Goal: Transaction & Acquisition: Download file/media

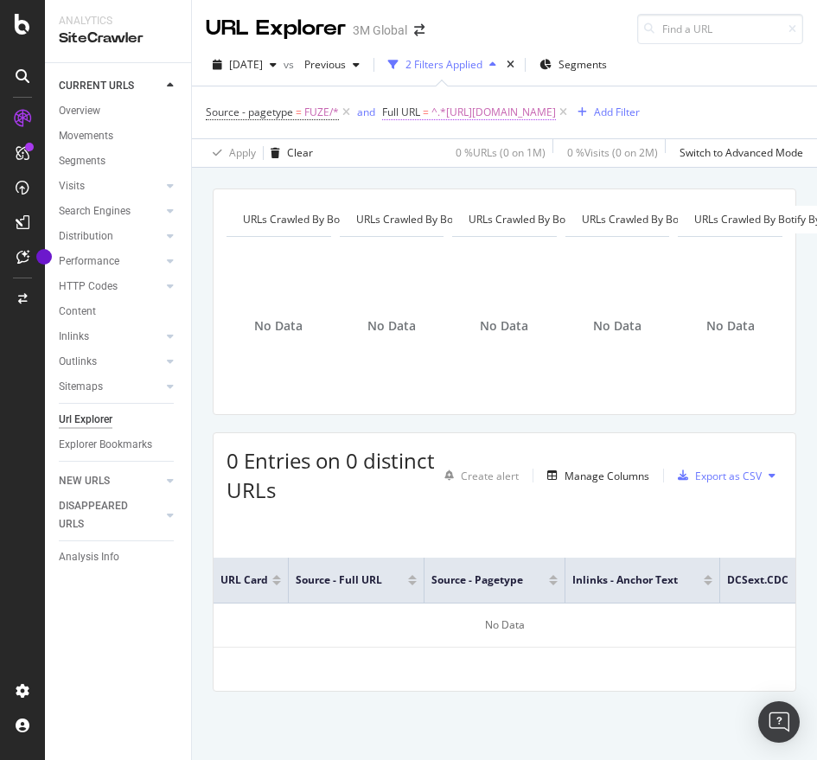
click at [556, 114] on span "^.*[URL][DOMAIN_NAME]" at bounding box center [493, 112] width 124 height 24
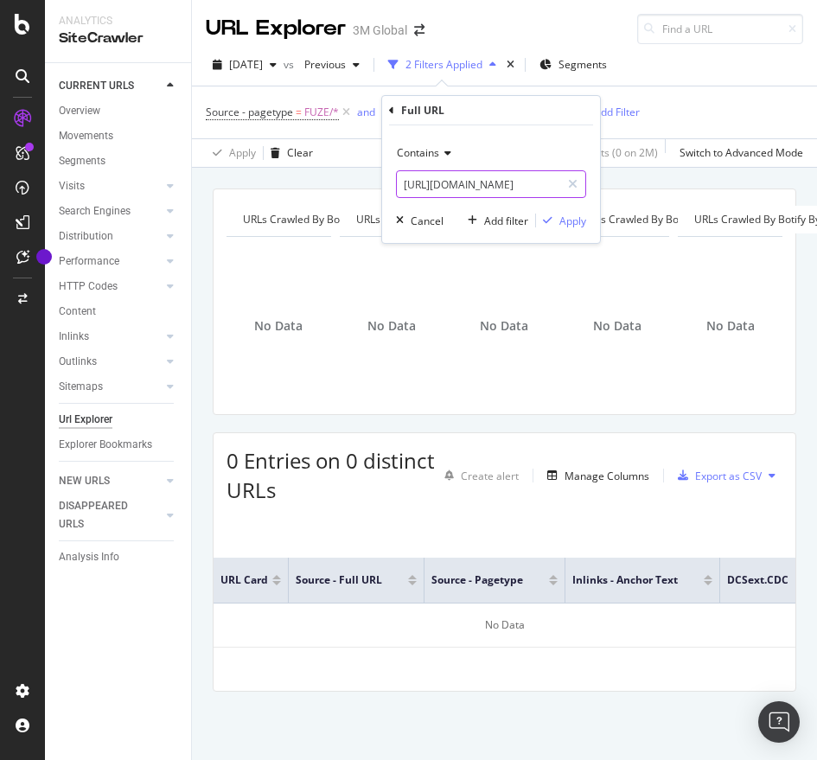
paste input "au/3M/en_AU/p/dc/v000056020"
click at [498, 172] on input "[URL][DOMAIN_NAME]" at bounding box center [478, 184] width 163 height 28
type input "[URL][DOMAIN_NAME]"
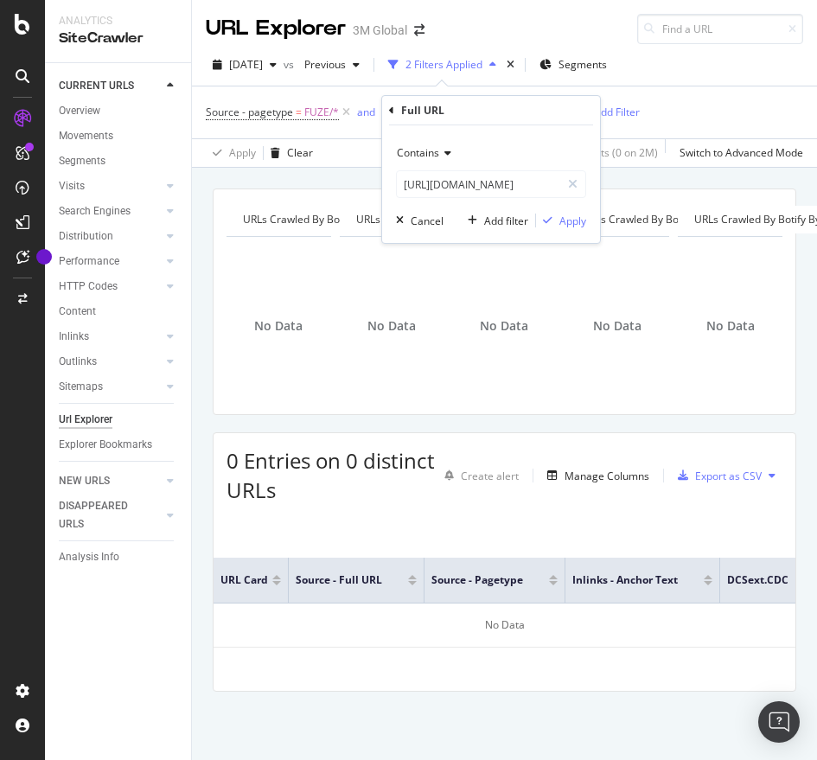
click at [556, 229] on div "Contains [URL][DOMAIN_NAME] Cancel Add filter Apply" at bounding box center [491, 184] width 218 height 118
click at [561, 224] on div "Apply" at bounding box center [572, 220] width 27 height 15
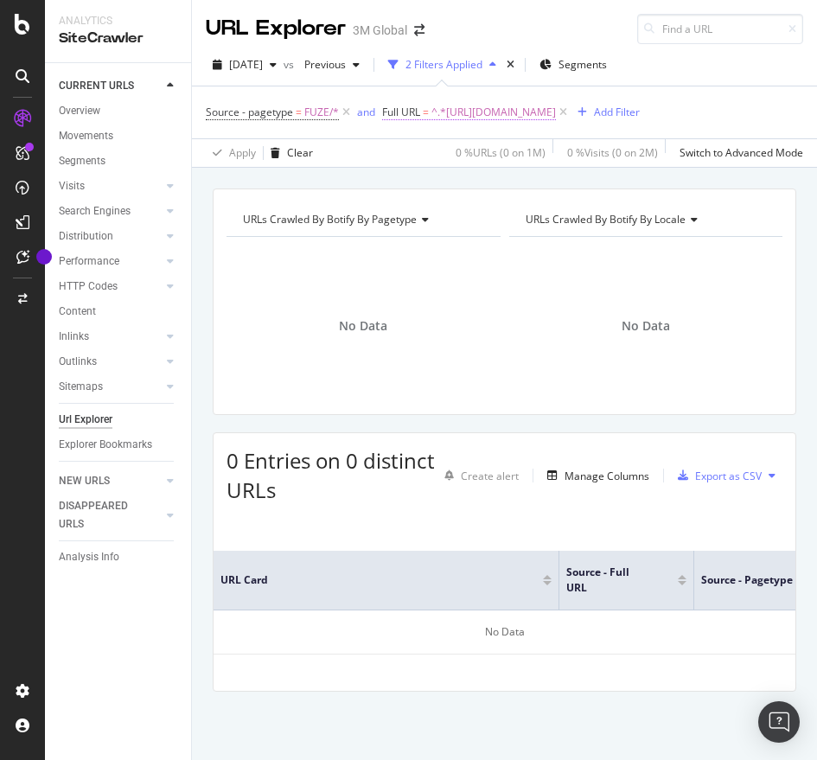
click at [556, 109] on span "^.*[URL][DOMAIN_NAME]" at bounding box center [493, 112] width 124 height 24
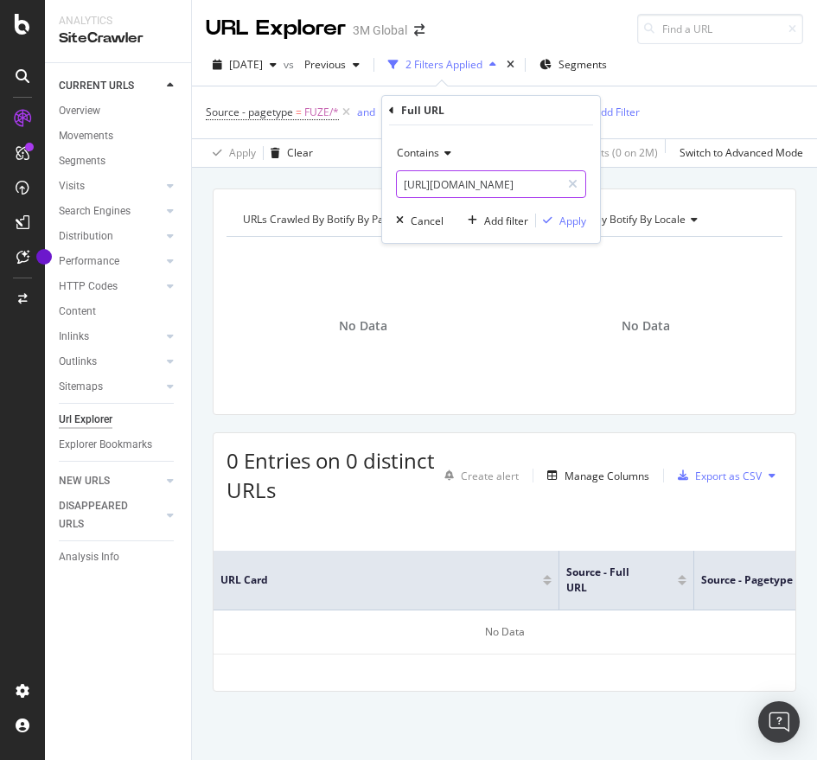
click at [508, 195] on input "[URL][DOMAIN_NAME]" at bounding box center [478, 184] width 163 height 28
click at [578, 222] on div "Apply" at bounding box center [572, 220] width 27 height 15
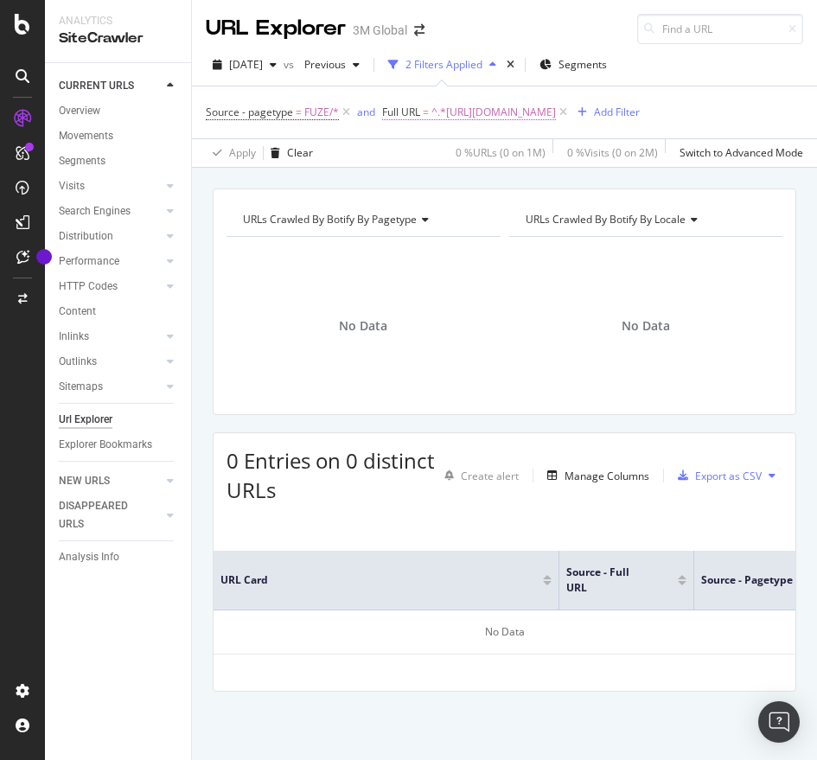
click at [556, 109] on span "^.*[URL][DOMAIN_NAME]" at bounding box center [493, 112] width 124 height 24
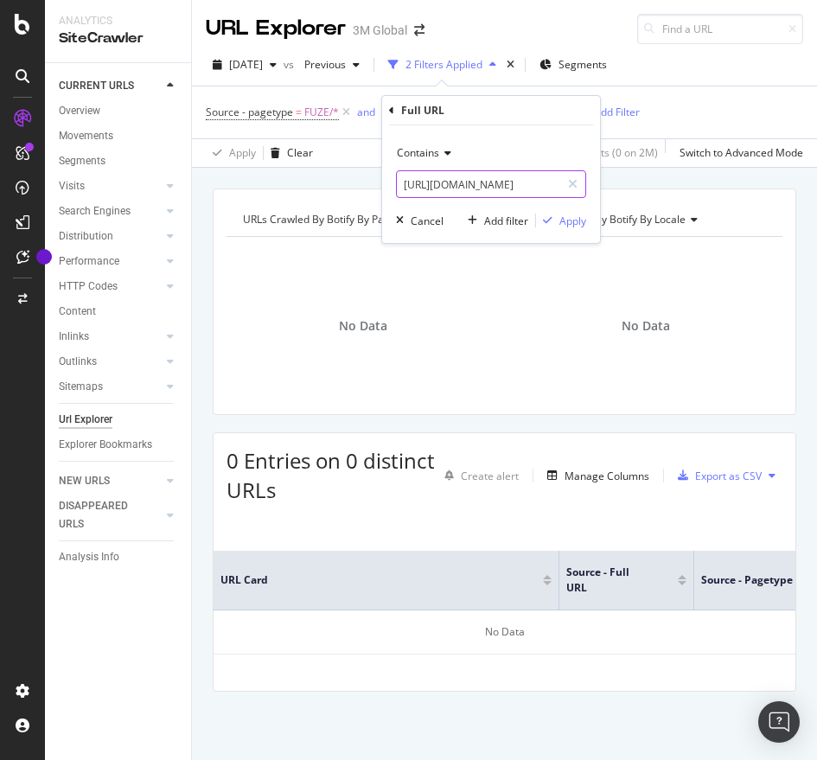
paste input "7737"
click at [495, 175] on input "[URL][DOMAIN_NAME]" at bounding box center [478, 184] width 163 height 28
type input "[URL][DOMAIN_NAME]"
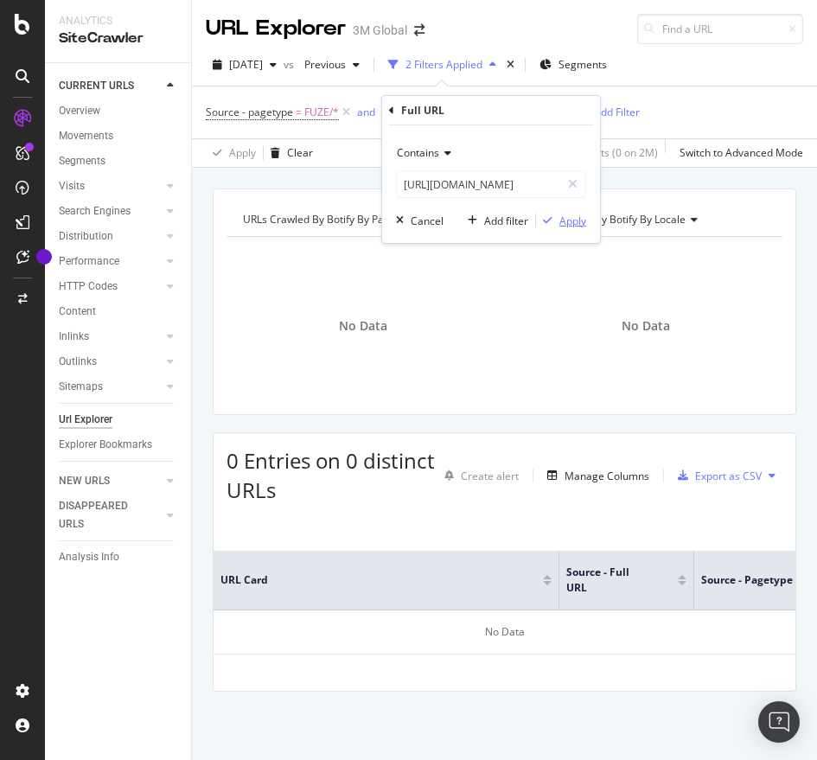
click at [573, 215] on div "Apply" at bounding box center [572, 220] width 27 height 15
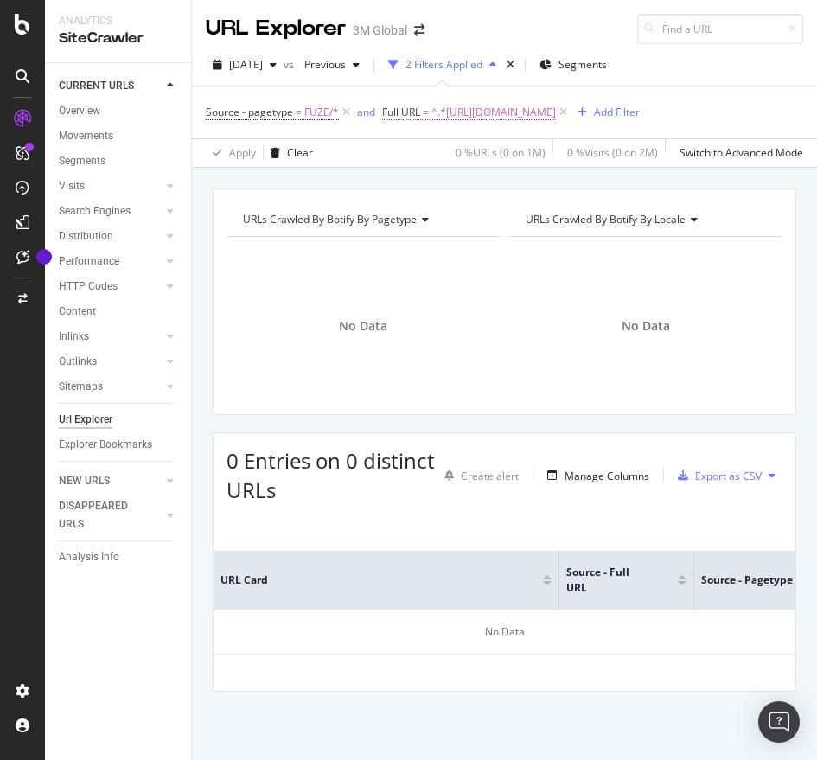
click at [556, 100] on span "^.*[URL][DOMAIN_NAME]" at bounding box center [493, 112] width 124 height 24
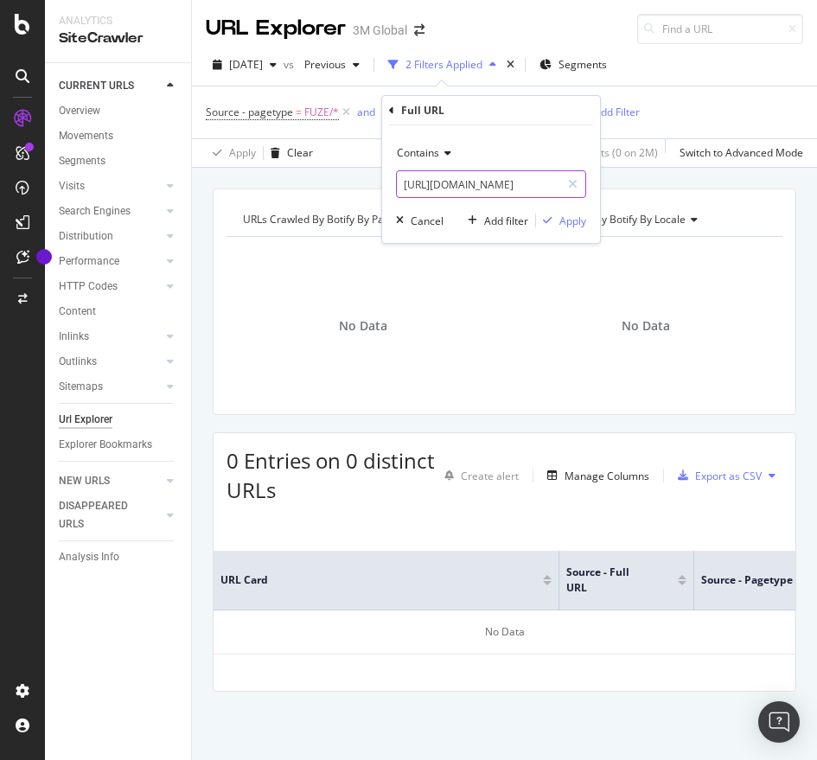
paste input "/v000056020"
click at [470, 184] on input "[URL][DOMAIN_NAME]" at bounding box center [478, 184] width 163 height 28
type input "[URL][DOMAIN_NAME]"
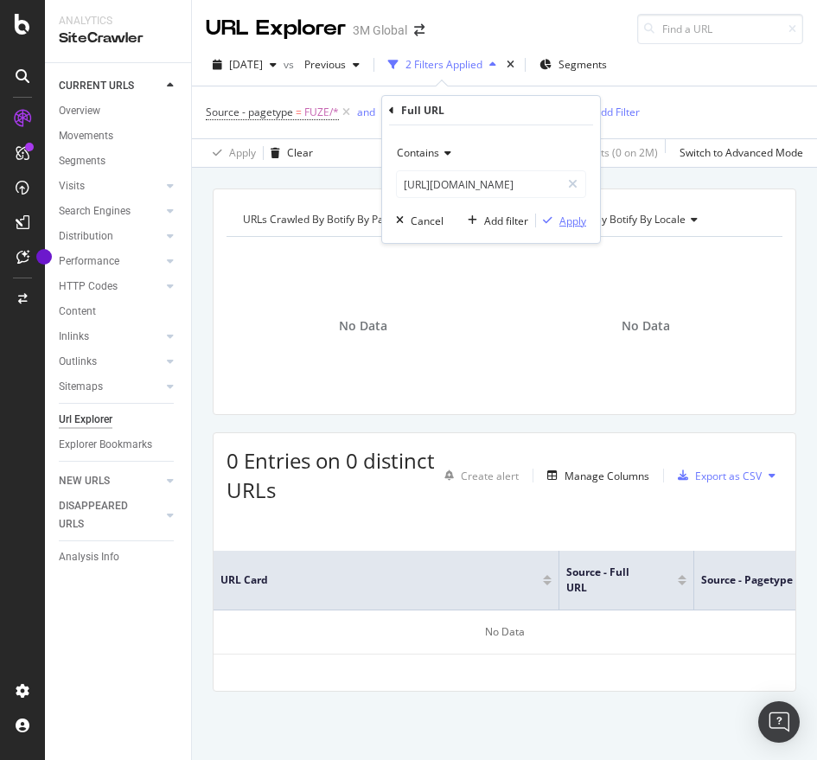
click at [578, 220] on div "Apply" at bounding box center [572, 220] width 27 height 15
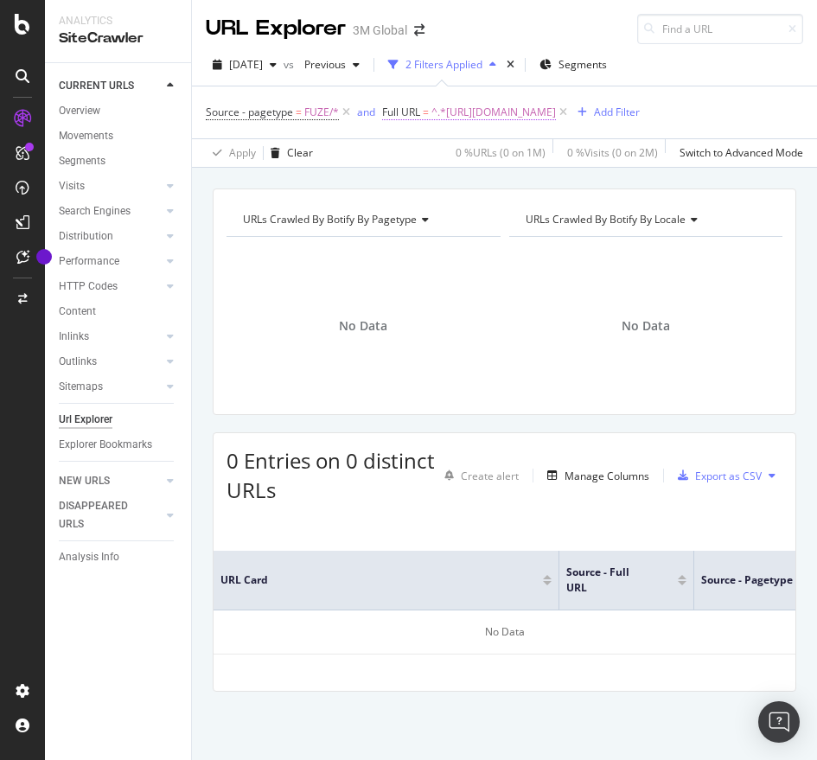
click at [556, 107] on span "^.*[URL][DOMAIN_NAME]" at bounding box center [493, 112] width 124 height 24
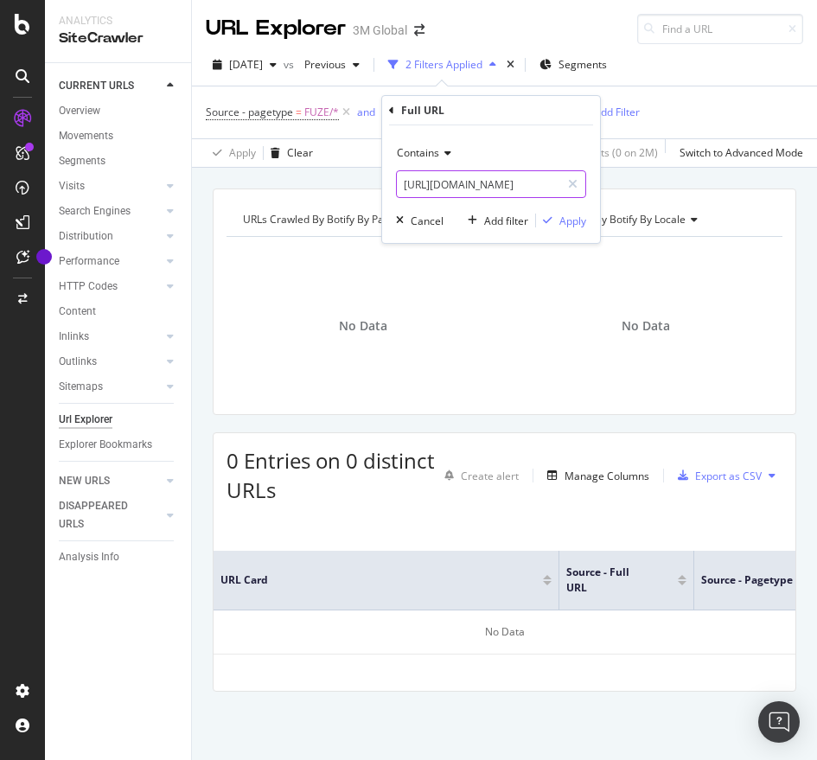
click at [487, 195] on input "[URL][DOMAIN_NAME]" at bounding box center [478, 184] width 163 height 28
paste input "7737"
type input "[URL][DOMAIN_NAME]"
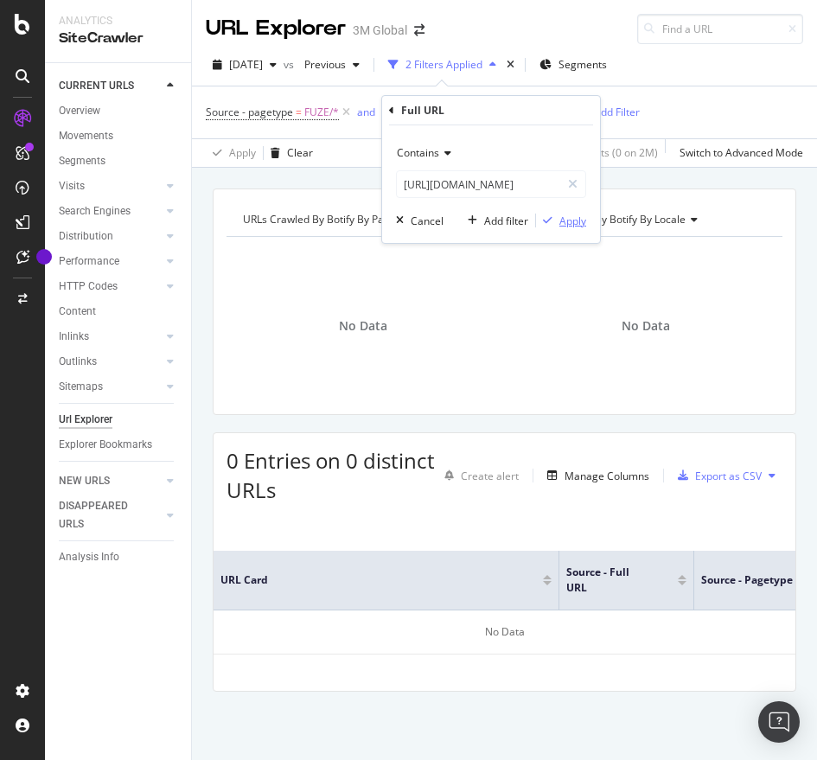
click at [559, 226] on div "Apply" at bounding box center [572, 220] width 27 height 15
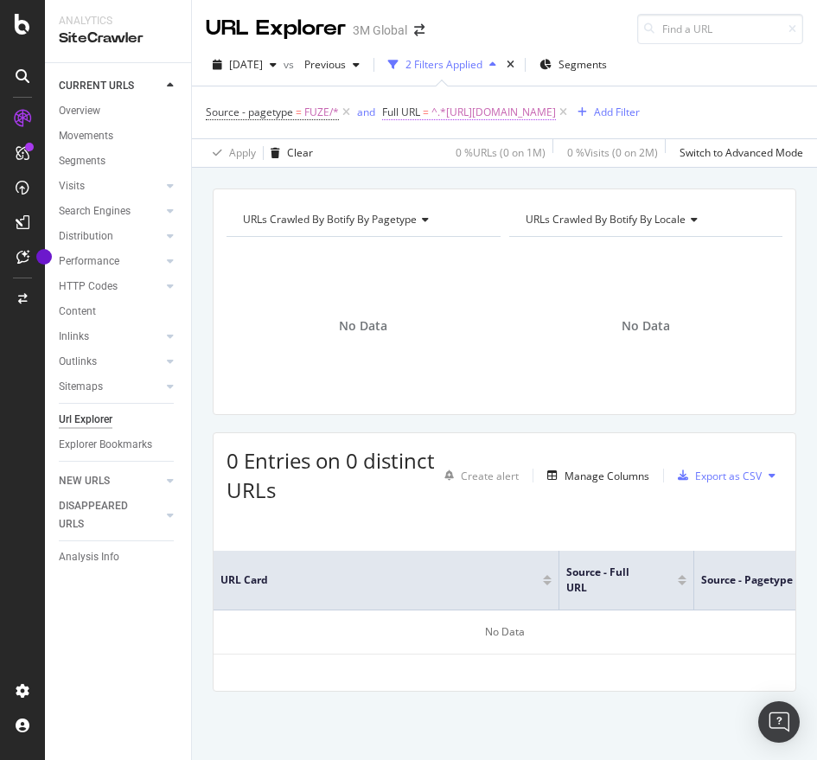
click at [556, 111] on span "^.*[URL][DOMAIN_NAME]" at bounding box center [493, 112] width 124 height 24
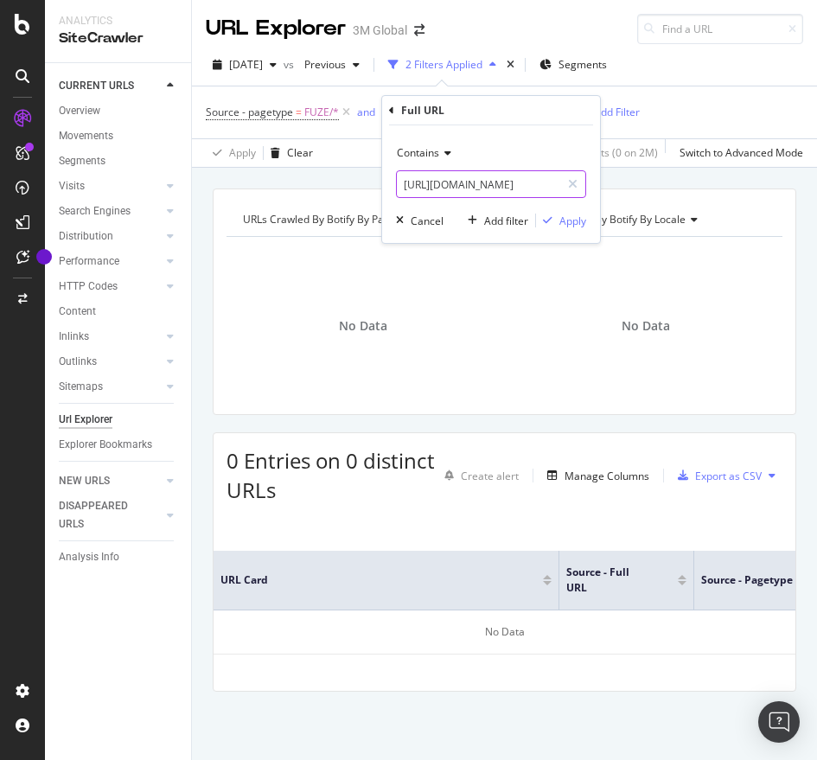
paste input "c/v000056020"
click at [512, 181] on input "[URL][DOMAIN_NAME]" at bounding box center [478, 184] width 163 height 28
type input "[URL][DOMAIN_NAME]"
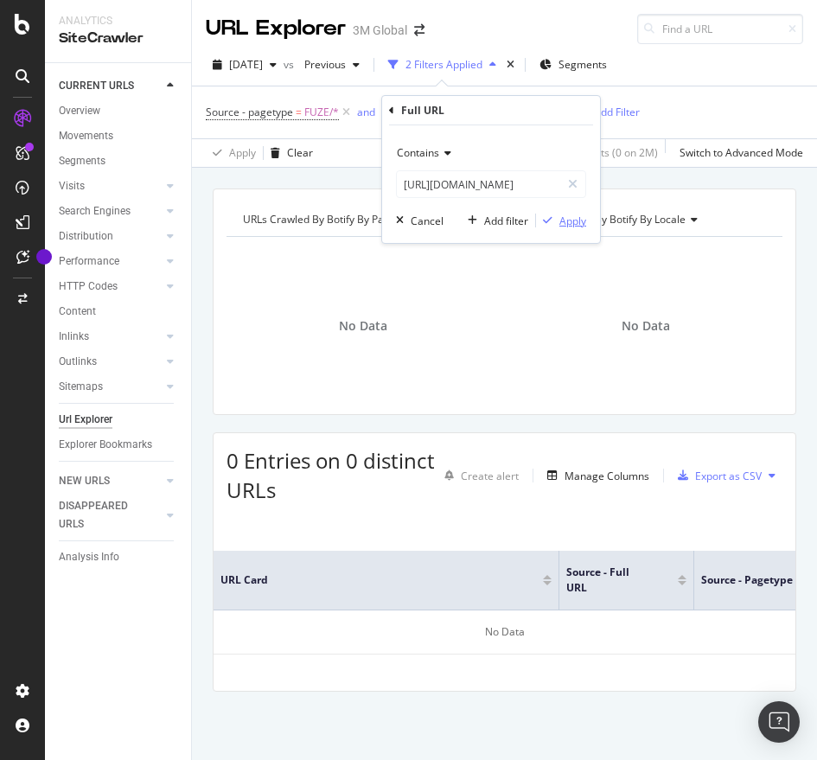
click at [583, 220] on div "Apply" at bounding box center [572, 220] width 27 height 15
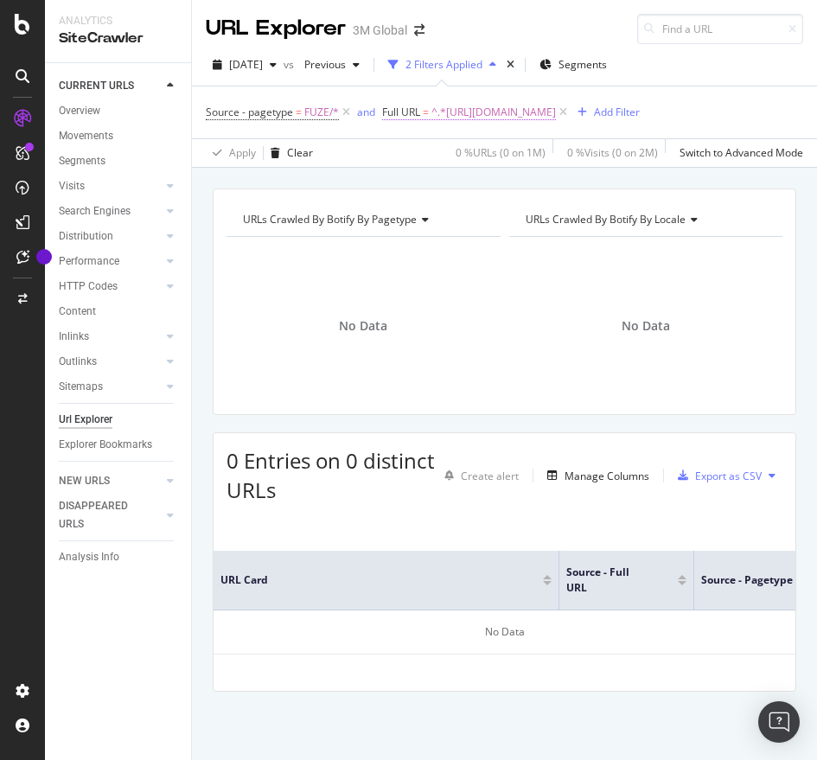
click at [556, 118] on span "^.*[URL][DOMAIN_NAME]" at bounding box center [493, 112] width 124 height 24
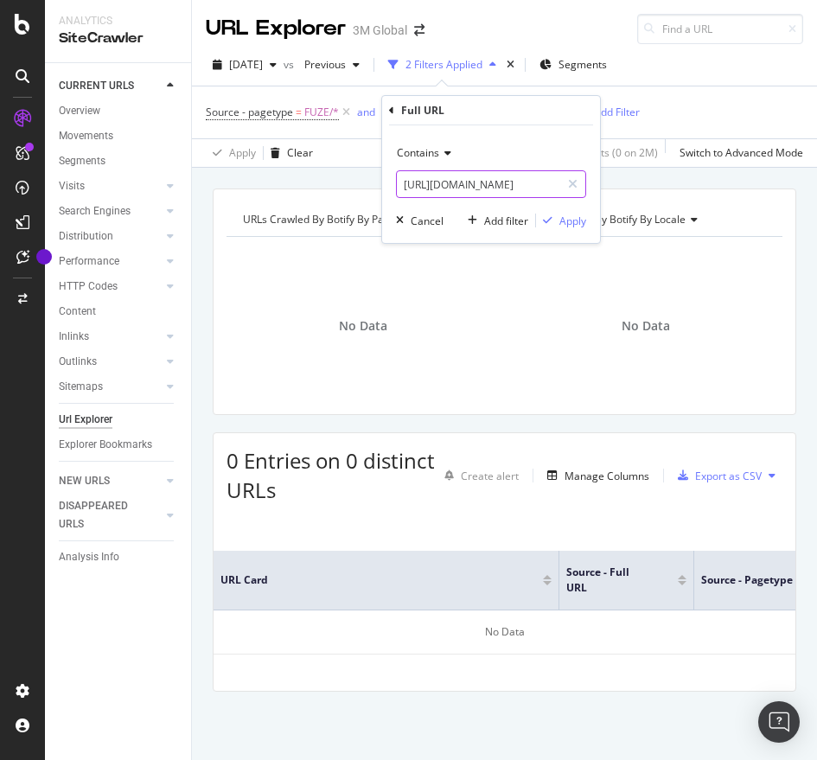
paste input "7737"
click at [460, 183] on input "[URL][DOMAIN_NAME]" at bounding box center [478, 184] width 163 height 28
type input "[URL][DOMAIN_NAME]"
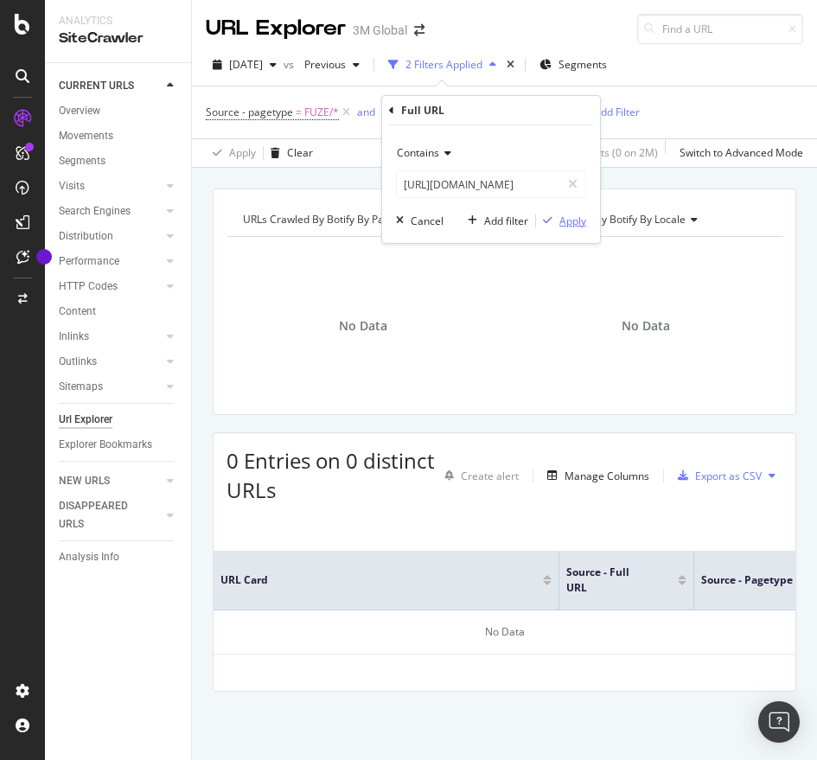
click at [575, 220] on div "Apply" at bounding box center [572, 220] width 27 height 15
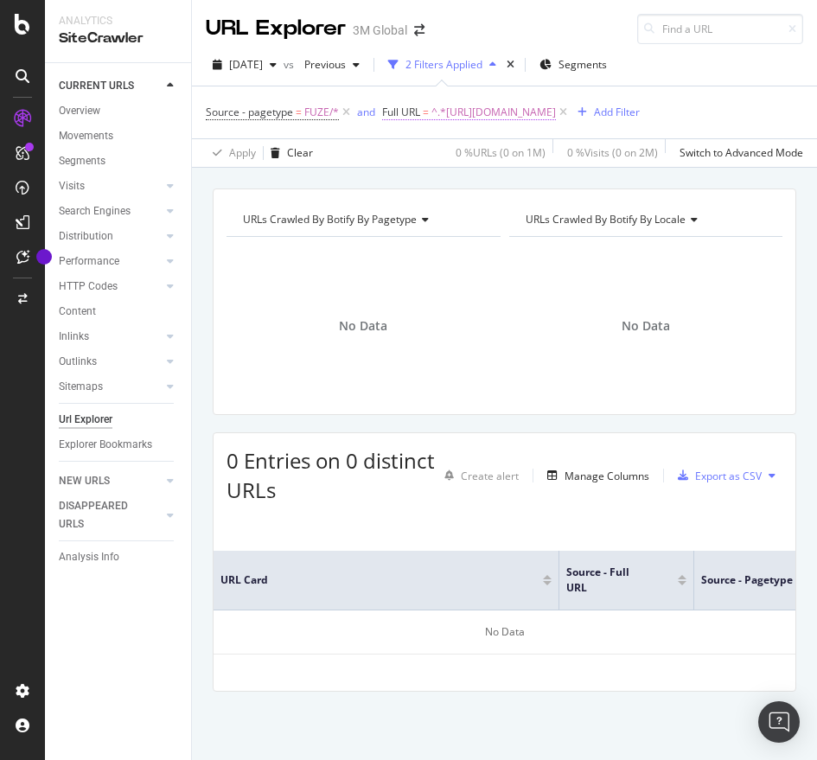
click at [556, 113] on span "^.*[URL][DOMAIN_NAME]" at bounding box center [493, 112] width 124 height 24
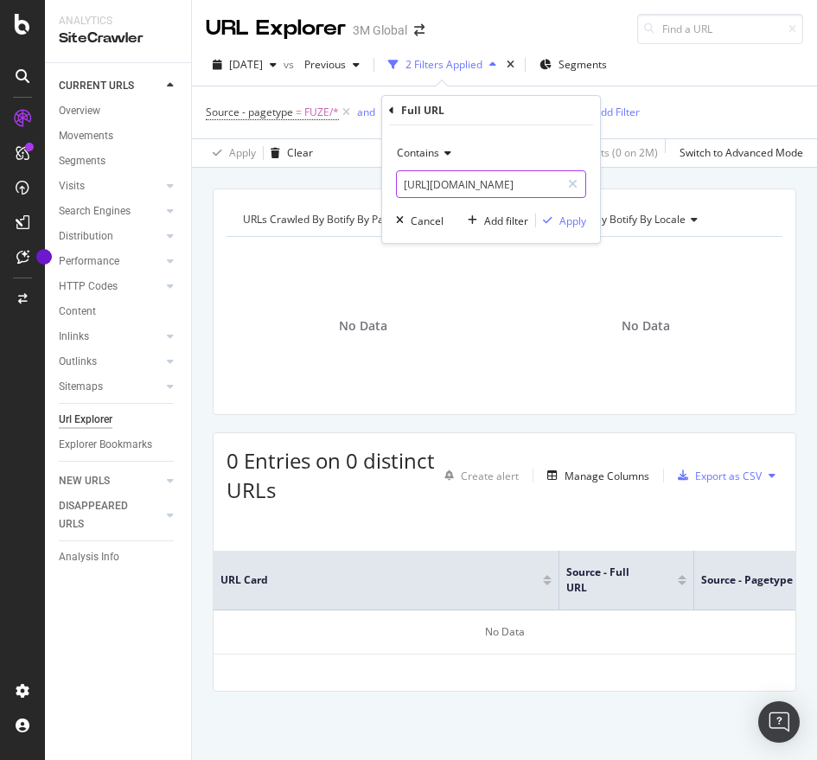
paste input "/v000056020"
click at [448, 185] on input "[URL][DOMAIN_NAME]" at bounding box center [478, 184] width 163 height 28
type input "[URL][DOMAIN_NAME]"
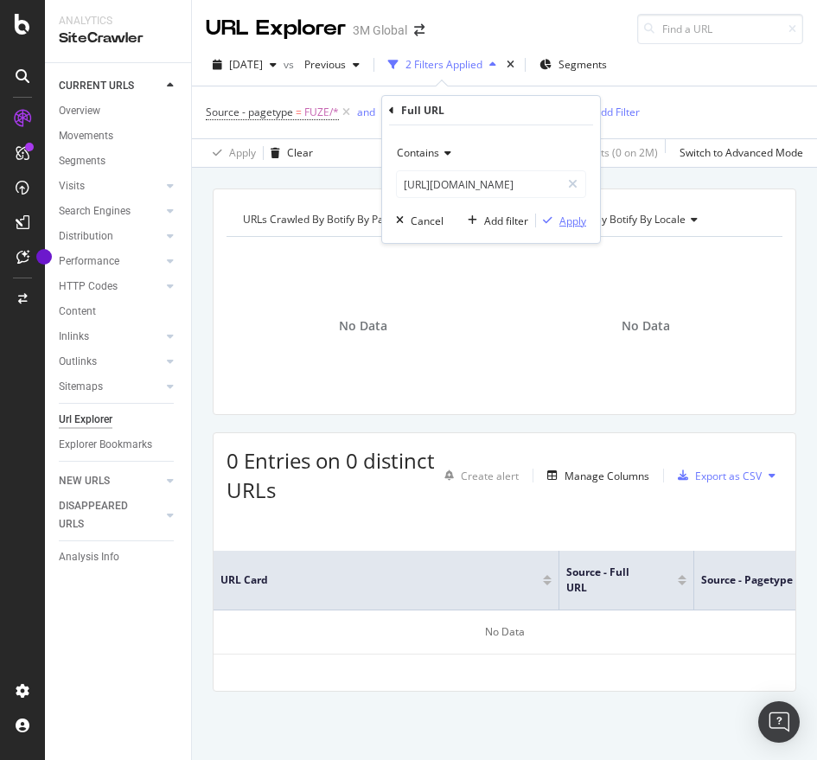
click at [575, 213] on div "Apply" at bounding box center [572, 220] width 27 height 15
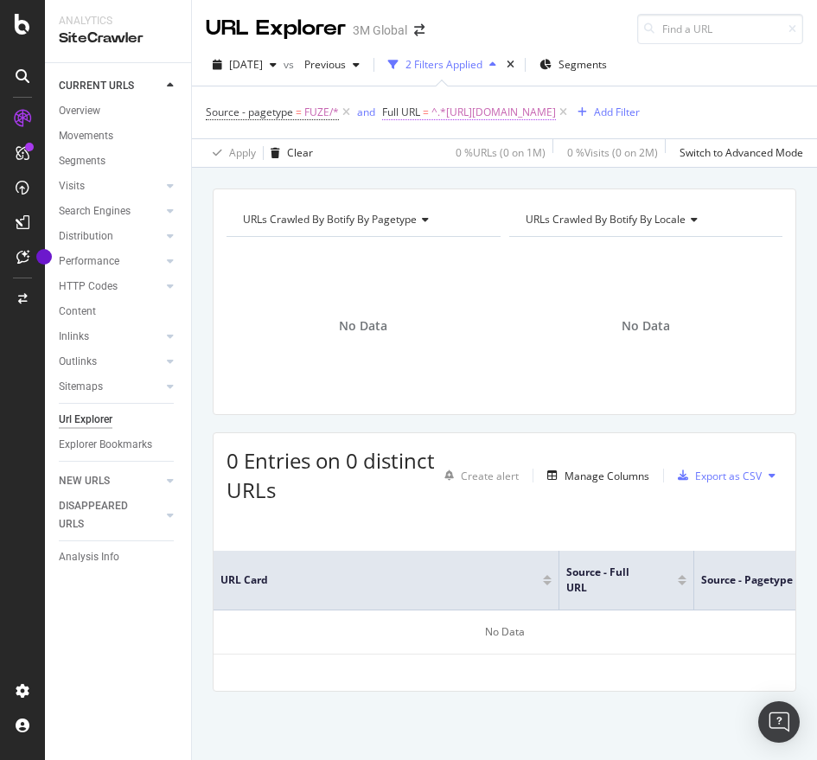
click at [499, 120] on span "^.*[URL][DOMAIN_NAME]" at bounding box center [493, 112] width 124 height 24
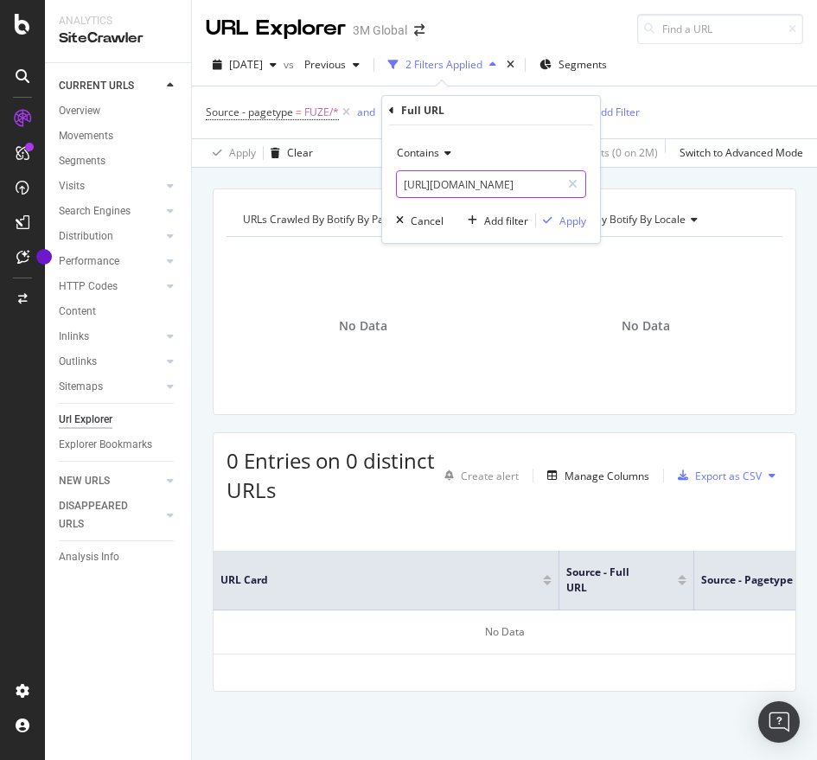
paste input "c/b000166"
click at [476, 186] on input "[URL][DOMAIN_NAME]" at bounding box center [478, 184] width 163 height 28
type input "[URL][DOMAIN_NAME]"
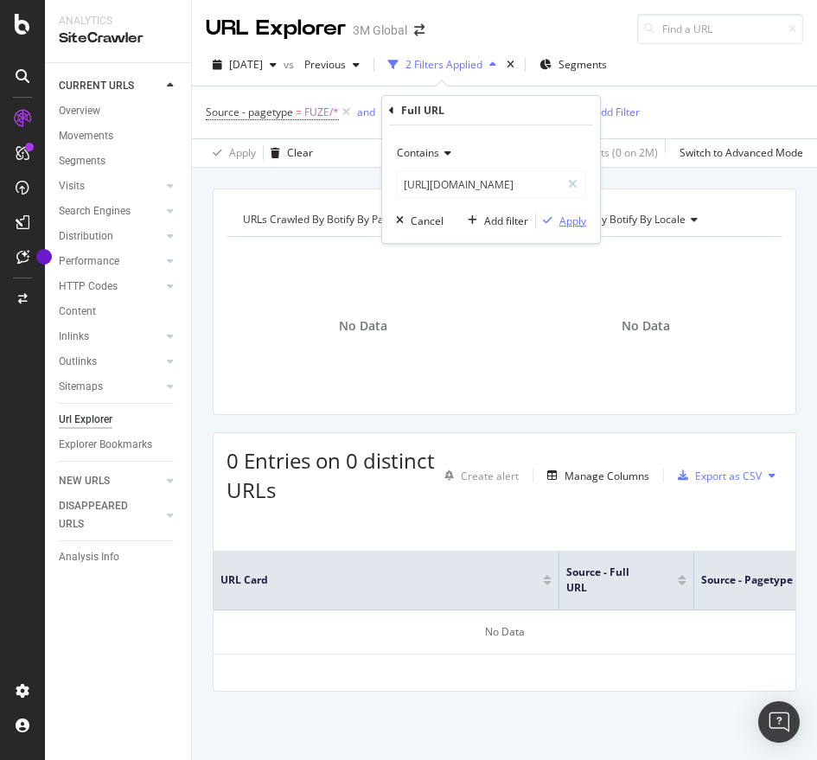
click at [562, 224] on div "Apply" at bounding box center [572, 220] width 27 height 15
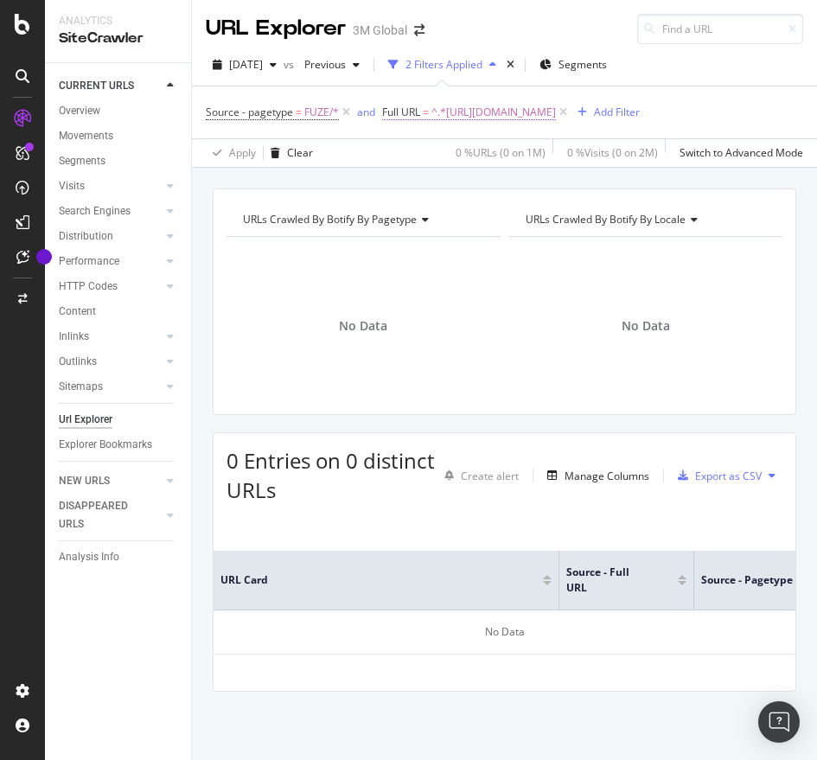
click at [555, 106] on span "^.*[URL][DOMAIN_NAME]" at bounding box center [493, 112] width 124 height 24
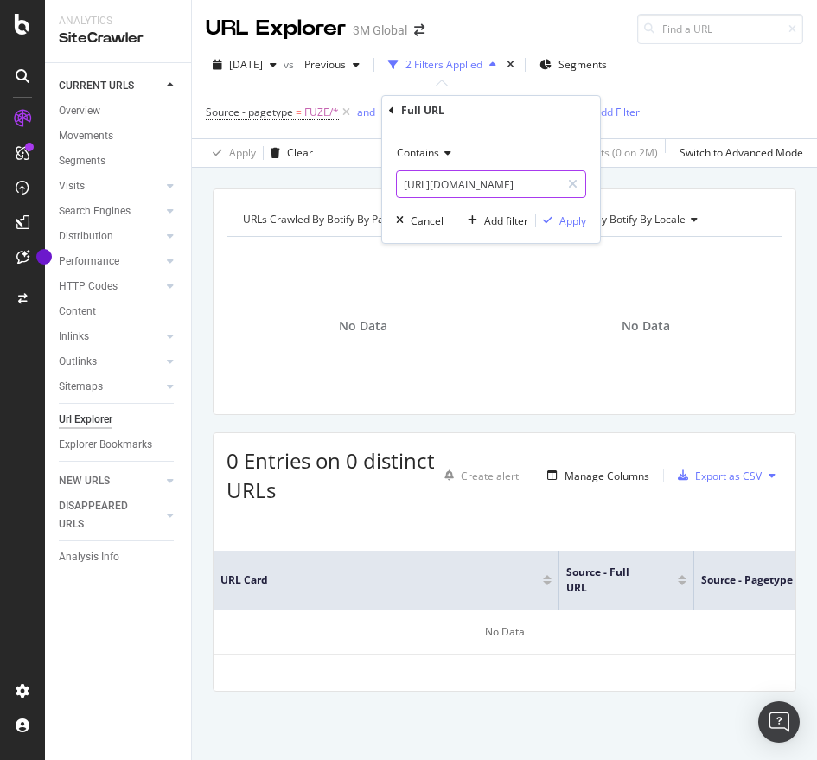
click at [525, 181] on input "[URL][DOMAIN_NAME]" at bounding box center [478, 184] width 163 height 28
drag, startPoint x: 524, startPoint y: 181, endPoint x: 746, endPoint y: 203, distance: 223.1
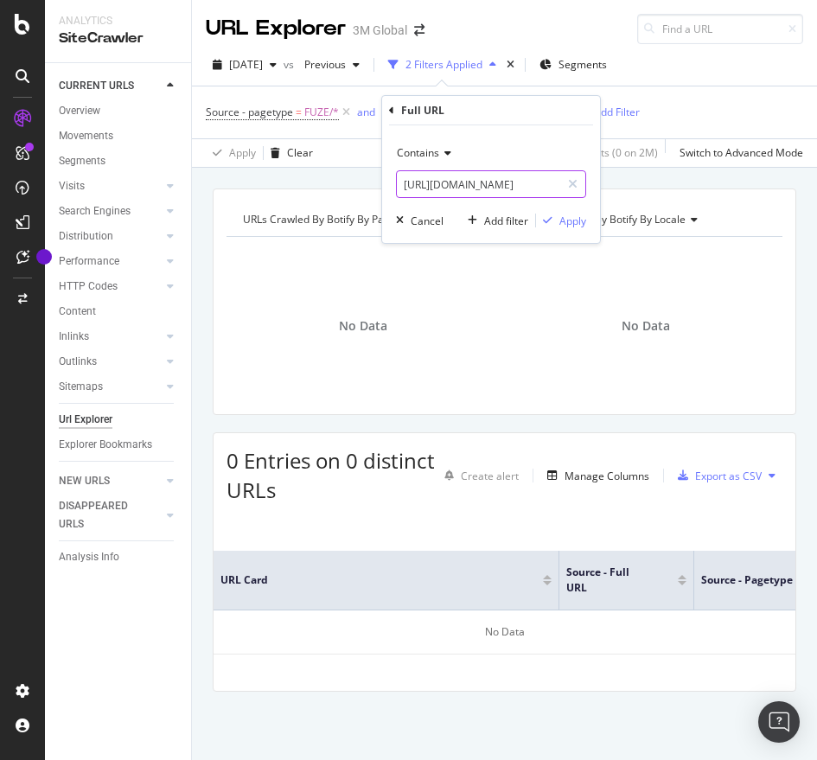
click at [746, 203] on body "Analytics SiteCrawler CURRENT URLS Overview Movements Segments Visits Analysis …" at bounding box center [408, 380] width 817 height 760
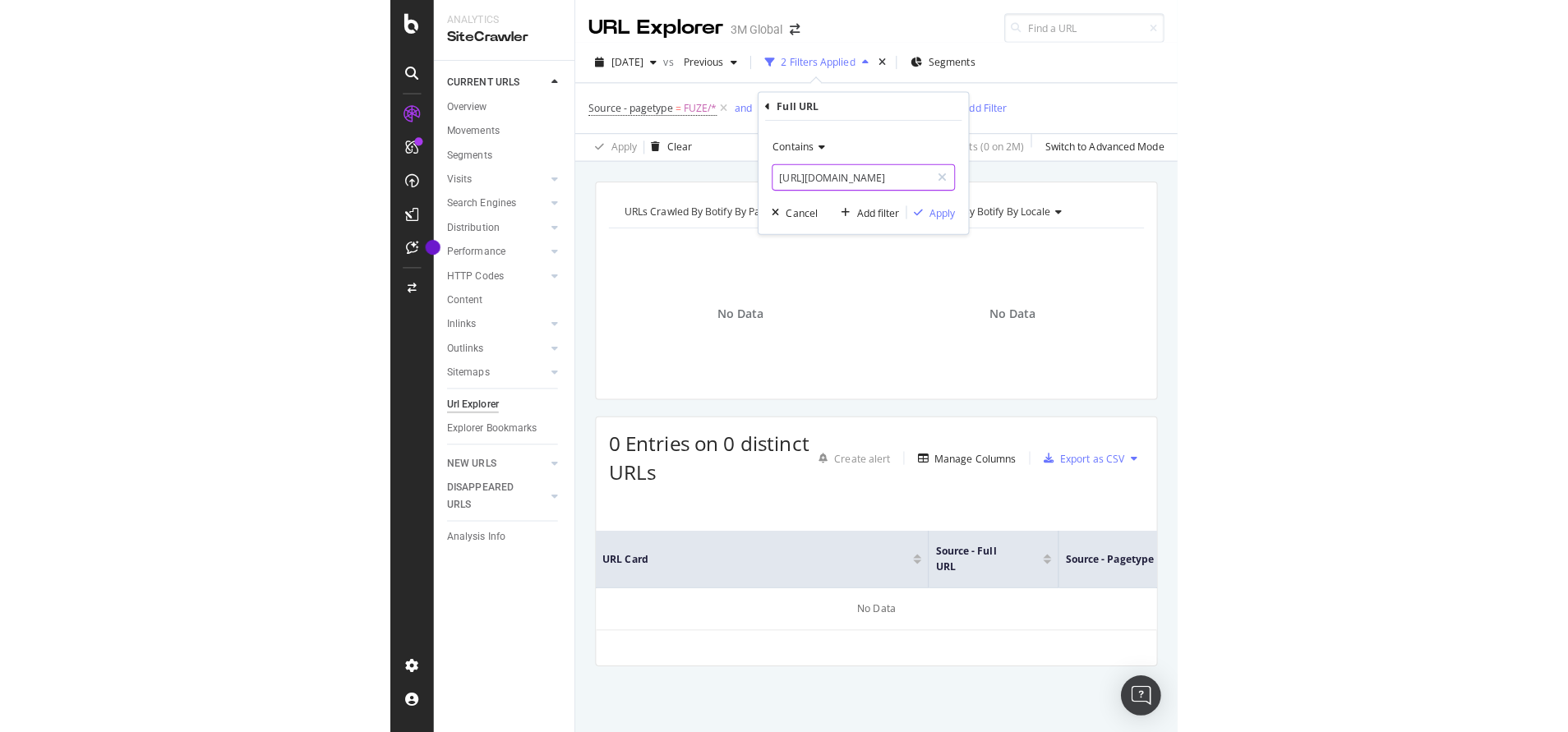
scroll to position [0, 0]
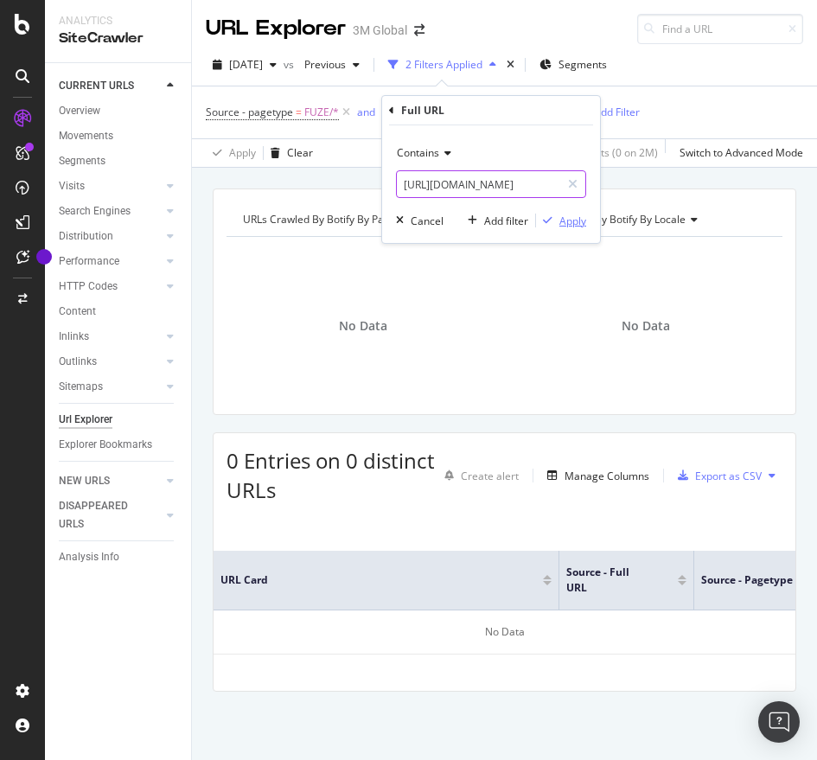
type input "[URL][DOMAIN_NAME]"
click at [557, 215] on div "button" at bounding box center [547, 220] width 23 height 10
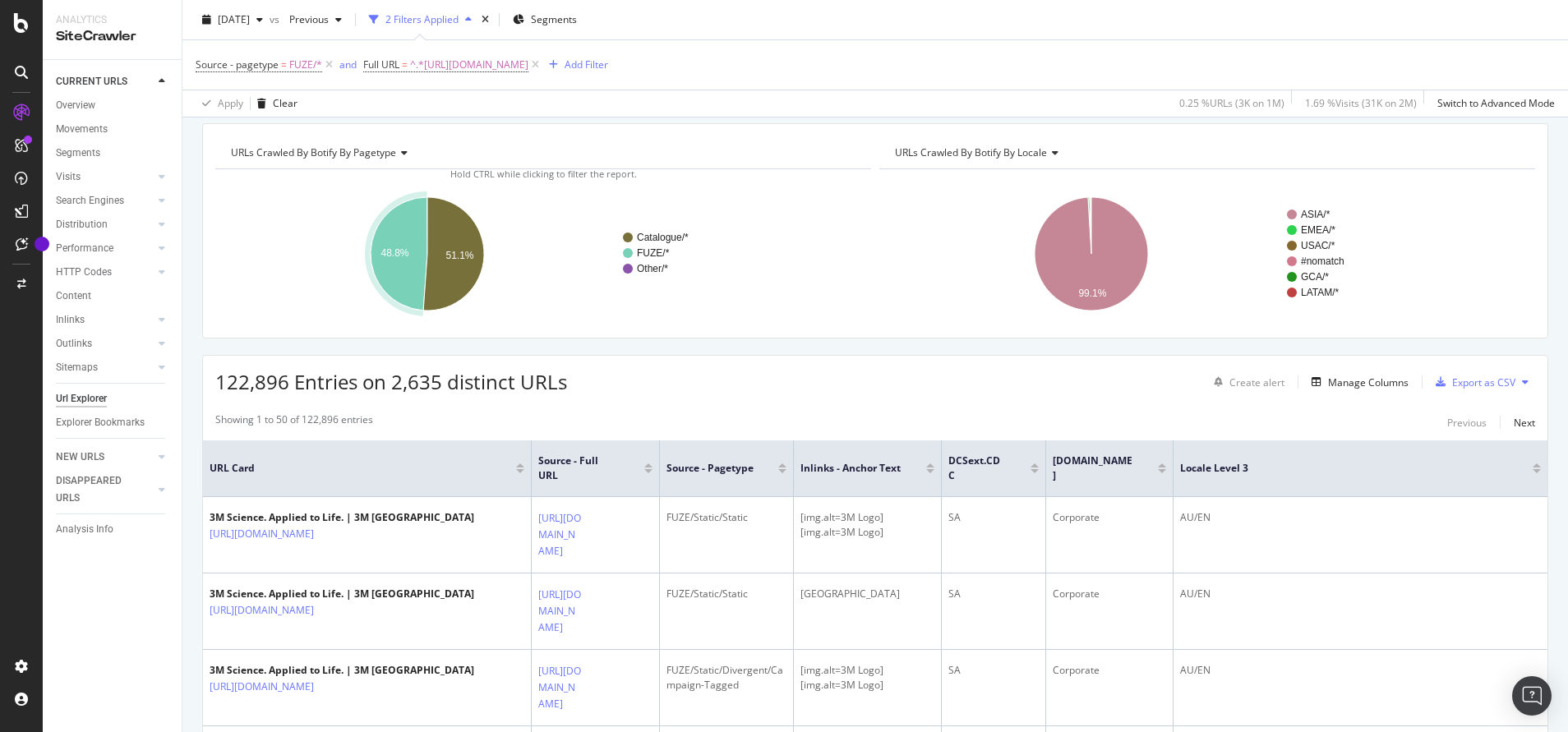
scroll to position [57, 0]
click at [487, 67] on span "^.*[URL][DOMAIN_NAME]" at bounding box center [469, 65] width 118 height 23
click at [684, 90] on div "Apply Clear 0.25 % URLs ( 3K on 1M ) 1.69 % Visits ( 31K on 2M ) Switch to Adva…" at bounding box center [875, 103] width 1385 height 28
click at [542, 67] on icon at bounding box center [535, 65] width 14 height 16
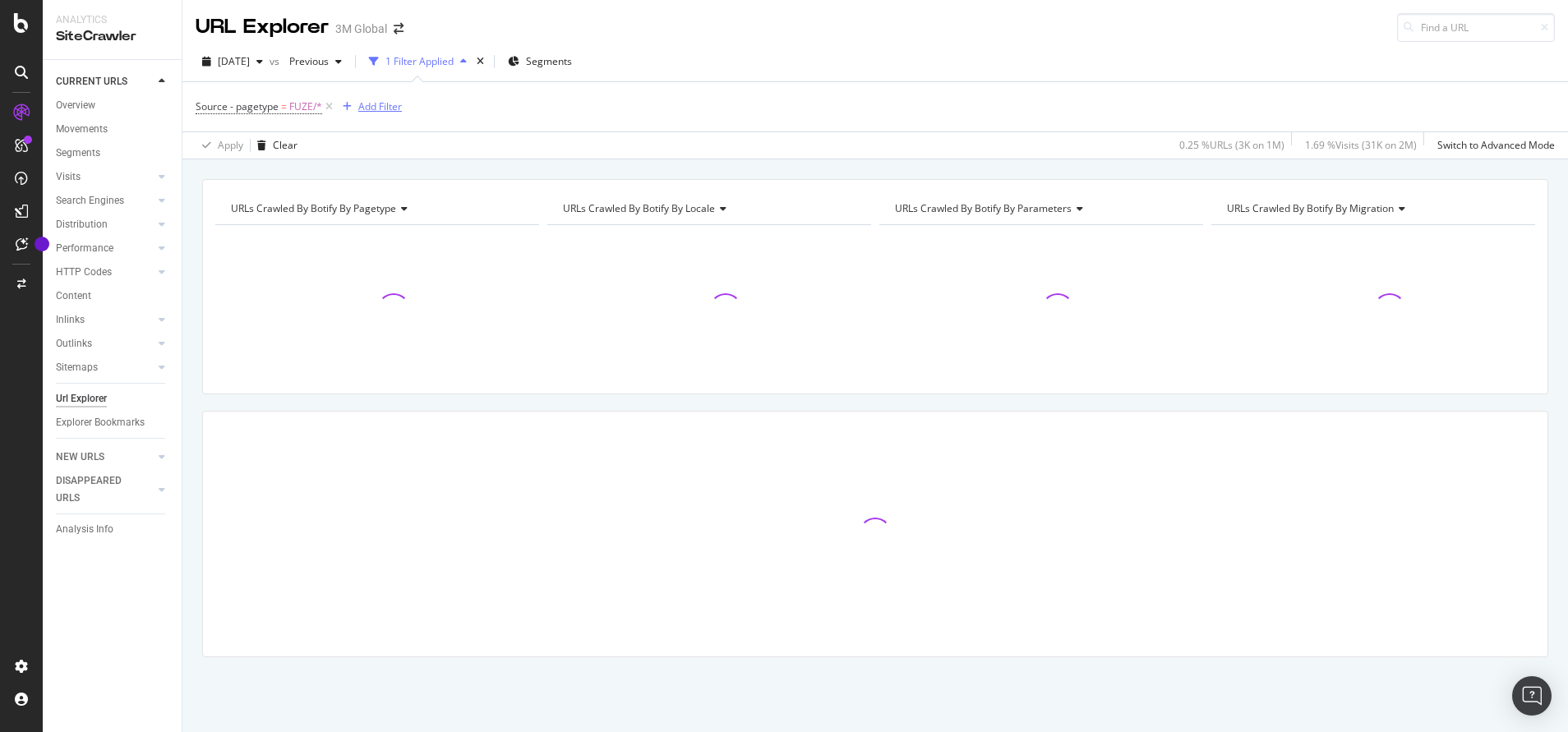
click at [382, 112] on div "Add Filter" at bounding box center [380, 106] width 44 height 14
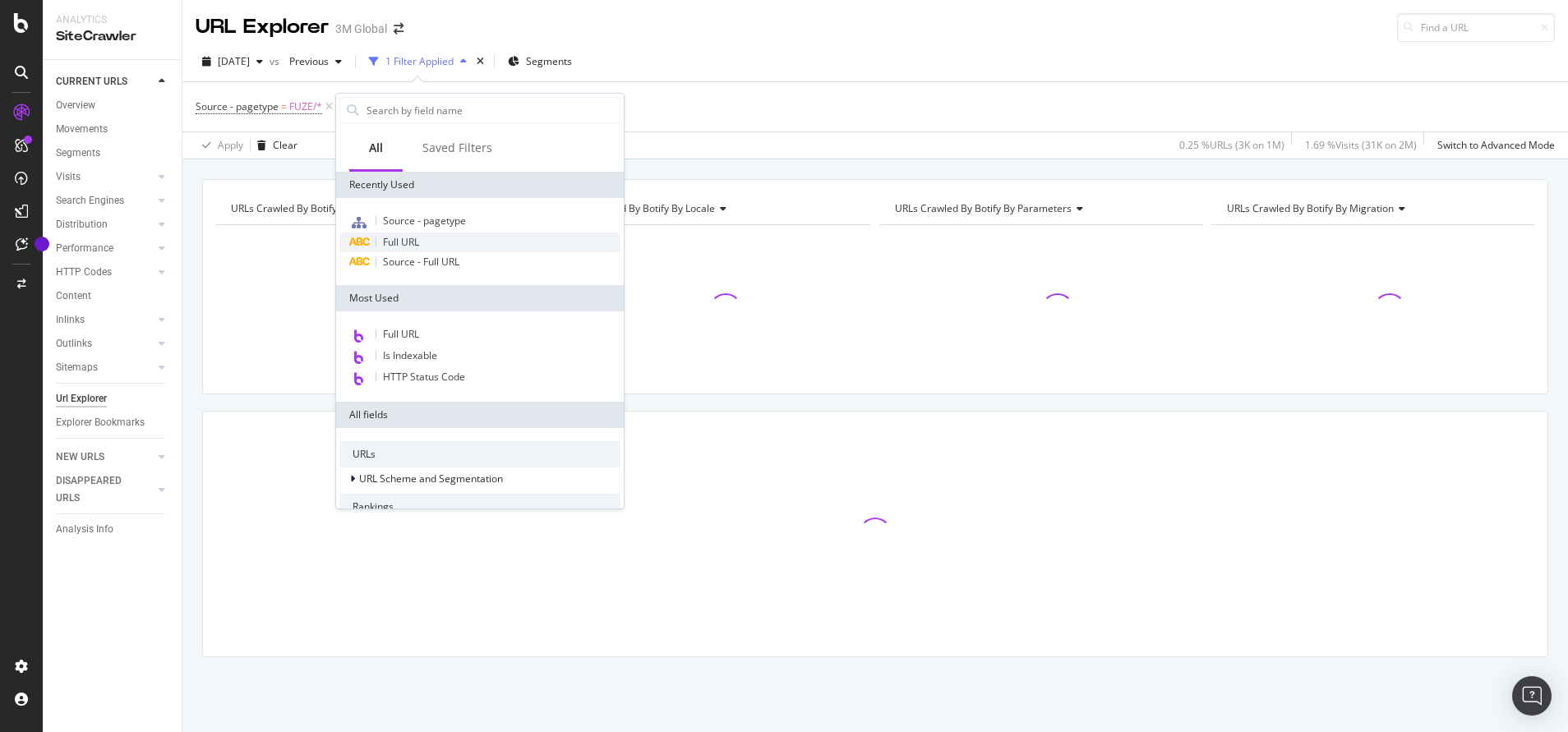
click at [444, 244] on div "Full URL" at bounding box center [480, 242] width 281 height 20
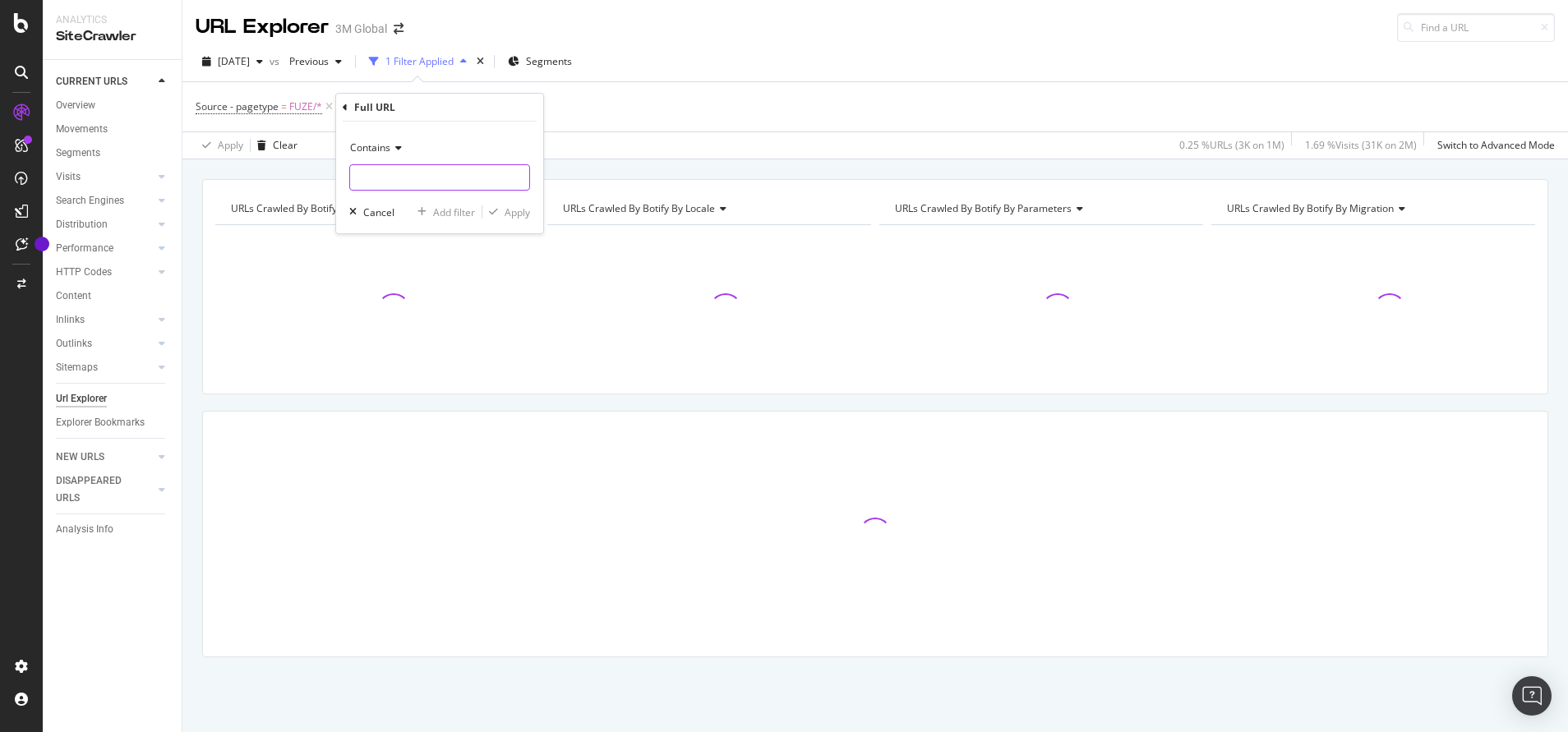
click at [474, 171] on input "text" at bounding box center [439, 178] width 179 height 27
paste input "[URL][DOMAIN_NAME]"
click at [474, 180] on input "text" at bounding box center [439, 178] width 179 height 27
drag, startPoint x: 502, startPoint y: 175, endPoint x: 388, endPoint y: 182, distance: 114.2
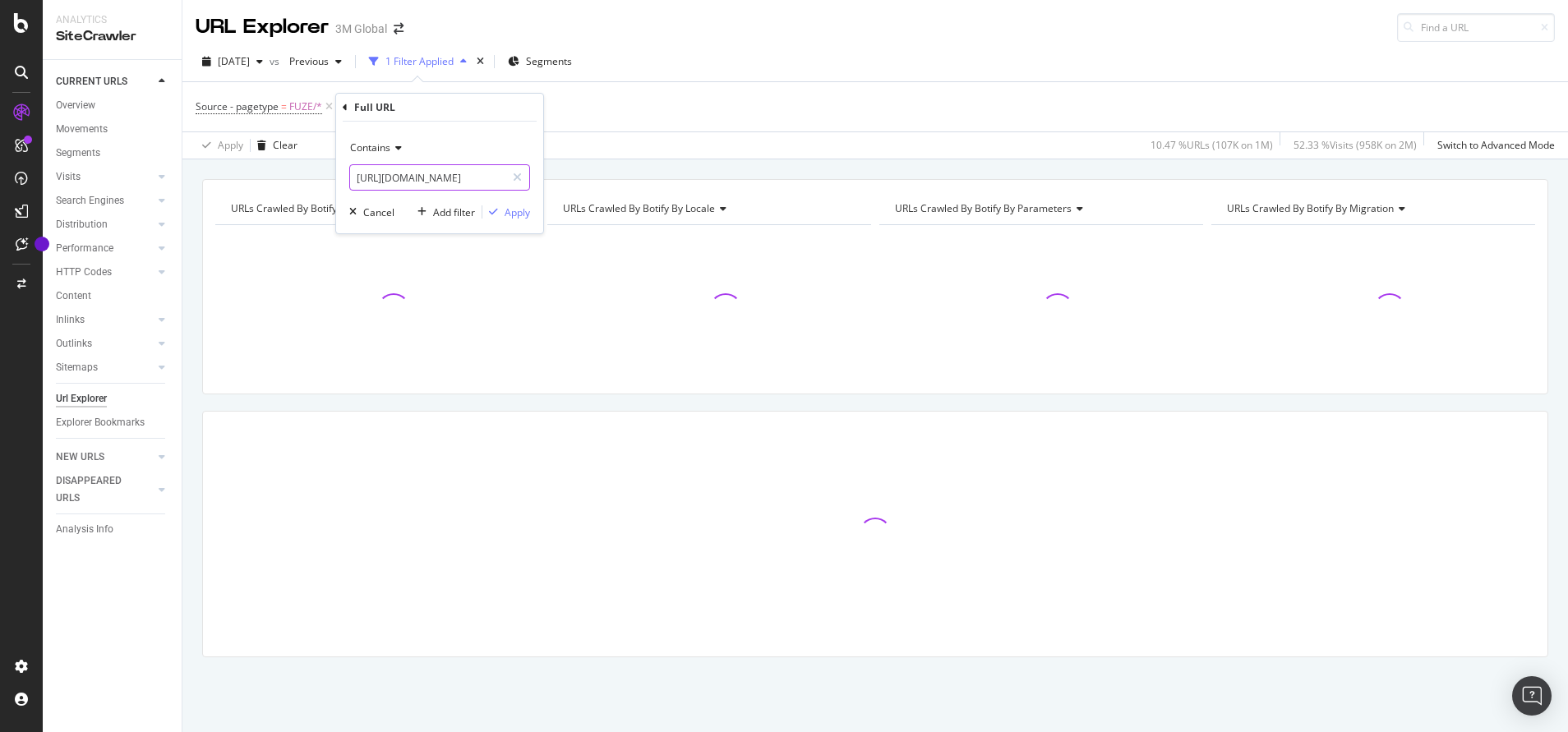
click at [388, 182] on input "[URL][DOMAIN_NAME]" at bounding box center [427, 178] width 155 height 27
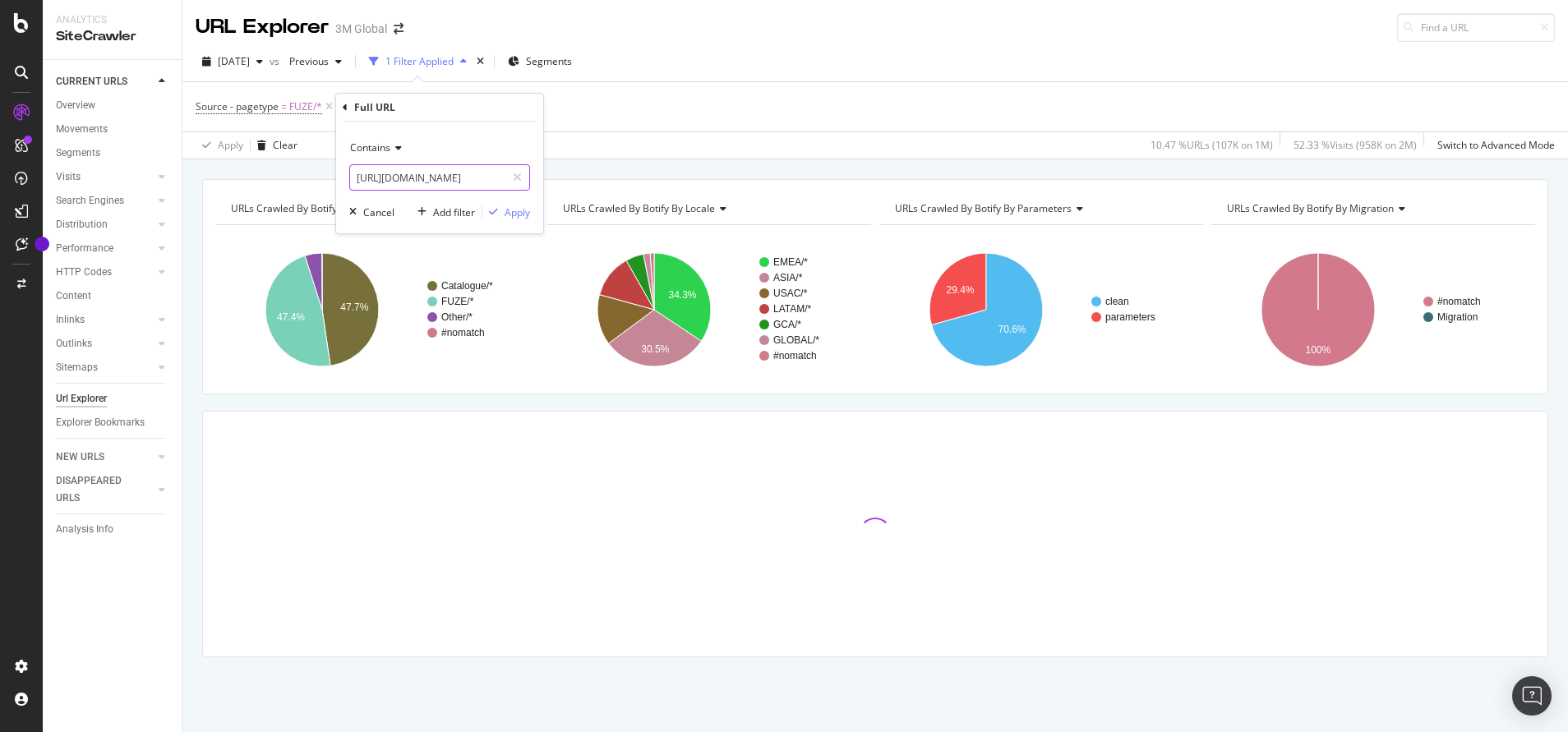
scroll to position [0, 0]
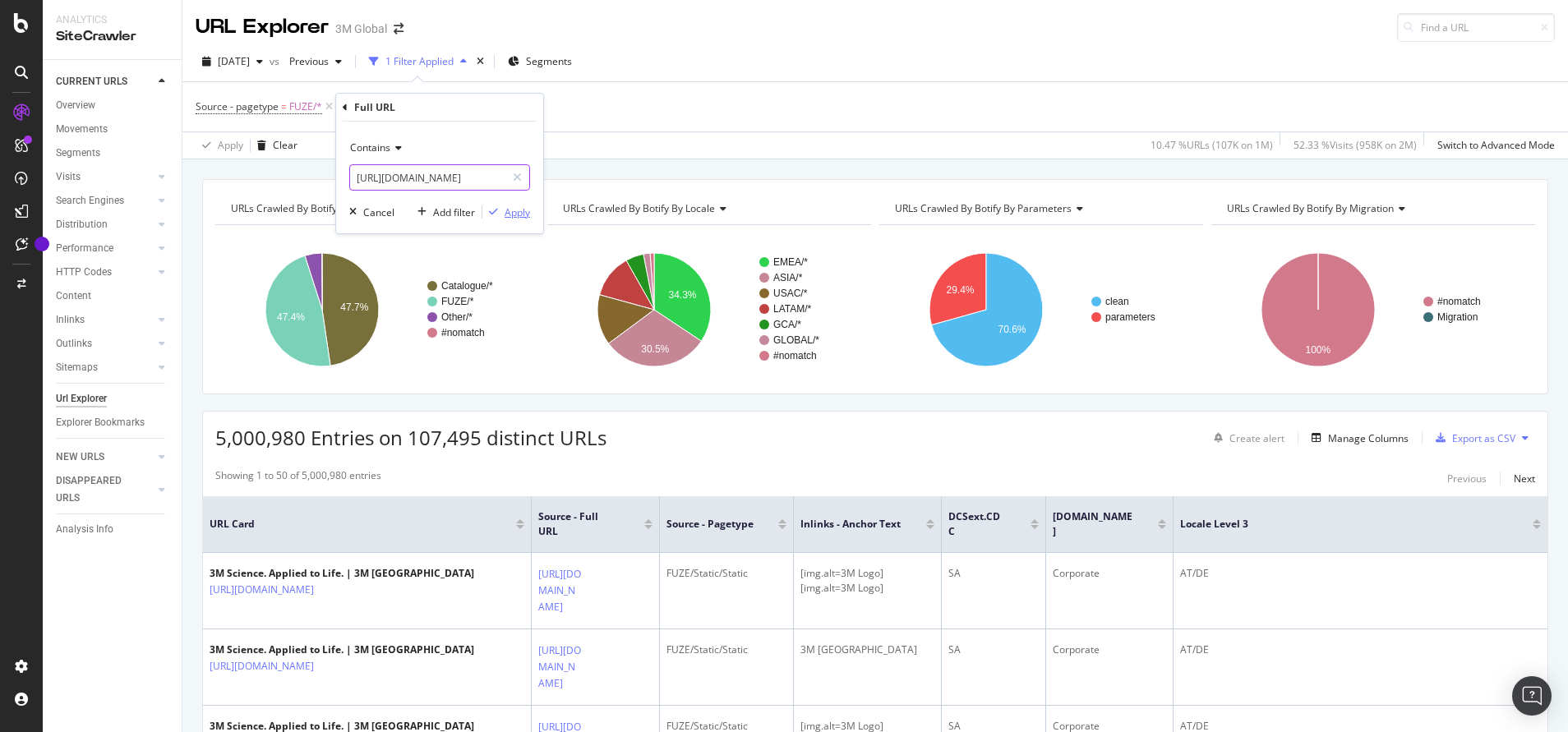
type input "[URL][DOMAIN_NAME]"
click at [513, 213] on div "Apply" at bounding box center [517, 212] width 26 height 14
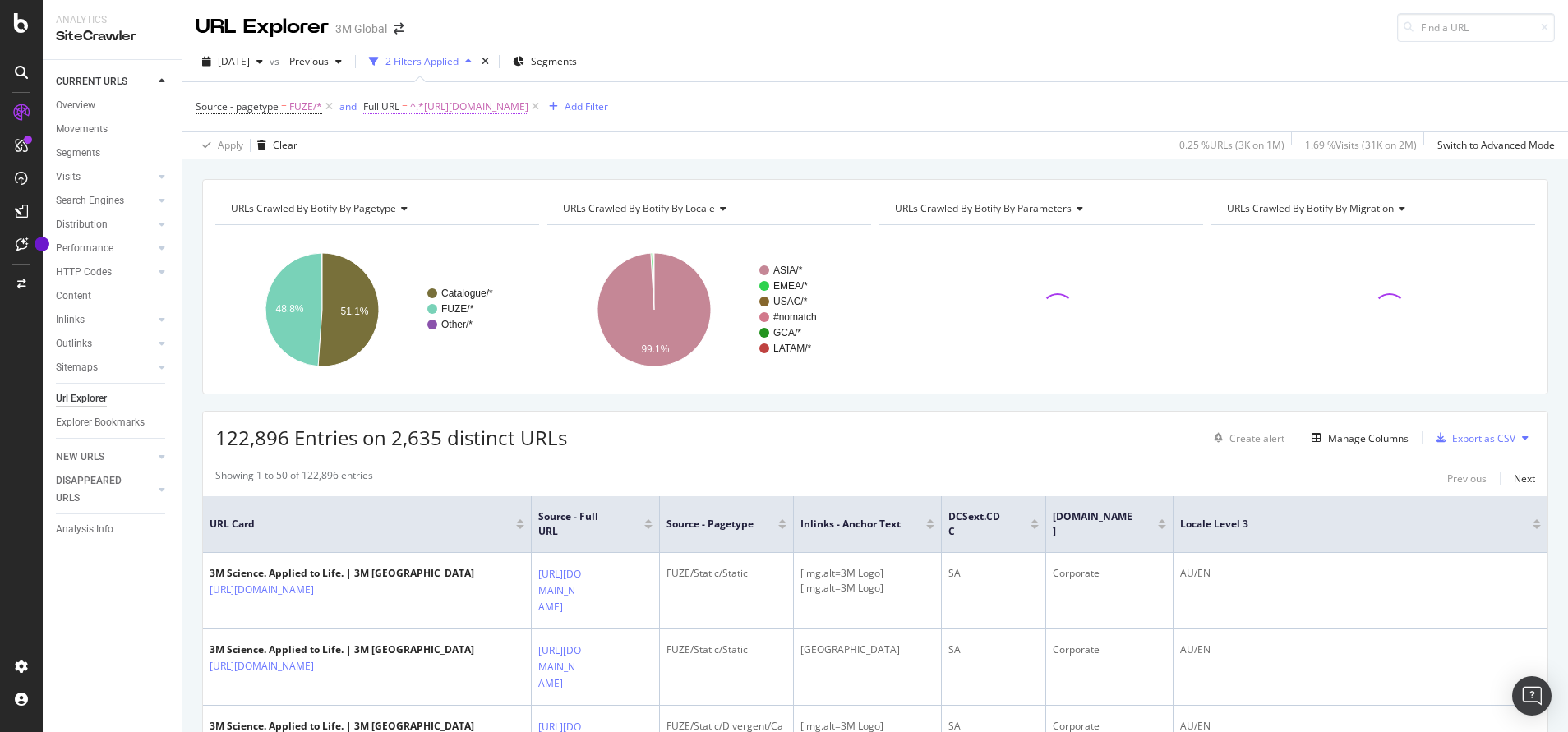
click at [439, 111] on span "^.*[URL][DOMAIN_NAME]" at bounding box center [469, 106] width 118 height 23
click at [687, 119] on div "Source - pagetype = FUZE/* and Full URL = ^.*[URL][DOMAIN_NAME] Add Filter" at bounding box center [875, 106] width 1359 height 49
click at [608, 106] on div "Add Filter" at bounding box center [587, 106] width 44 height 14
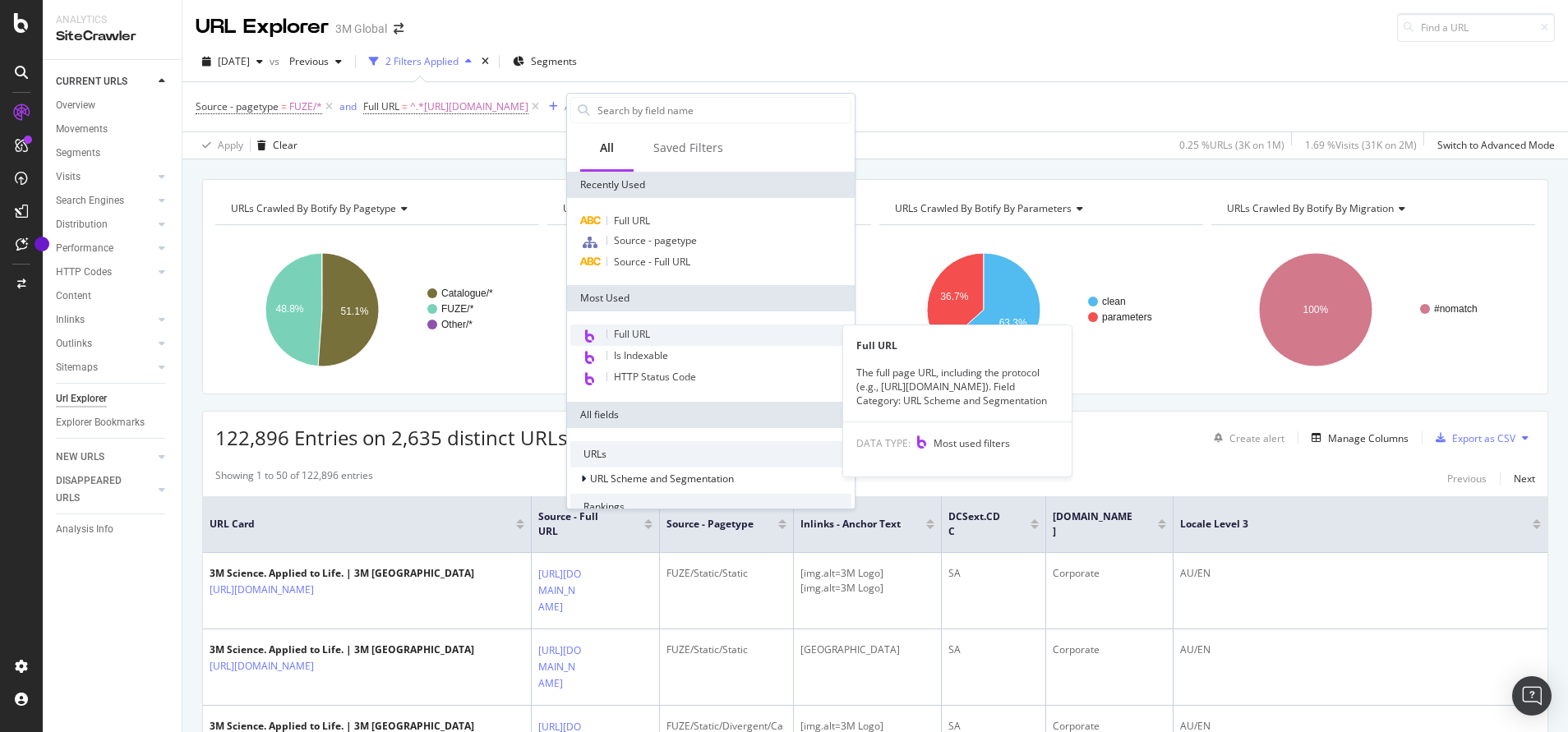
click at [634, 329] on span "Full URL" at bounding box center [632, 334] width 36 height 14
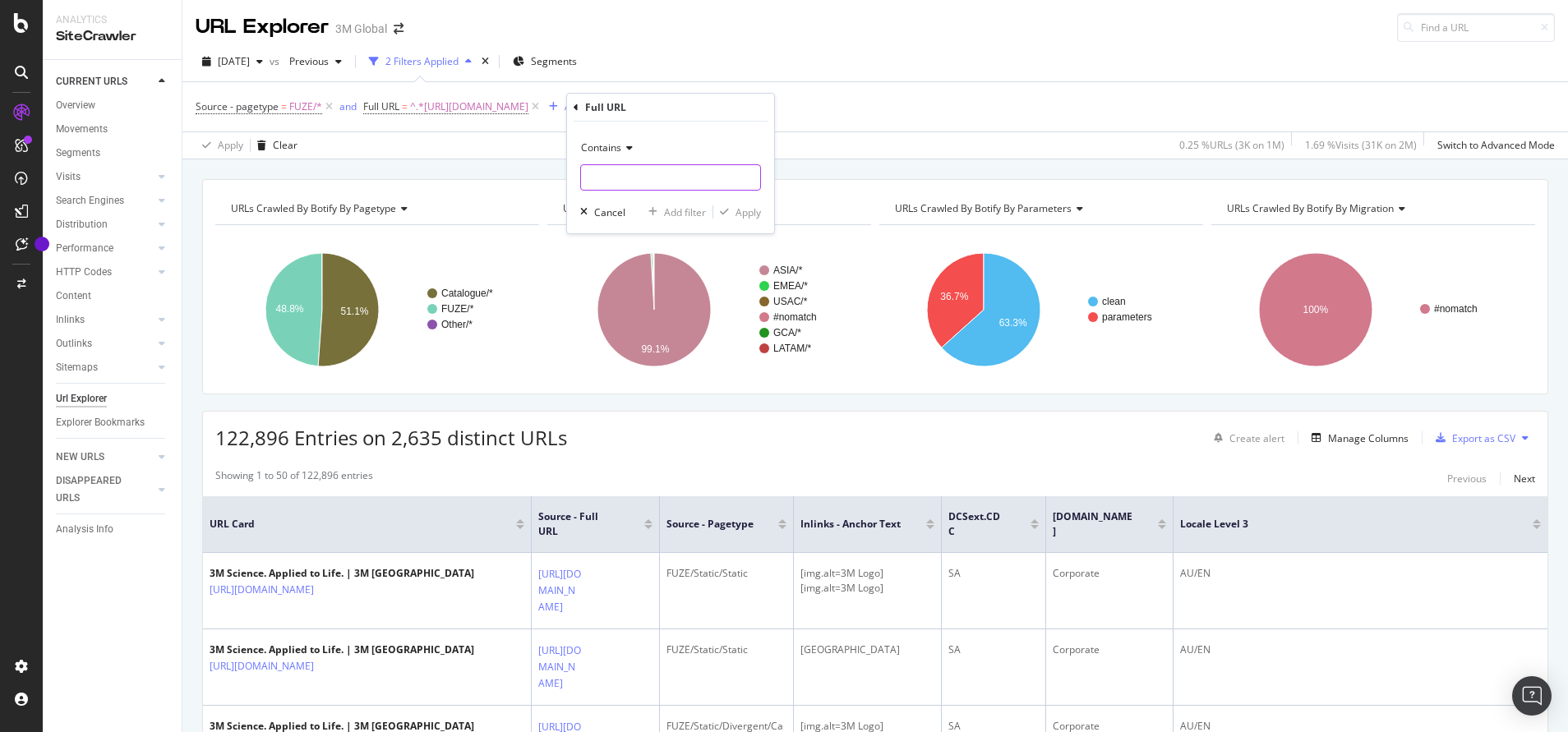
click at [626, 165] on input "text" at bounding box center [670, 178] width 179 height 27
paste input "[URL][DOMAIN_NAME]"
type input "[URL][DOMAIN_NAME]"
click at [749, 205] on div "Apply" at bounding box center [747, 212] width 26 height 14
click at [542, 105] on icon at bounding box center [535, 106] width 14 height 16
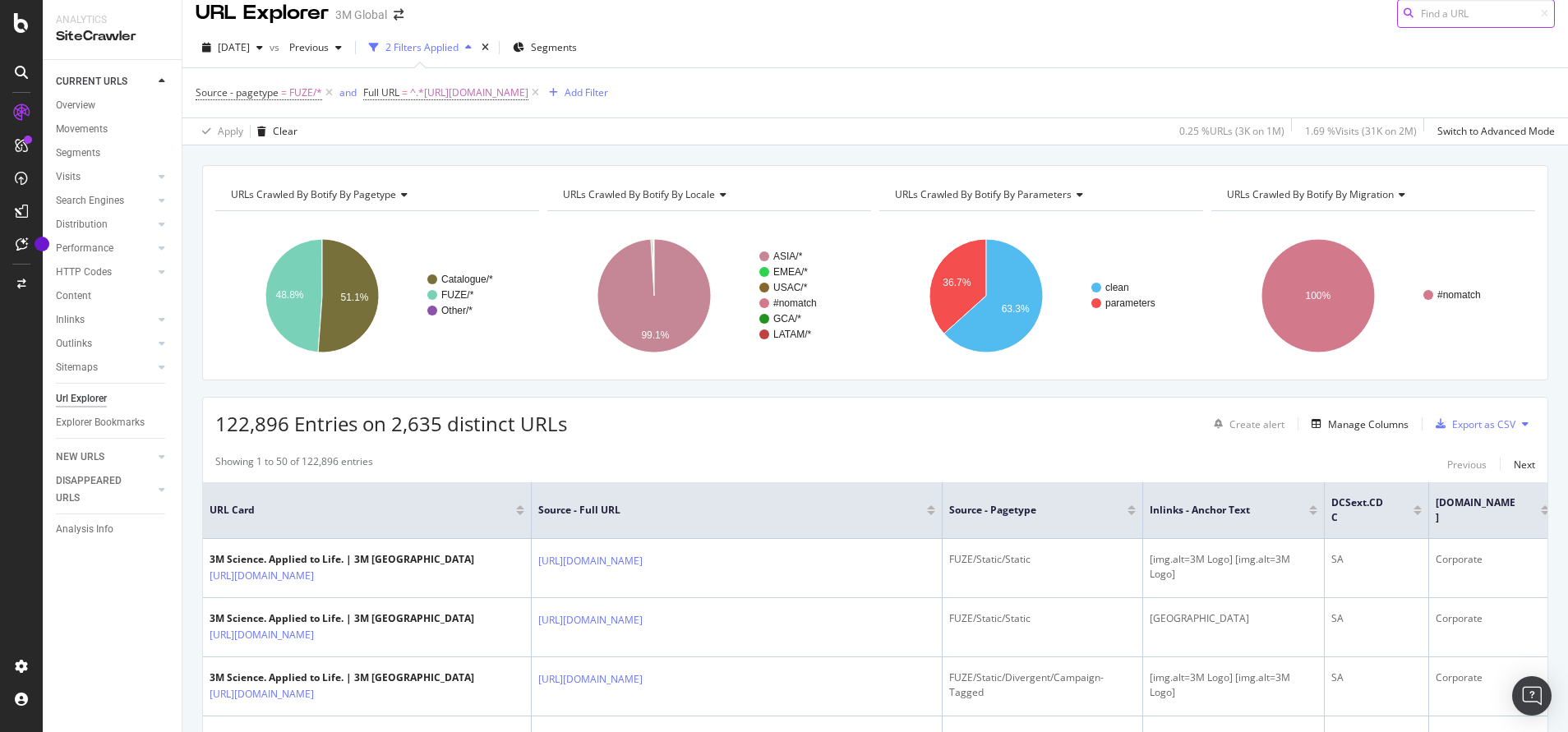
scroll to position [15, 0]
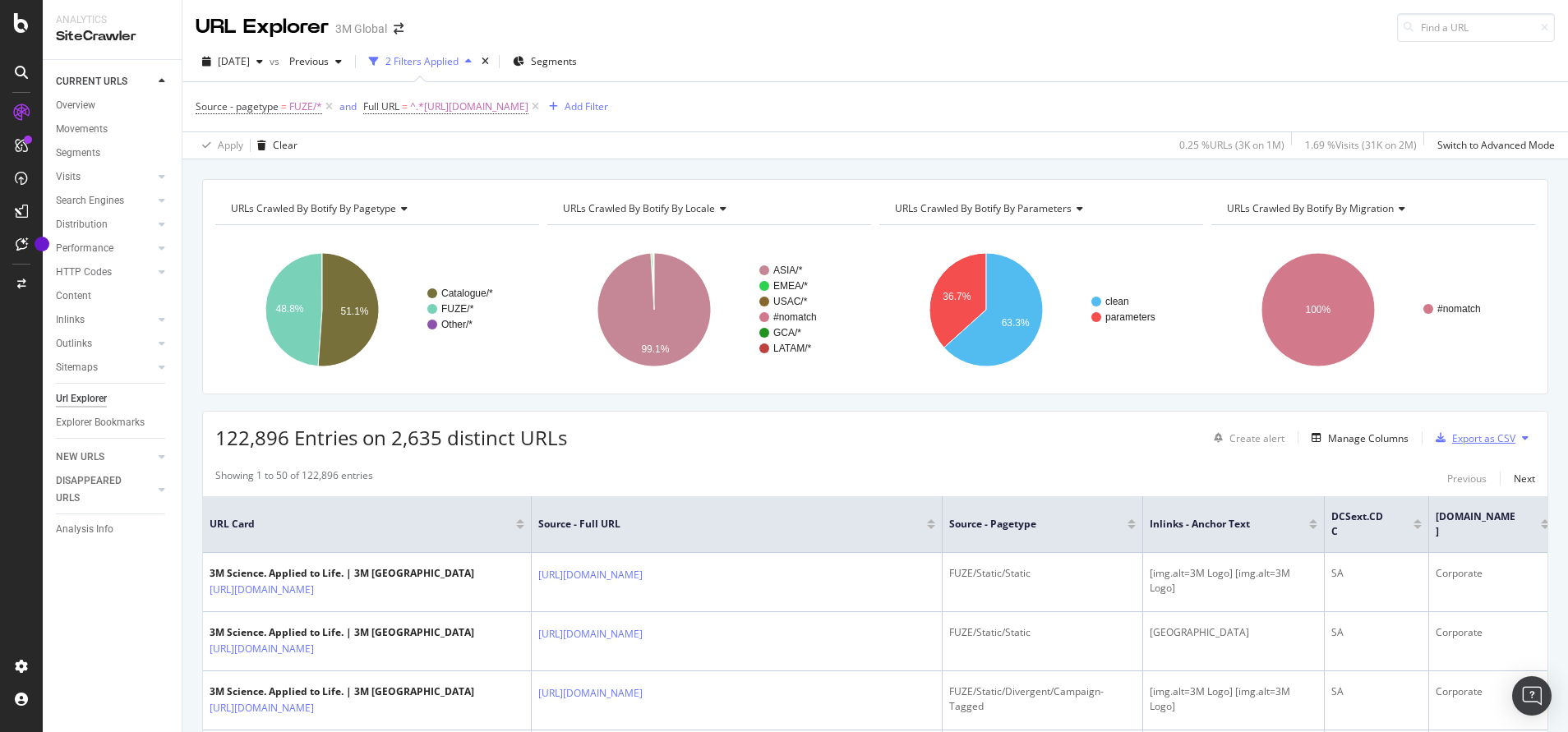
click at [1469, 450] on div "Export as CSV" at bounding box center [1472, 438] width 87 height 25
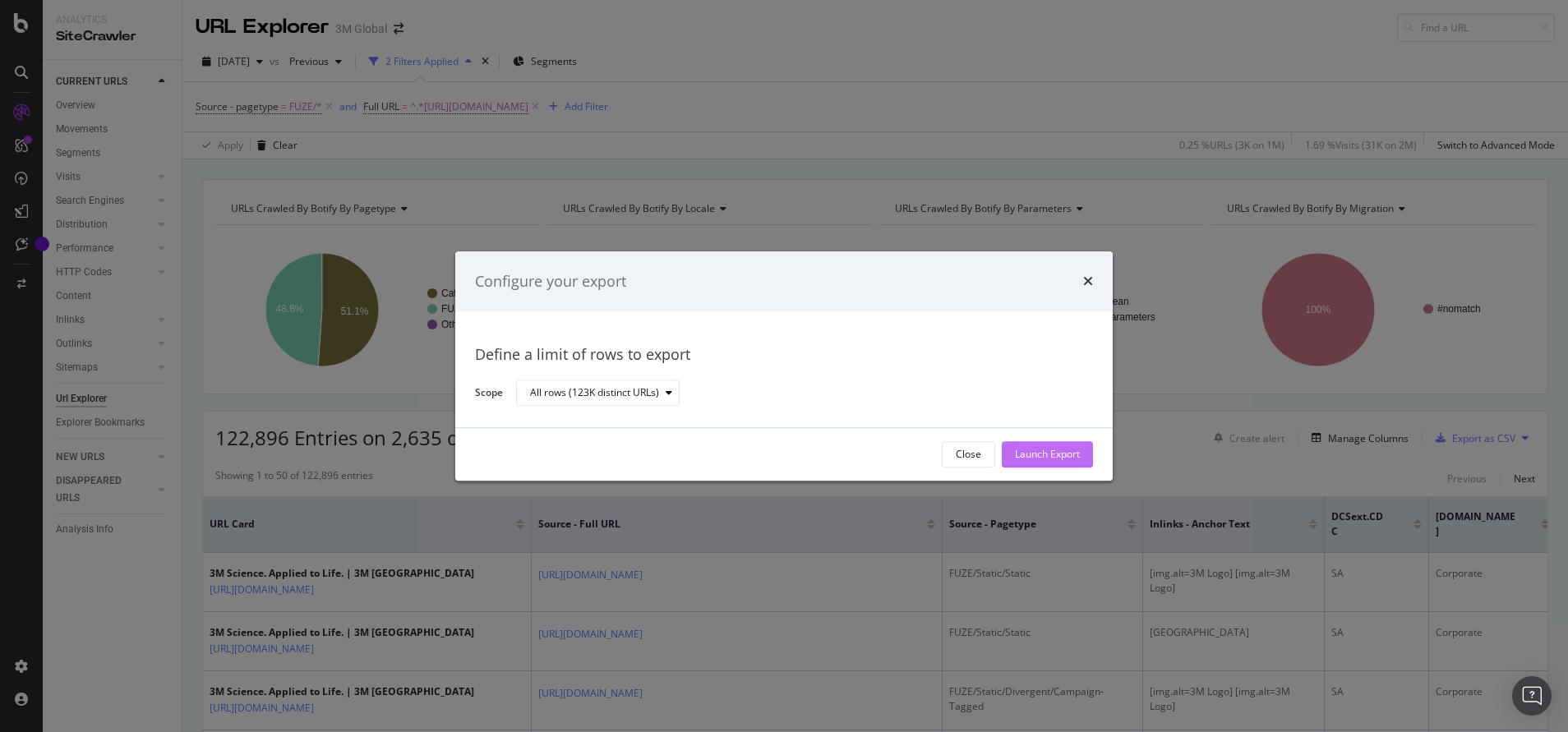
click at [1036, 445] on div "Launch Export" at bounding box center [1047, 454] width 65 height 25
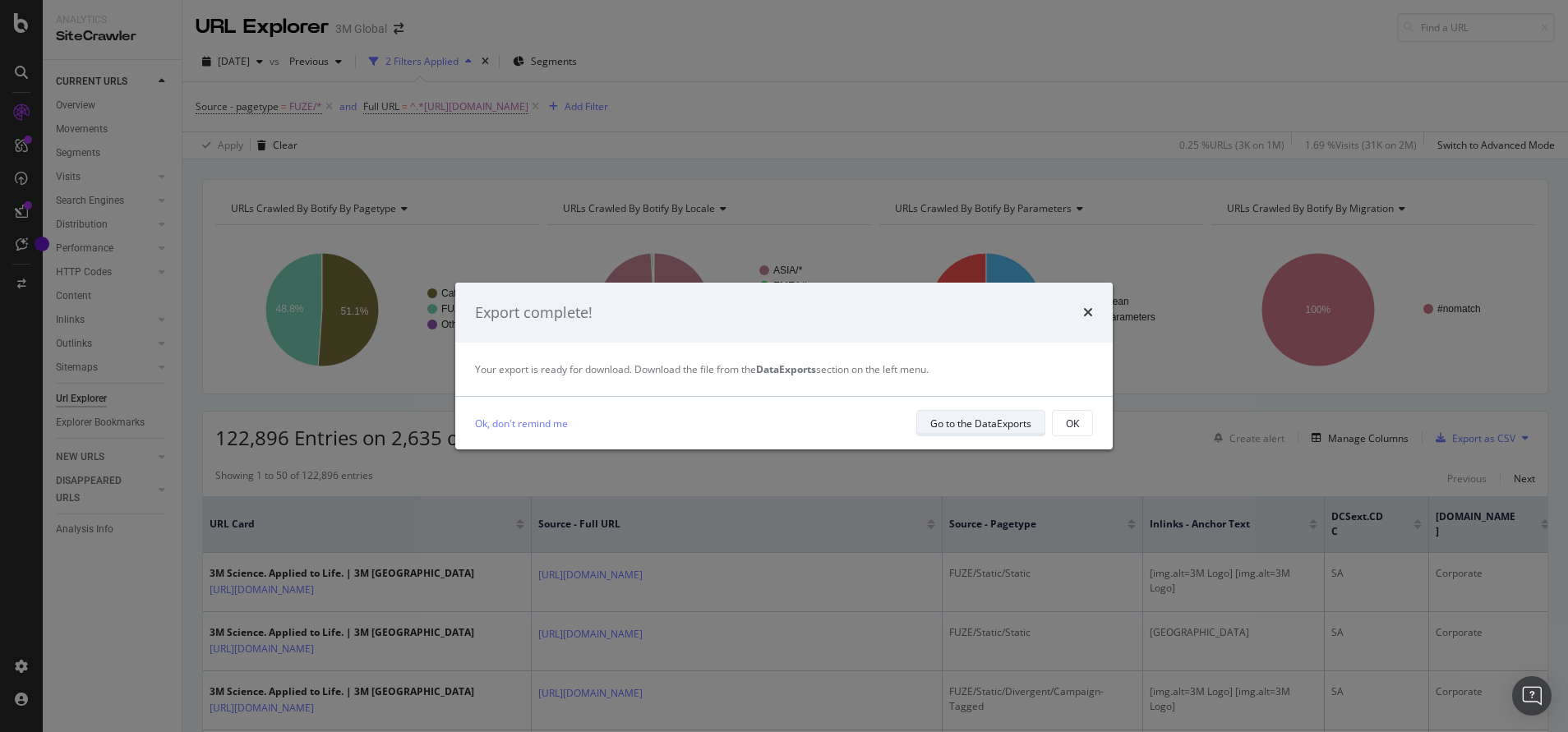
click at [989, 419] on div "Go to the DataExports" at bounding box center [980, 423] width 101 height 14
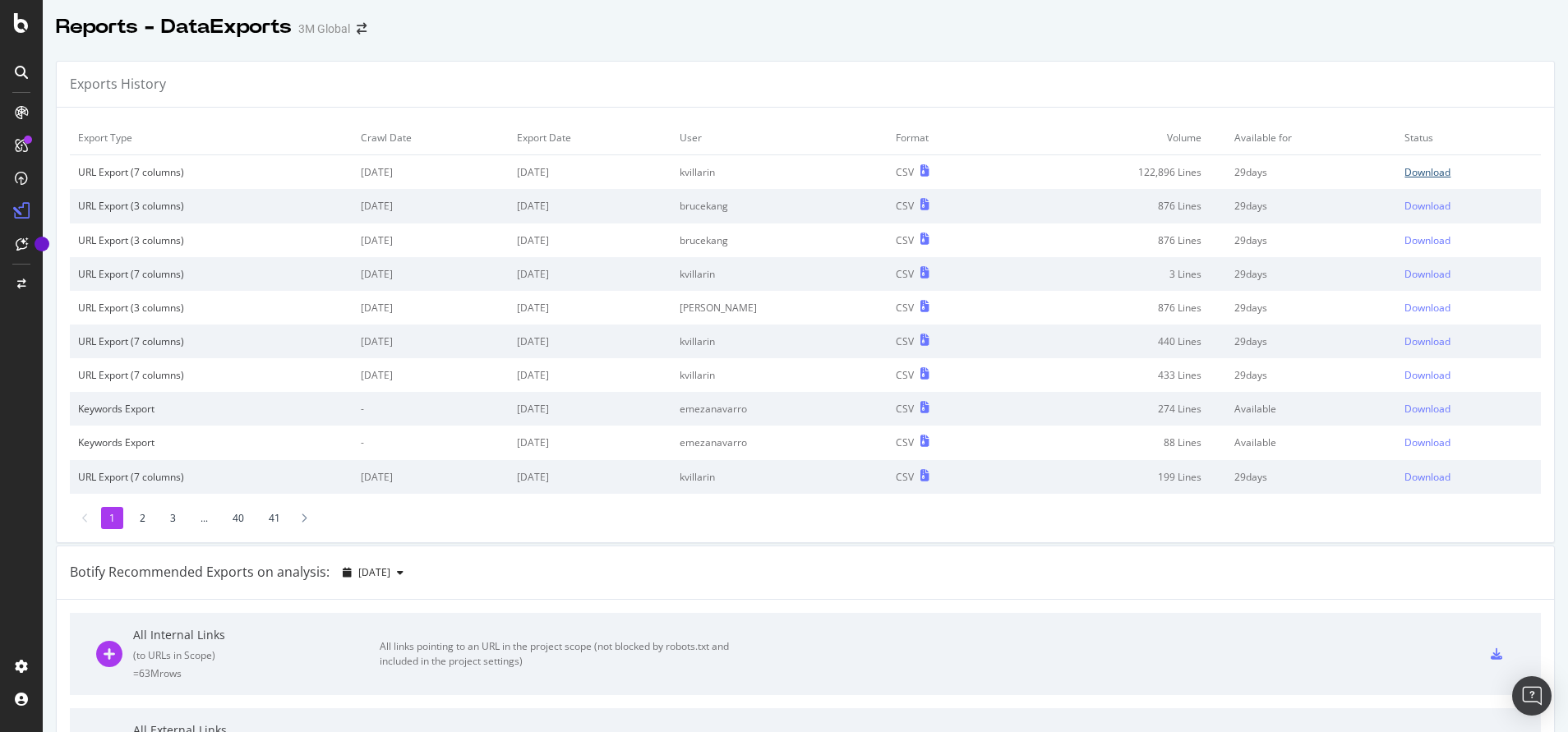
click at [1404, 174] on div "Download" at bounding box center [1427, 172] width 46 height 14
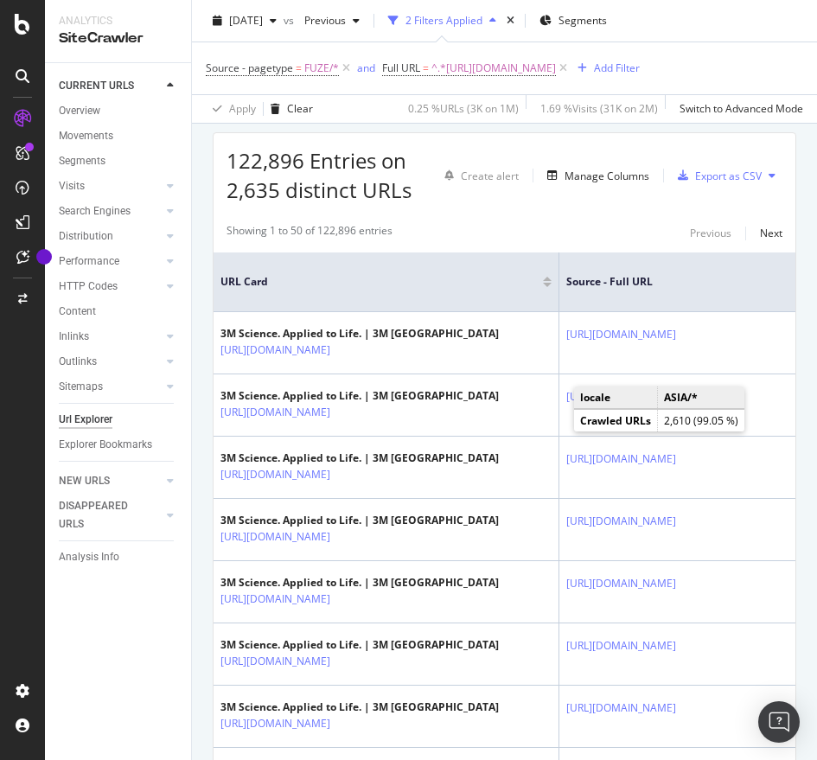
scroll to position [302, 0]
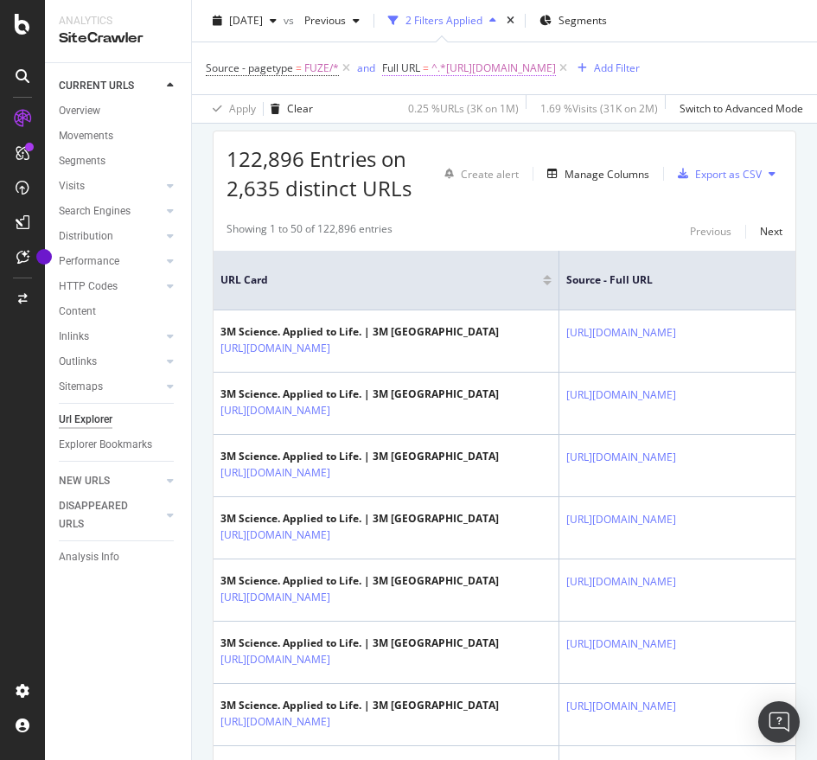
click at [488, 60] on span "^.*[URL][DOMAIN_NAME]" at bounding box center [493, 68] width 124 height 24
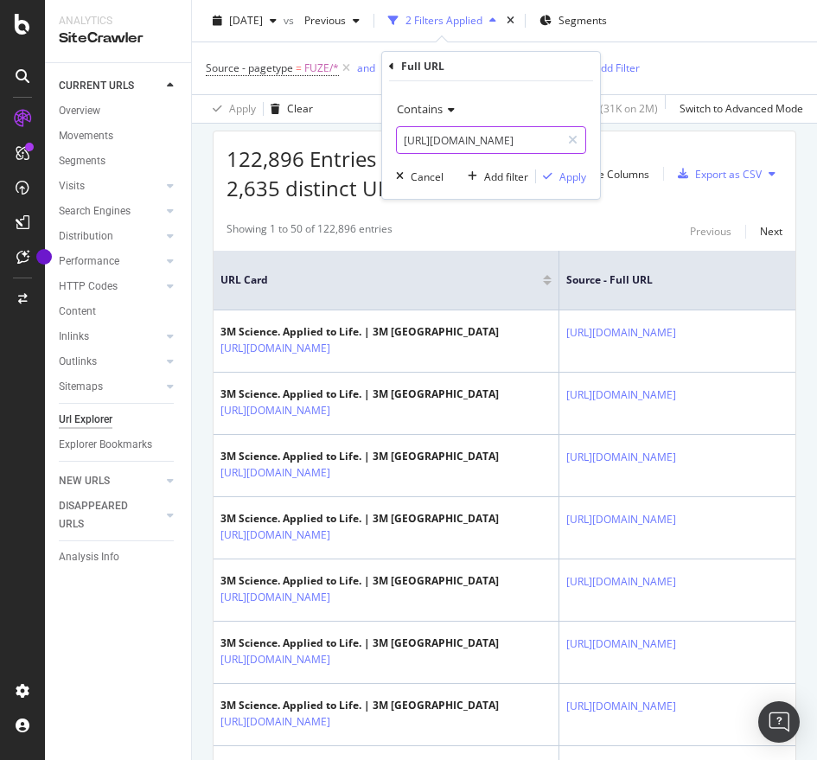
paste input "nz.co.nz/3M/en_NZ/p/dc/b00016620"
click at [446, 132] on input "[URL][DOMAIN_NAME]" at bounding box center [478, 140] width 163 height 28
type input "https://www.3mnz.co.nz/3M/en_NZ/p/dc/b00016620/"
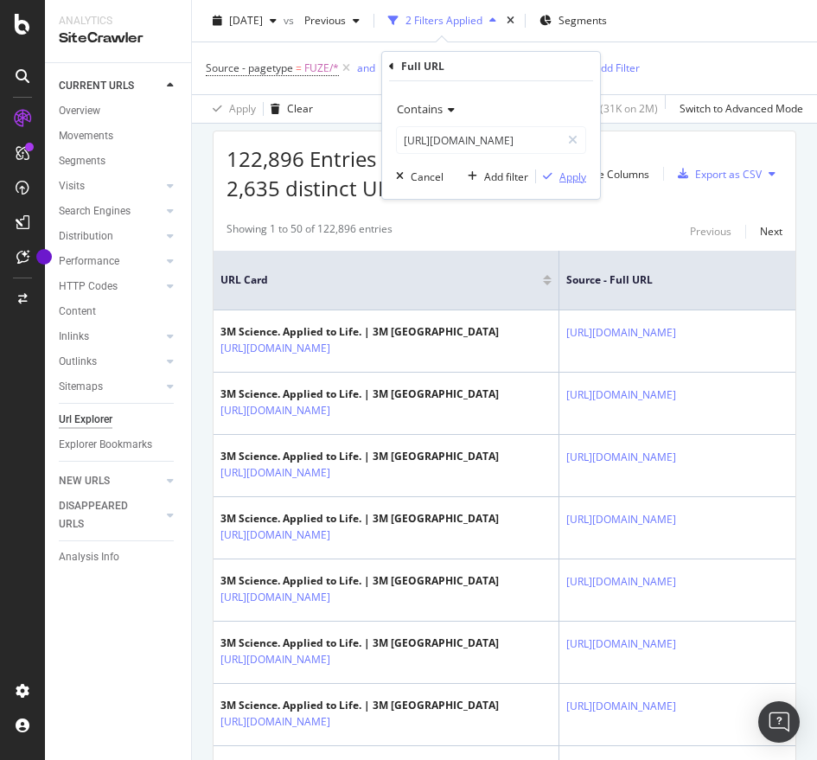
click at [573, 178] on div "Apply" at bounding box center [572, 176] width 27 height 15
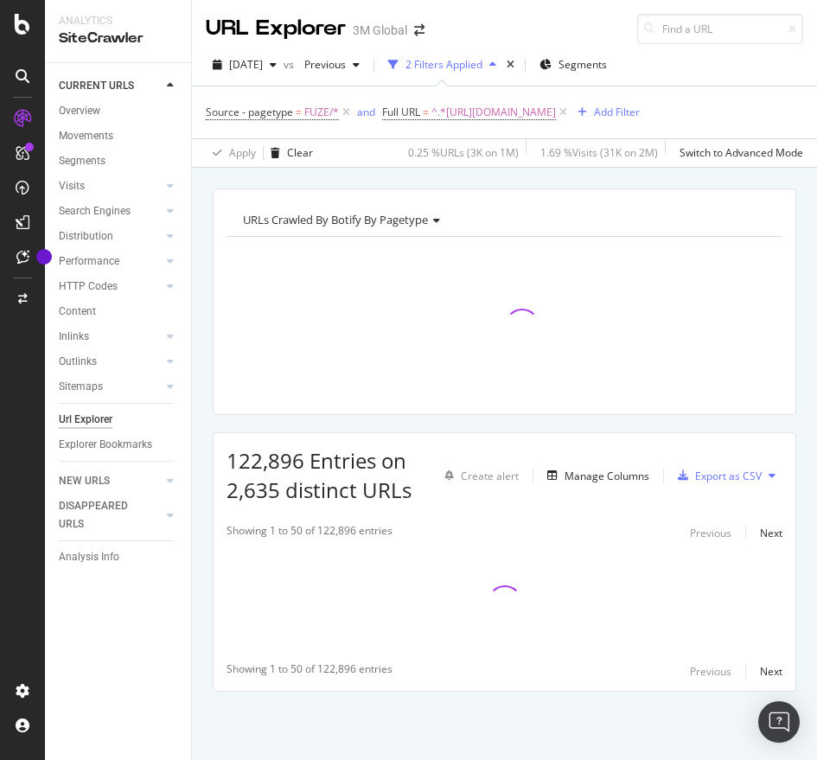
scroll to position [14, 0]
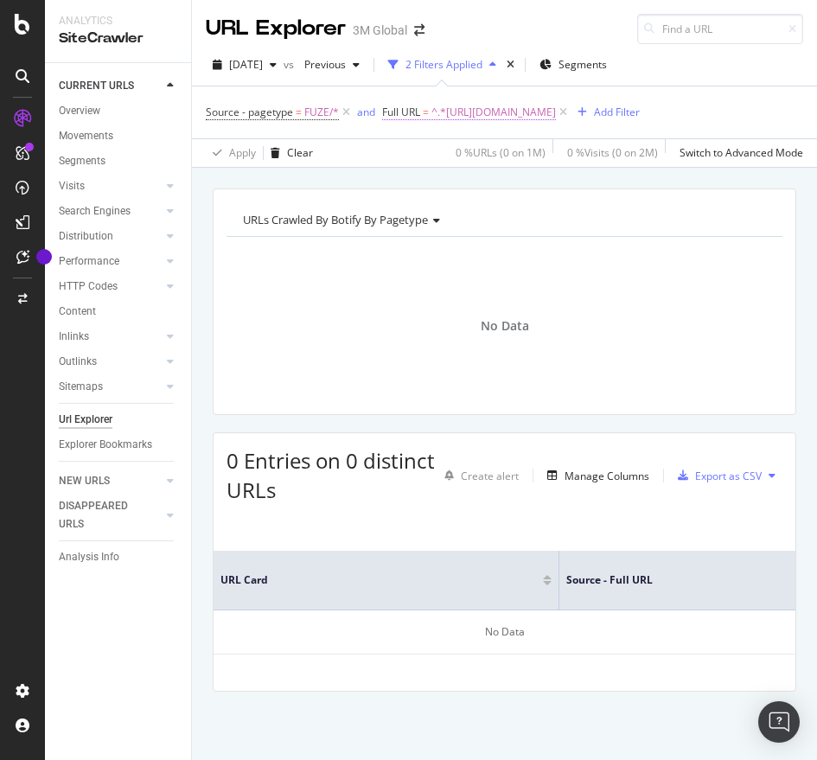
click at [526, 103] on span "^.*https://www.3mnz.co.nz/3M/en_NZ/p/dc/b00016620/.*$" at bounding box center [493, 112] width 124 height 24
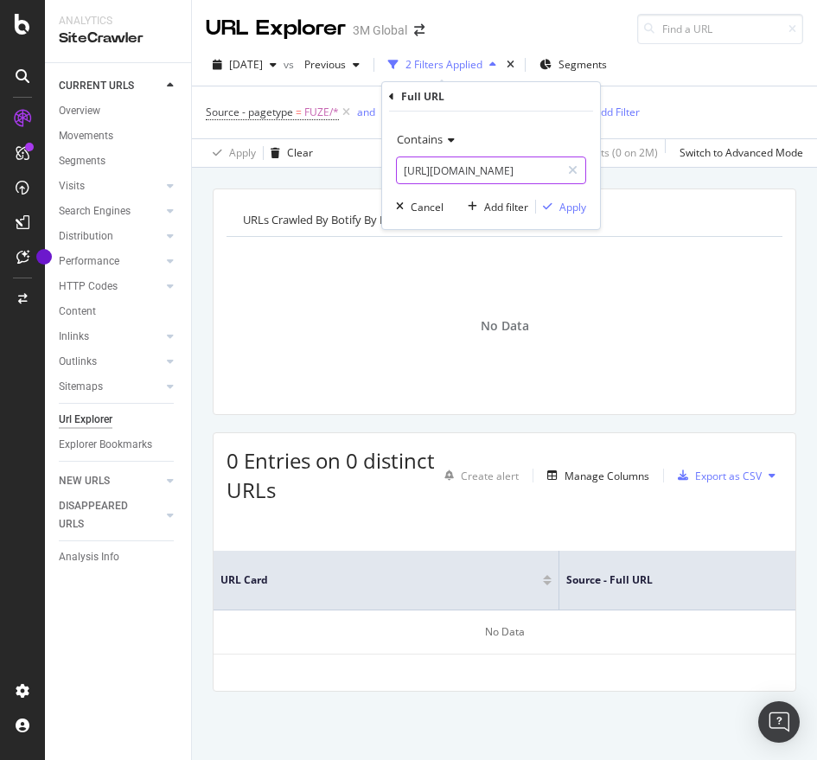
click at [525, 178] on input "https://www.3mnz.co.nz/3M/en_NZ/p/dc/b00016620/" at bounding box center [478, 170] width 163 height 28
type input "https://www.3mnz.co.nz/"
click at [560, 209] on div "Apply" at bounding box center [572, 207] width 27 height 15
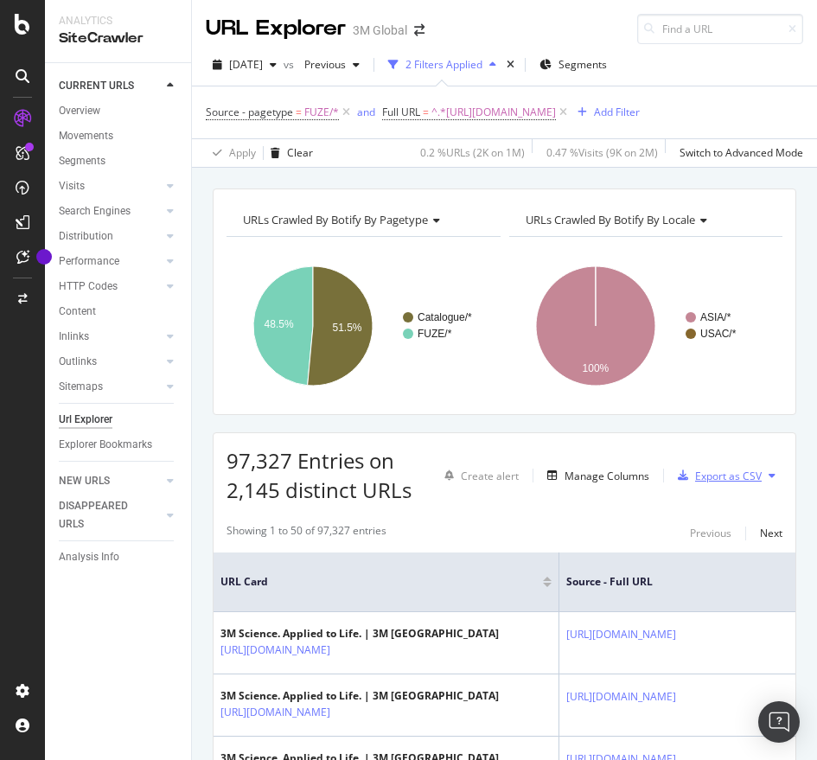
click at [695, 478] on div "Export as CSV" at bounding box center [728, 475] width 67 height 15
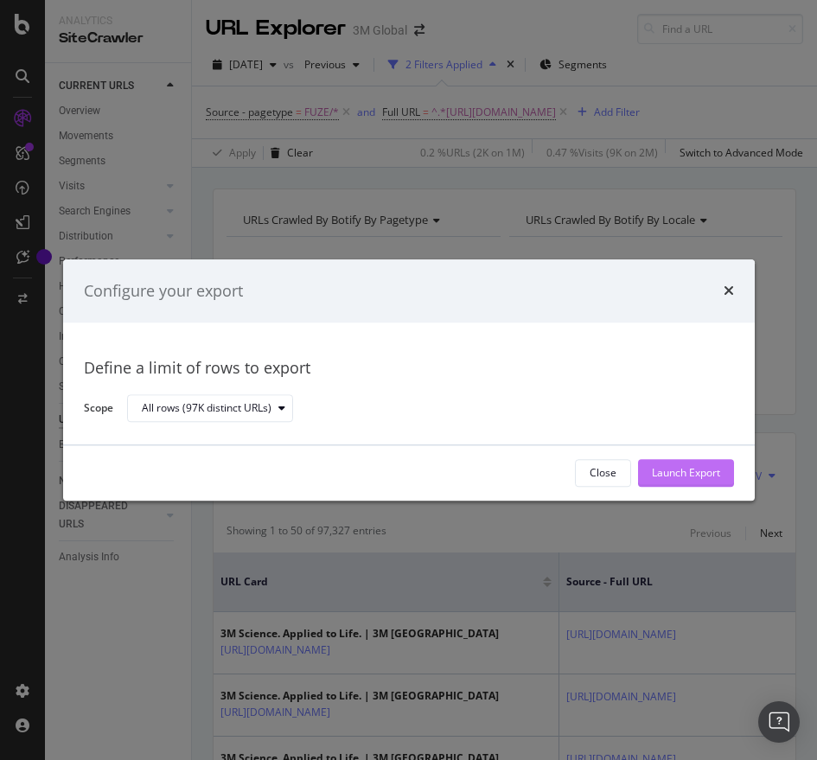
click at [688, 468] on div "Launch Export" at bounding box center [686, 473] width 68 height 15
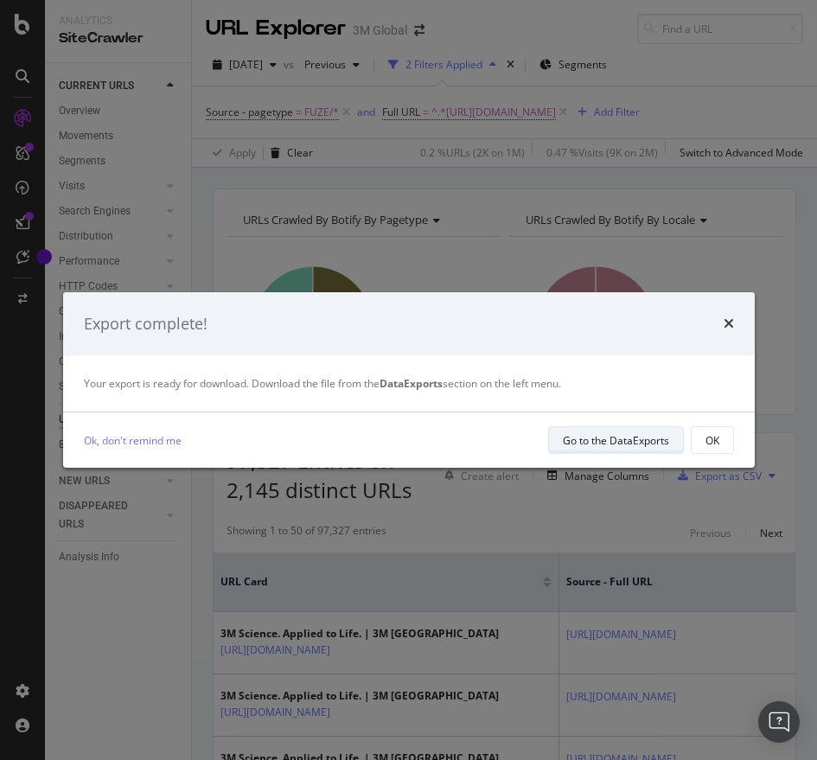
click at [640, 430] on div "Go to the DataExports" at bounding box center [616, 440] width 106 height 24
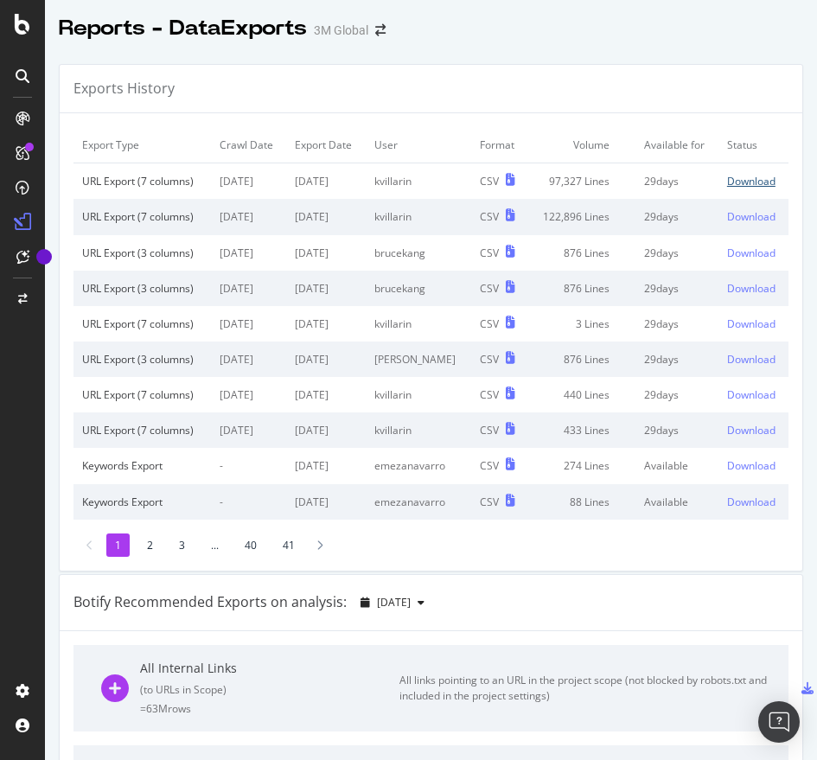
click at [727, 188] on div "Download" at bounding box center [751, 181] width 48 height 15
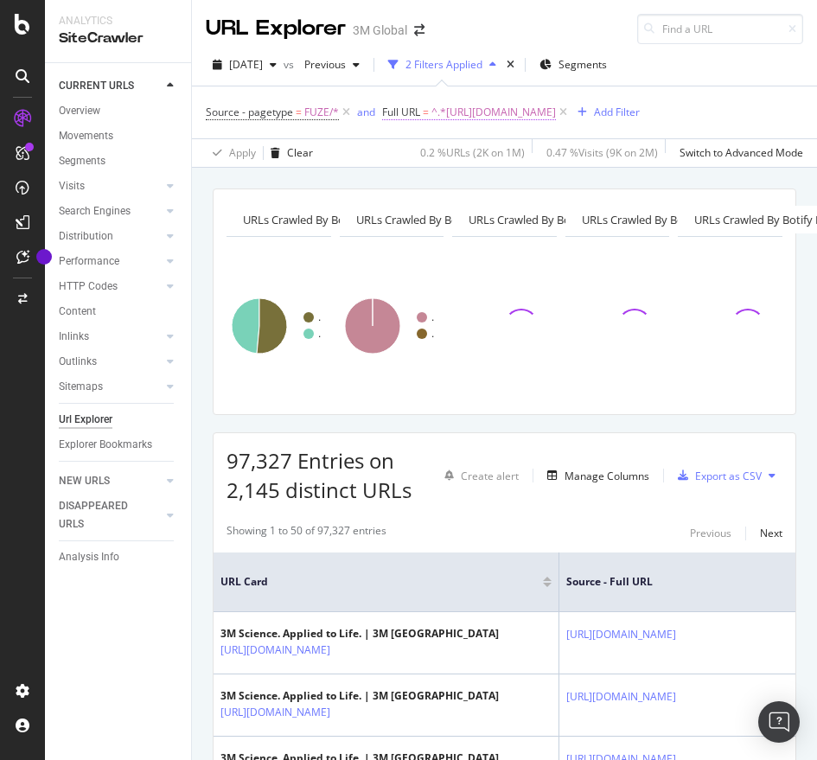
click at [491, 109] on span "^.*https://www.3mnz.co.nz/.*$" at bounding box center [493, 112] width 124 height 24
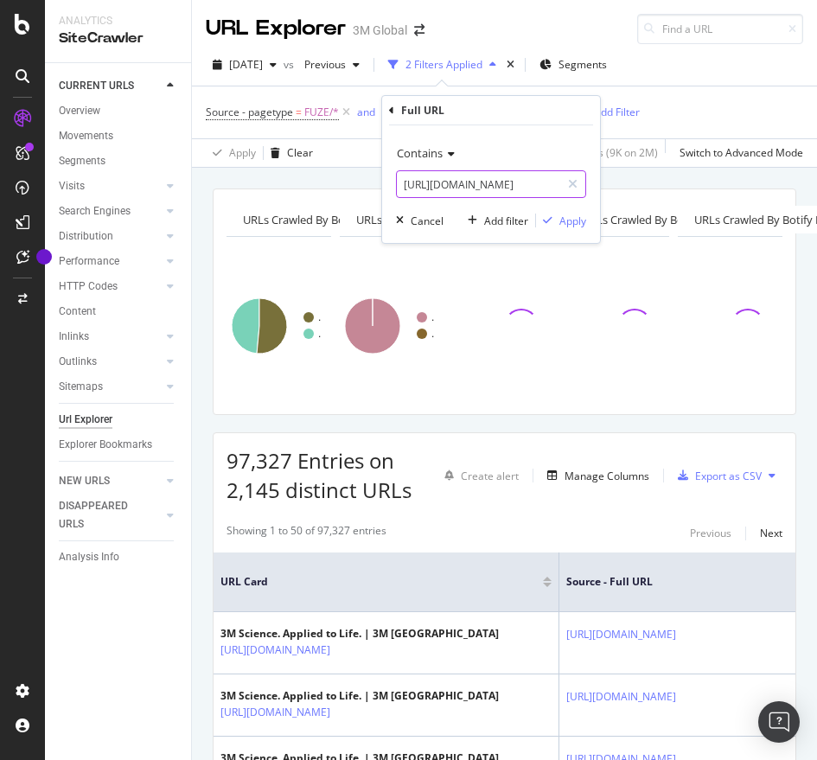
click at [436, 170] on input "https://www.3mnz.co.nz/" at bounding box center [478, 184] width 163 height 28
paste input "company.jp/3M/ja_JP/p/d/v000511709"
type input "https://www.3mcompany.jp/3M/ja_JP/p/d/v000511709/"
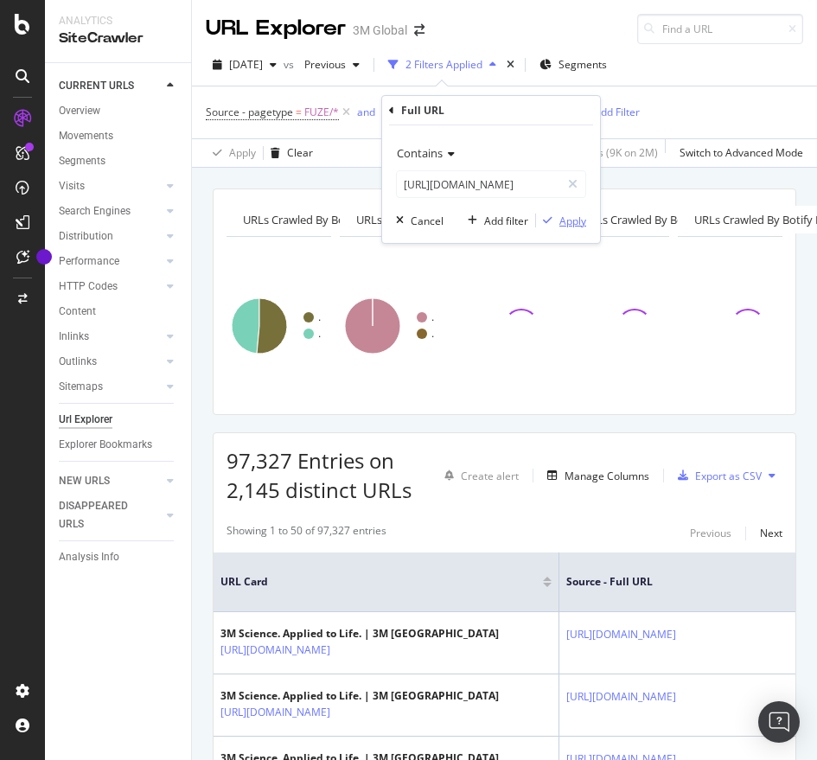
click at [579, 223] on div "Apply" at bounding box center [572, 220] width 27 height 15
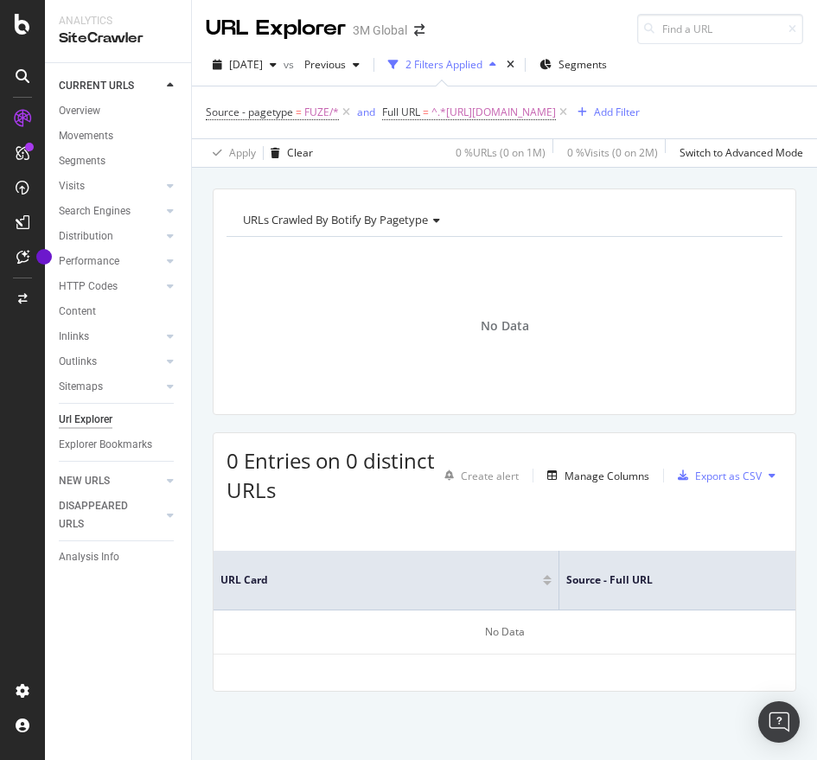
click at [595, 124] on div "Source - pagetype = FUZE/* and Full URL = ^.*https://www.3mcompany.jp/3M/ja_JP/…" at bounding box center [423, 112] width 434 height 24
click at [556, 118] on span "^.*https://www.3mcompany.jp/3M/ja_JP/p/d/v000511709/.*$" at bounding box center [493, 112] width 124 height 24
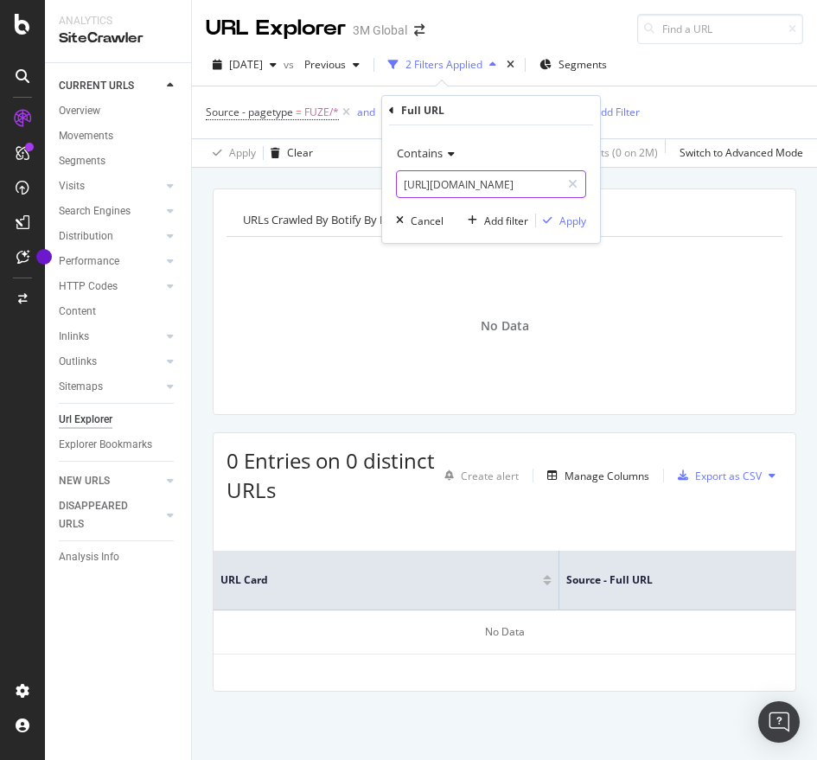
click at [541, 189] on input "https://www.3mcompany.jp/3M/ja_JP/p/d/v000511709/" at bounding box center [478, 184] width 163 height 28
type input "https://www.3mcompany.jp/"
click at [576, 226] on div "Apply" at bounding box center [572, 220] width 27 height 15
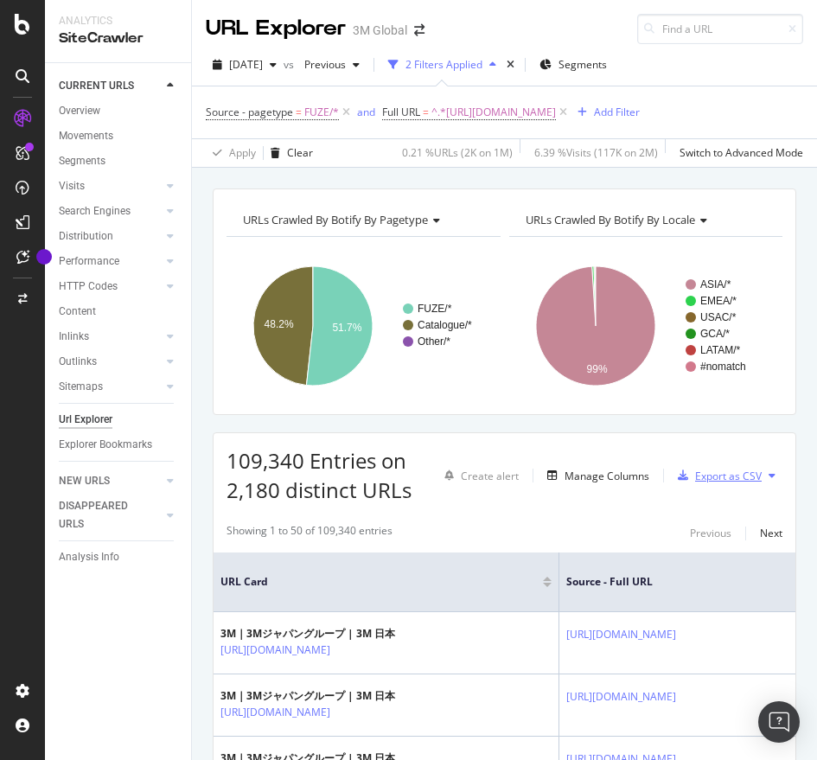
click at [713, 484] on div "Export as CSV" at bounding box center [716, 475] width 91 height 26
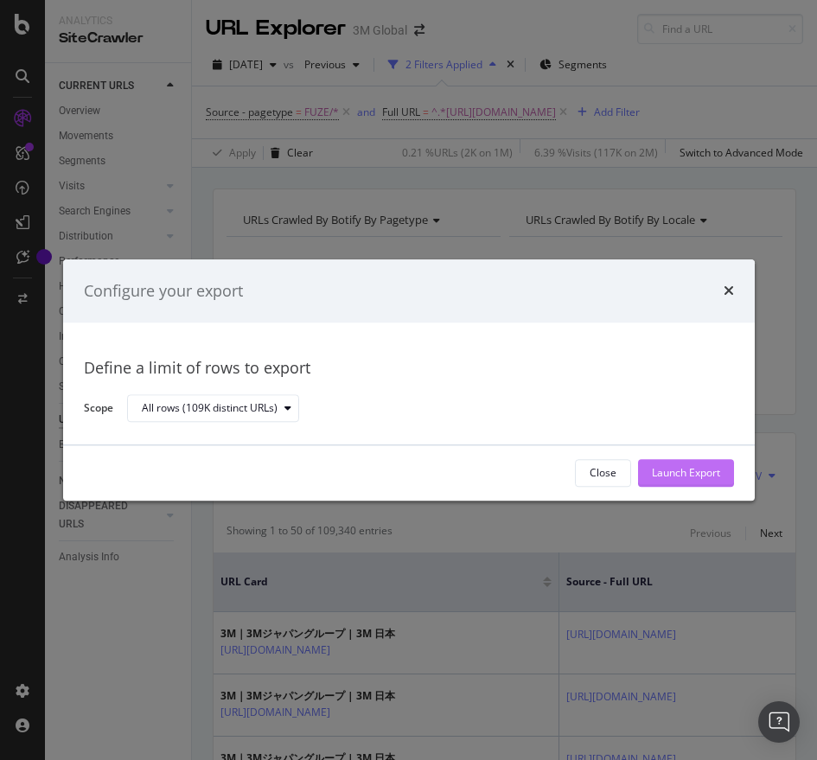
click at [661, 463] on div "Launch Export" at bounding box center [686, 473] width 68 height 26
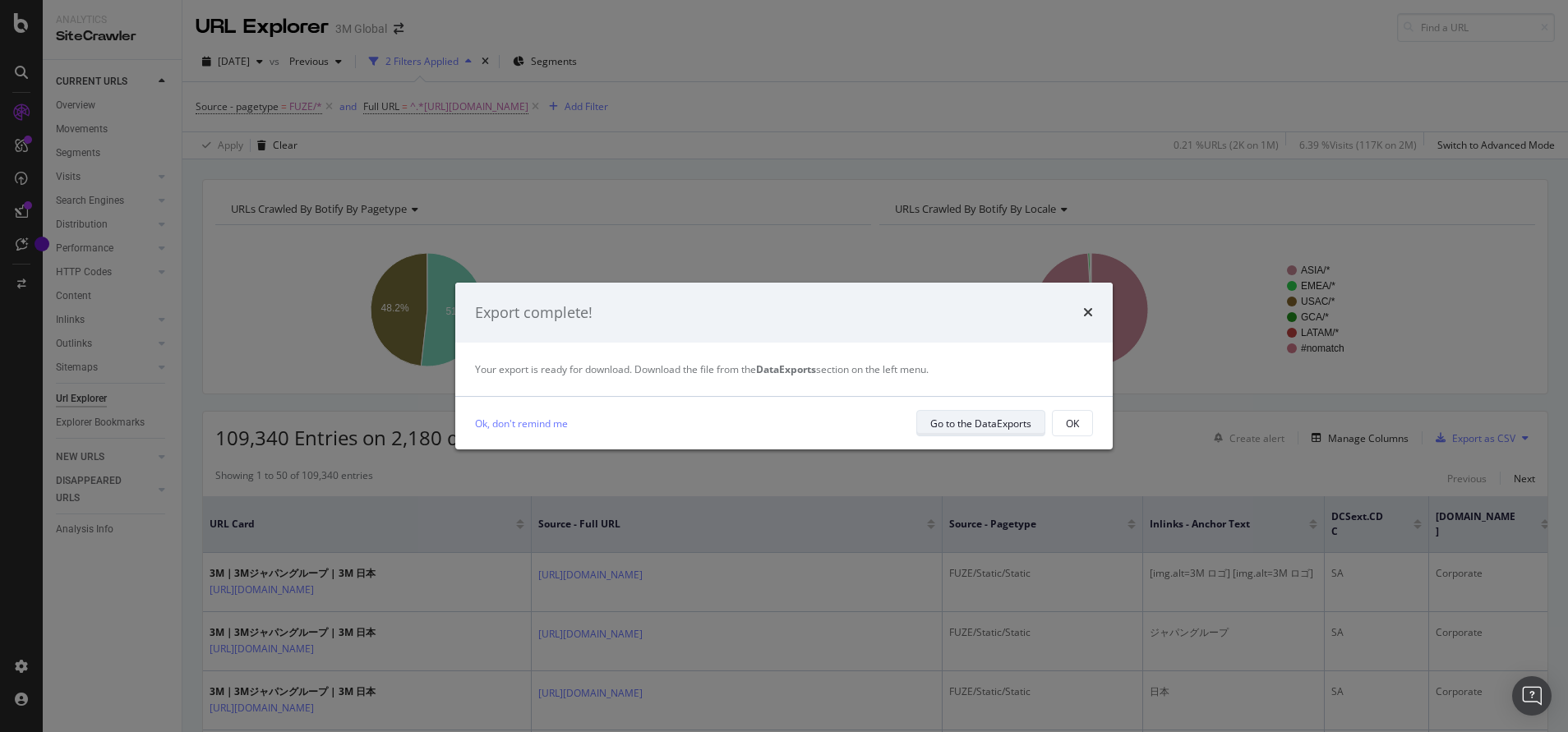
click at [944, 420] on div "Go to the DataExports" at bounding box center [980, 423] width 101 height 14
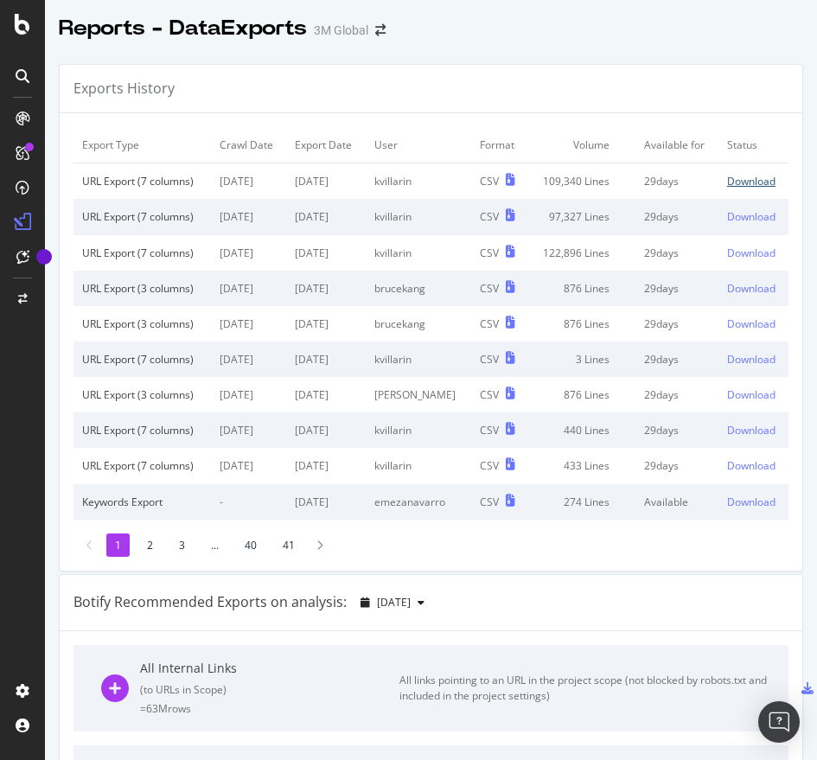
click at [727, 188] on div "Download" at bounding box center [751, 181] width 48 height 15
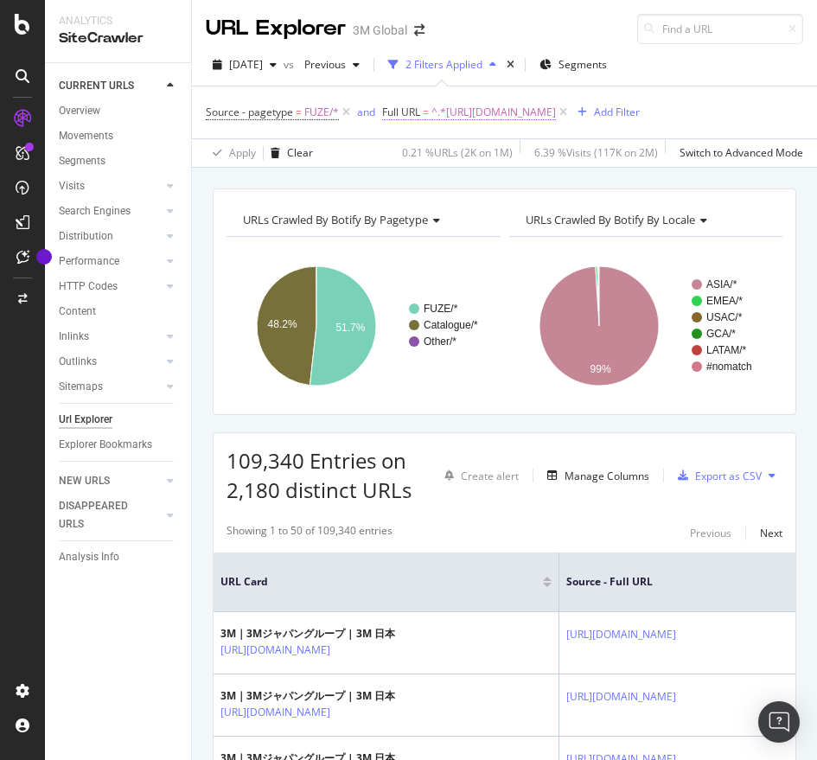
click at [487, 111] on span "^.*https://www.3mcompany.jp/.*$" at bounding box center [493, 112] width 124 height 24
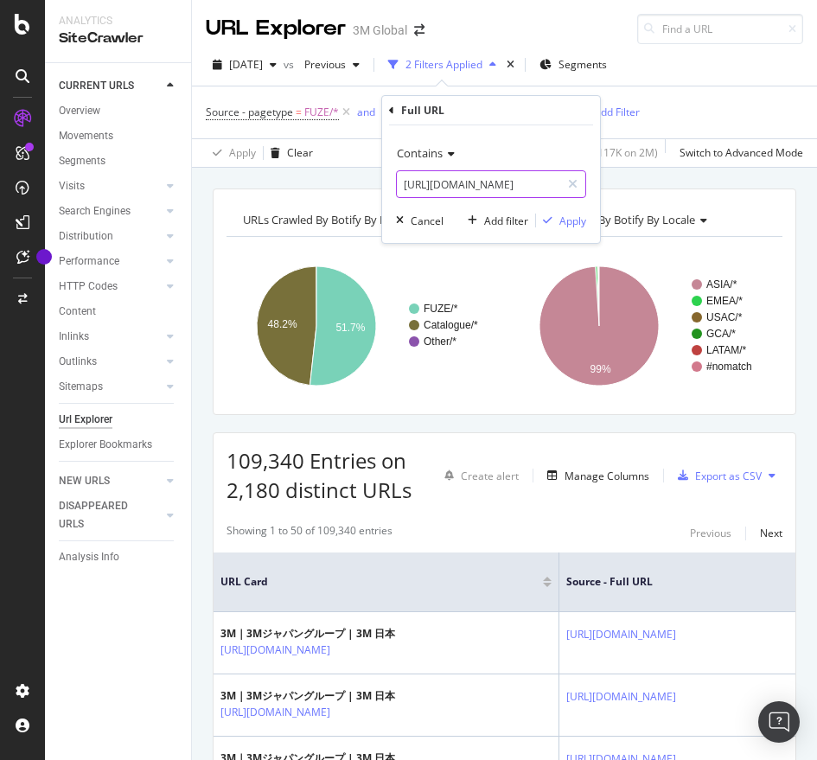
paste input "3M/ja_JP/p/dc/v000511709/"
click at [468, 188] on input "https://www.3mcompany.jp/" at bounding box center [478, 184] width 163 height 28
type input "https://www.3mcompany.jp/3M/ja_JP/p/dc/v000511709/"
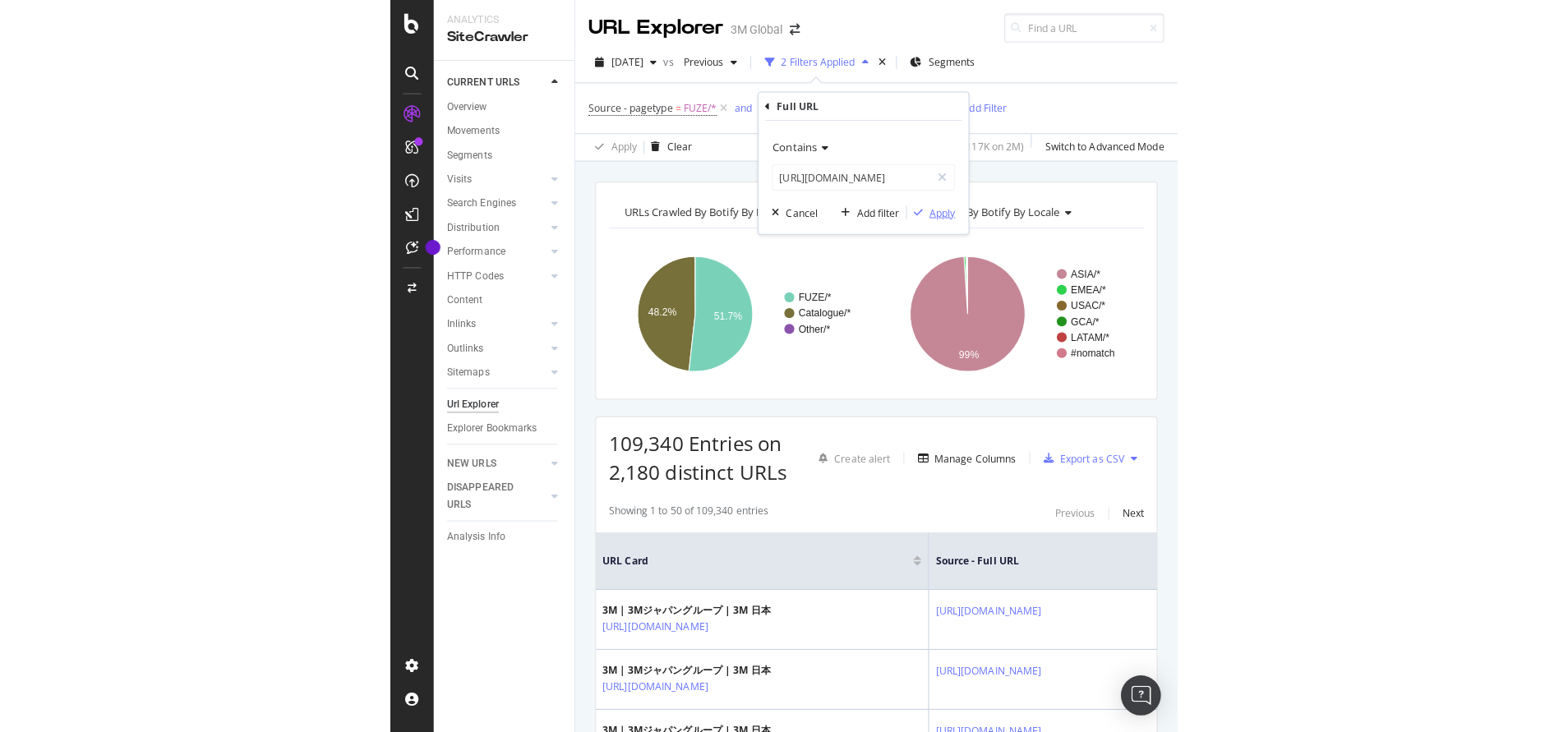
scroll to position [0, 0]
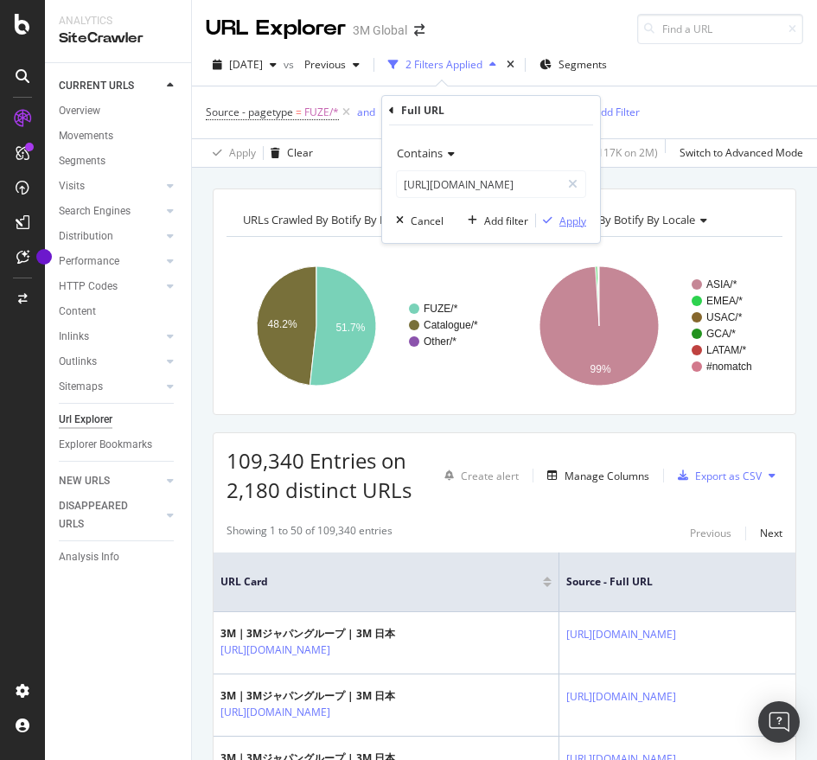
click at [552, 220] on div "button" at bounding box center [547, 220] width 23 height 10
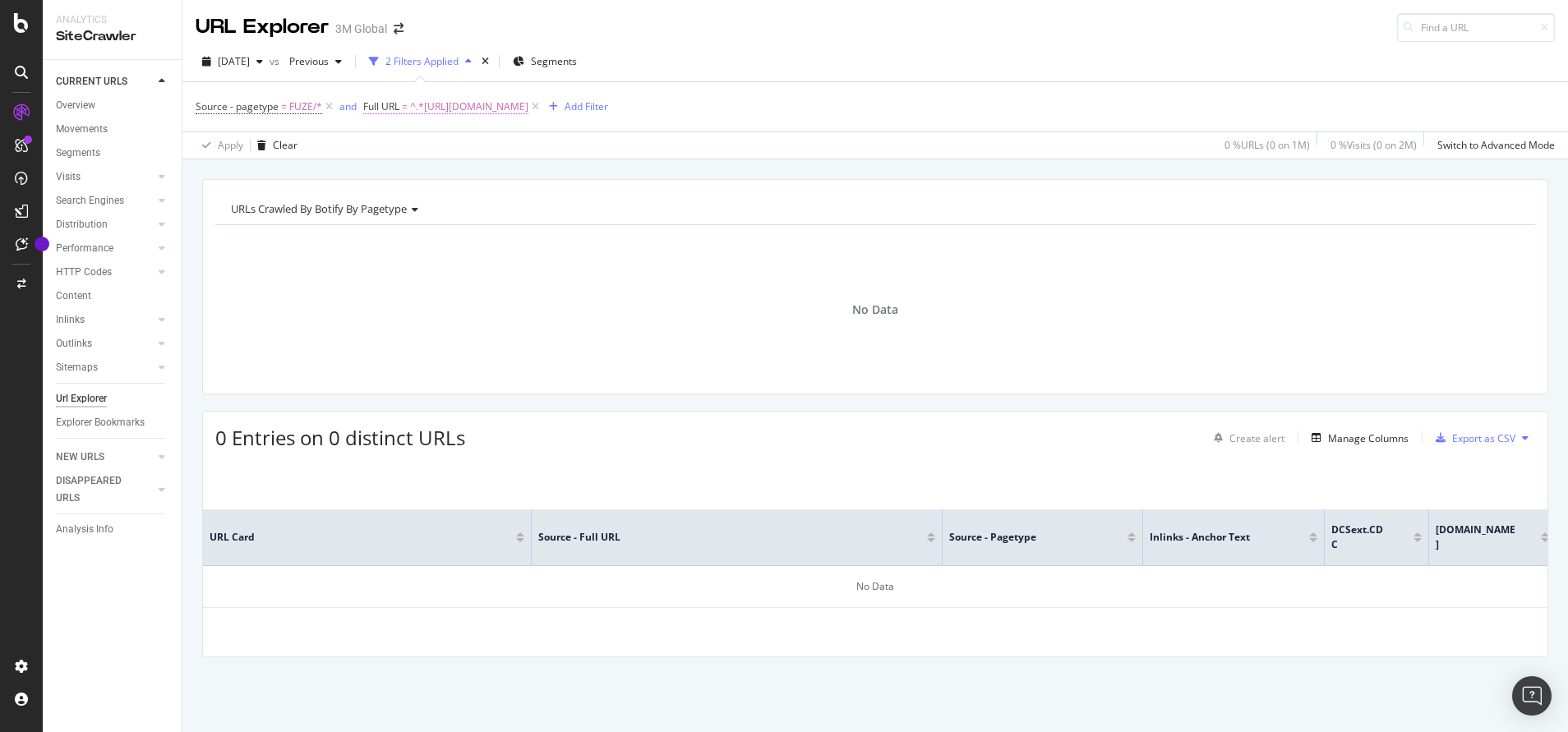
click at [529, 101] on span "^.*https://www.3mcompany.jp/3M/ja_JP/p/dc/v000511709/.*$" at bounding box center [469, 106] width 118 height 23
click at [516, 183] on input "https://www.3mcompany.jp/3M/ja_JP/p/dc/v000511709/" at bounding box center [455, 175] width 155 height 27
type input "https://www.3mcompany.jp/"
click at [543, 213] on div "Apply" at bounding box center [544, 209] width 26 height 14
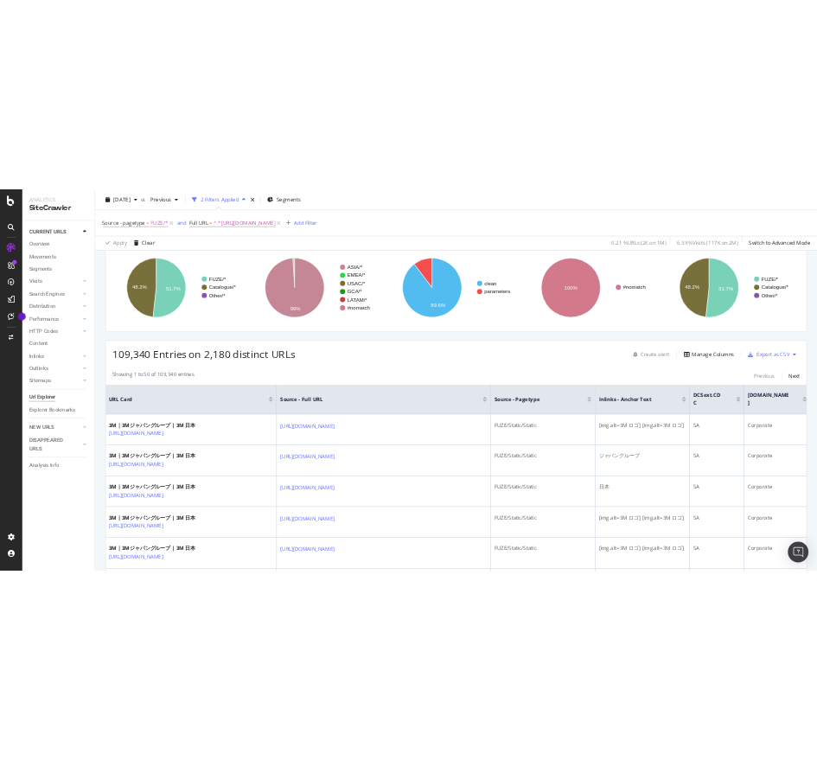
scroll to position [131, 0]
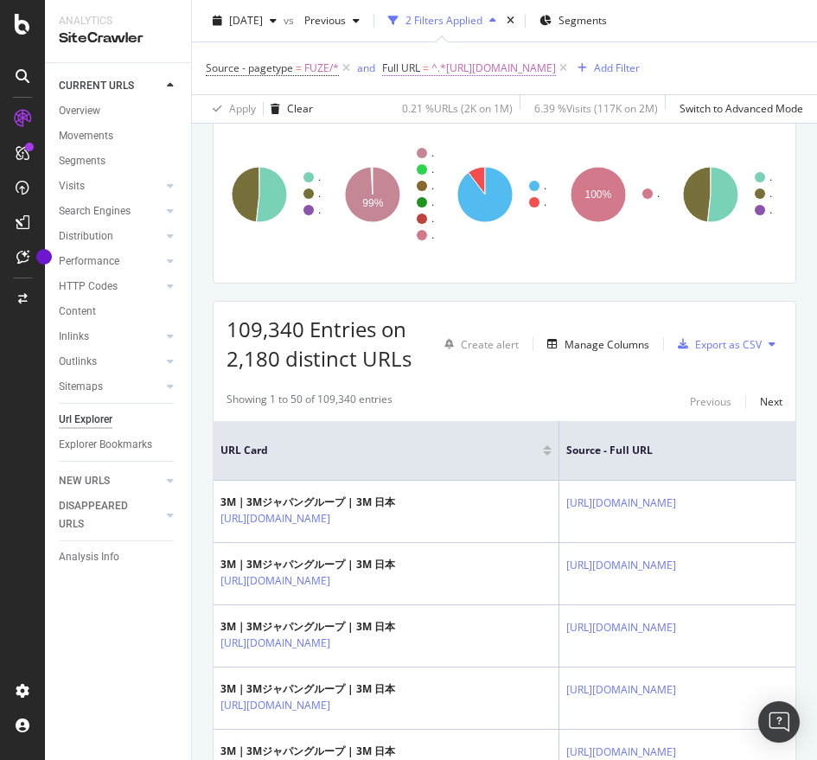
click at [496, 62] on span "^.*https://www.3mcompany.jp/.*$" at bounding box center [493, 68] width 124 height 24
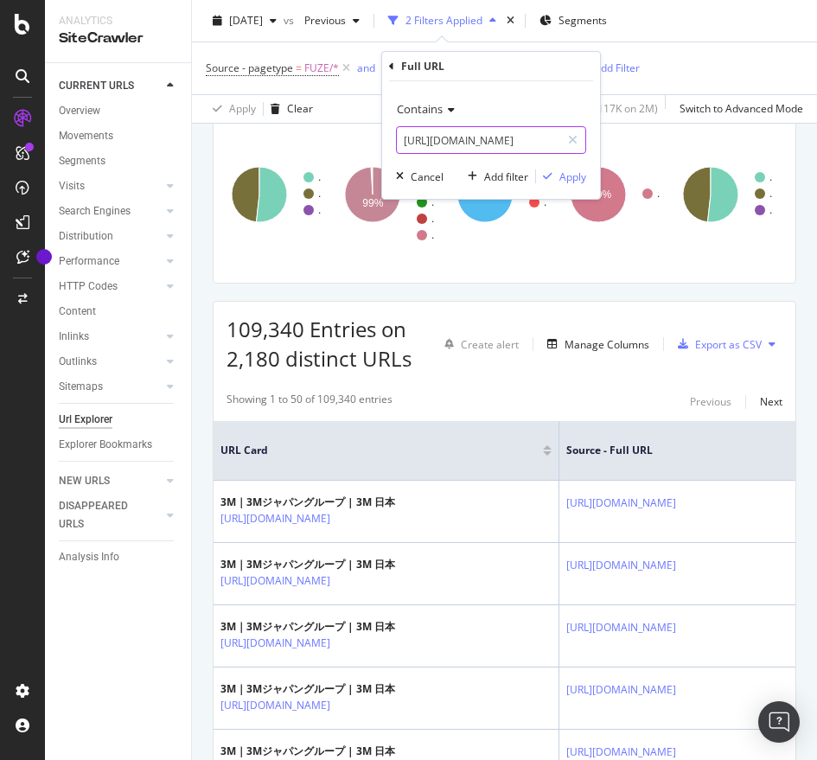
paste input "3M/ja_JP/p/dc/v000465679/"
click at [440, 147] on input "https://www.3mcompany.jp/" at bounding box center [478, 140] width 163 height 28
type input "https://www.3mcompany.jp/3M/ja_JP/p/dc/v000465679/"
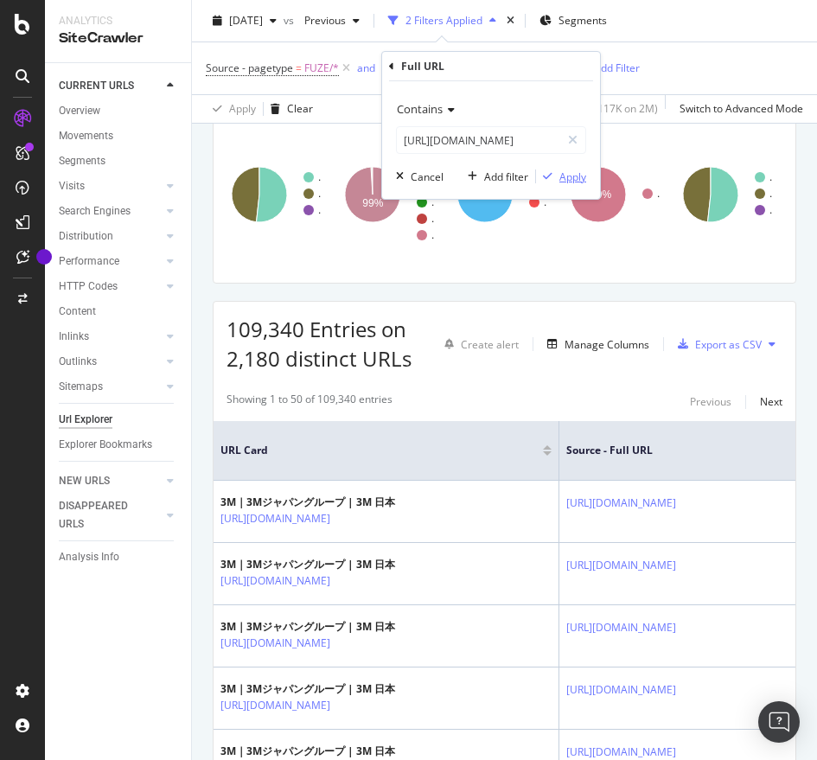
click at [580, 174] on div "Apply" at bounding box center [572, 176] width 27 height 15
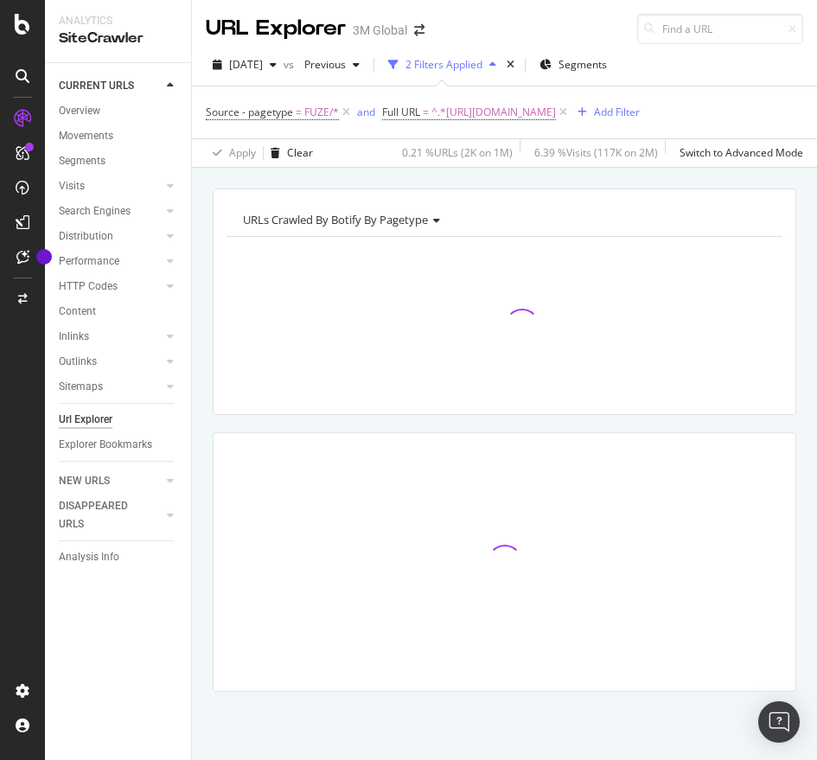
scroll to position [14, 0]
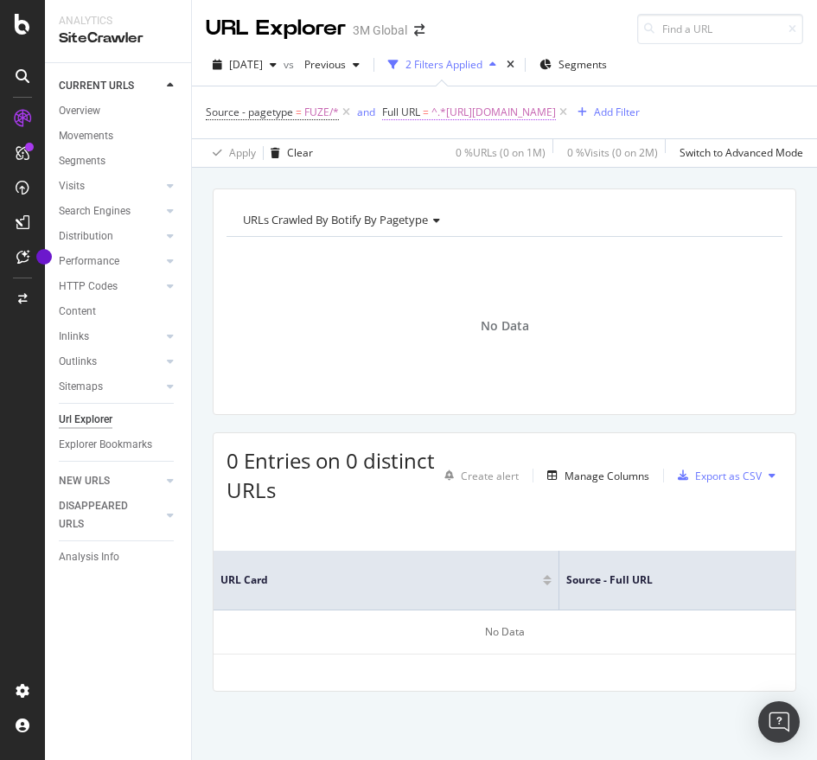
click at [556, 100] on span "^.*https://www.3mcompany.jp/3M/ja_JP/p/dc/v000465679/.*$" at bounding box center [493, 112] width 124 height 24
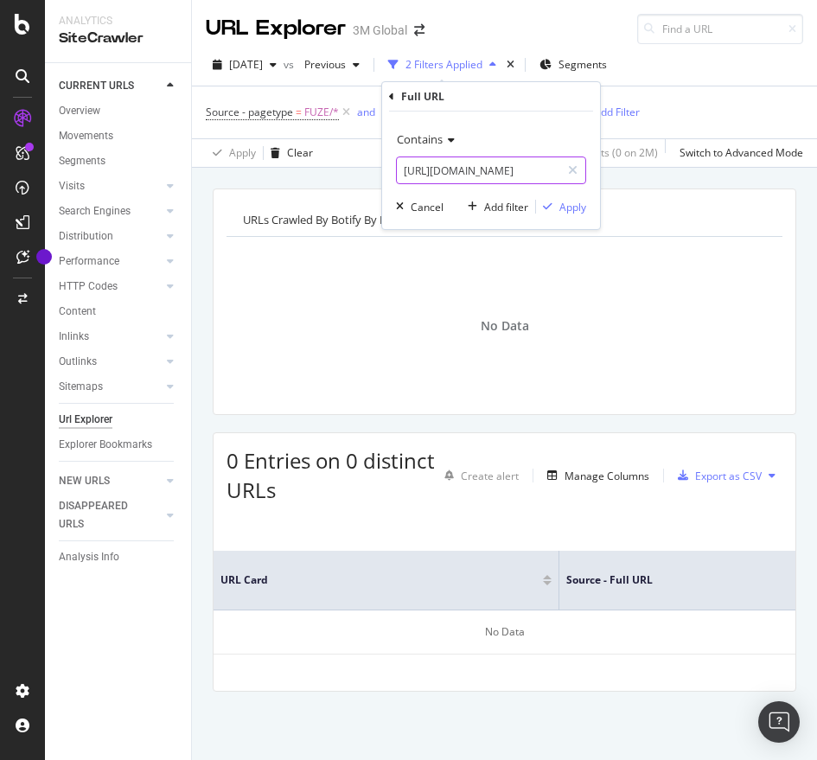
paste input "text"
click at [493, 156] on input "https://www.3mcompany.jp/3M/ja_JP/p/dc/v000465679/" at bounding box center [478, 170] width 163 height 28
type input "https://www.3mcompany.jp/3M/ja_JP/p/d/v000465679/"
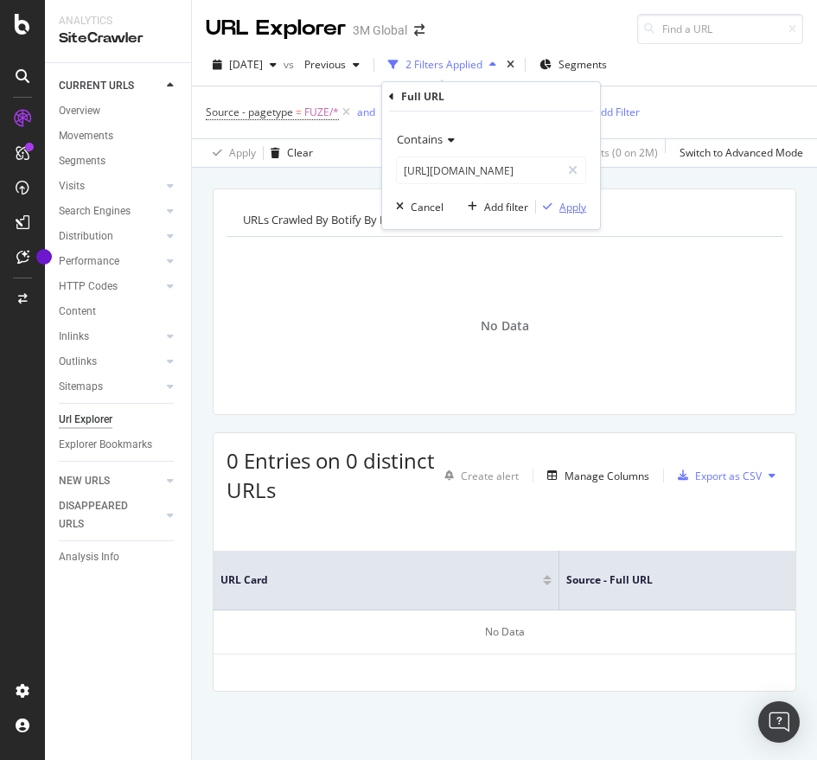
click at [565, 204] on div "Apply" at bounding box center [572, 207] width 27 height 15
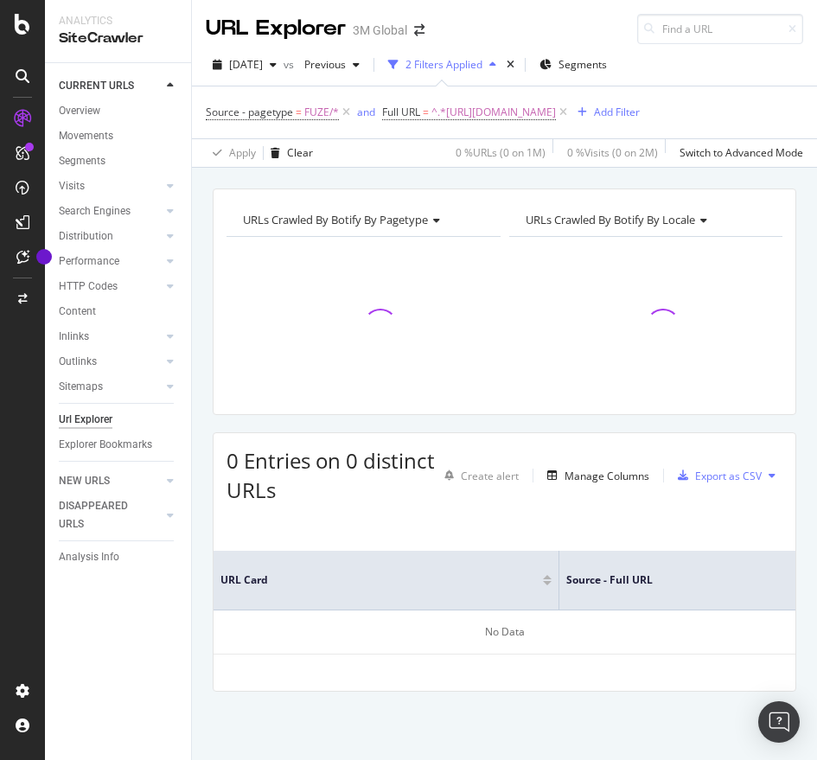
scroll to position [1, 0]
click at [556, 103] on span "^.*https://www.3mcompany.jp/3M/ja_JP/p/d/v000465679/.*$" at bounding box center [493, 112] width 124 height 24
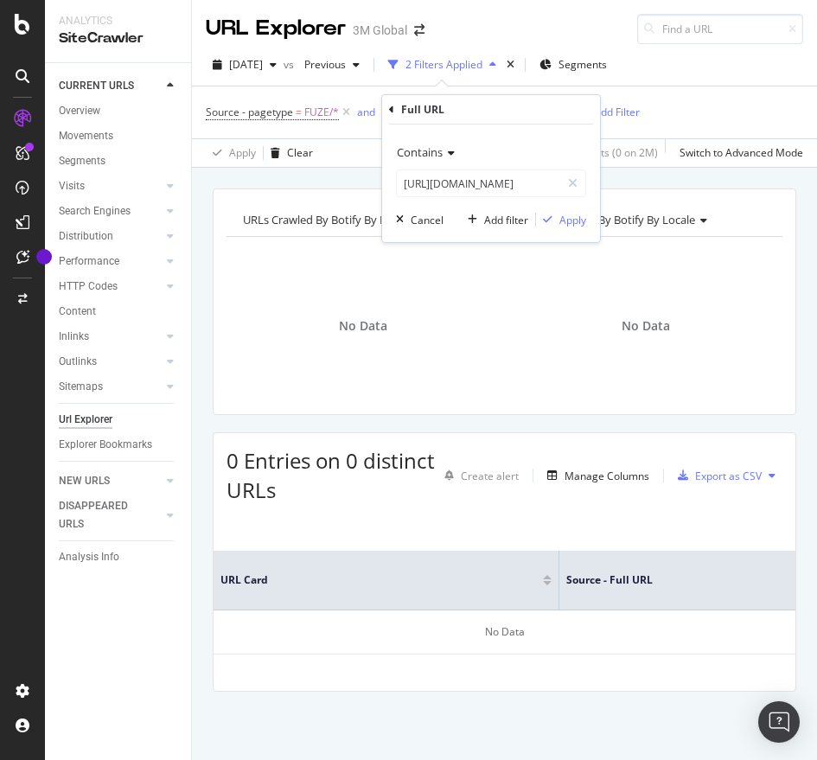
click at [518, 197] on div "Contains https://www.3mcompany.jp/3M/ja_JP/p/d/v000465679/ Cancel Add filter Ap…" at bounding box center [491, 183] width 218 height 118
click at [518, 195] on input "https://www.3mcompany.jp/3M/ja_JP/p/d/v000465679/" at bounding box center [478, 183] width 163 height 28
click at [557, 221] on div "button" at bounding box center [547, 219] width 23 height 10
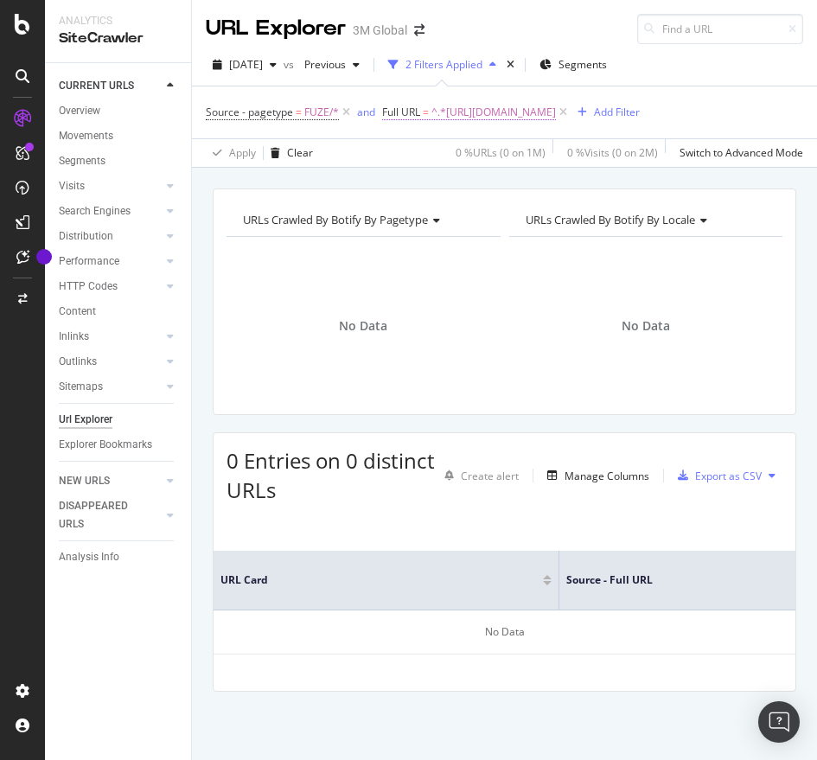
click at [556, 117] on span "^.*https://www.3mcompany.jp/3M/ja_JP/p/d/v000465679/.*$" at bounding box center [493, 112] width 124 height 24
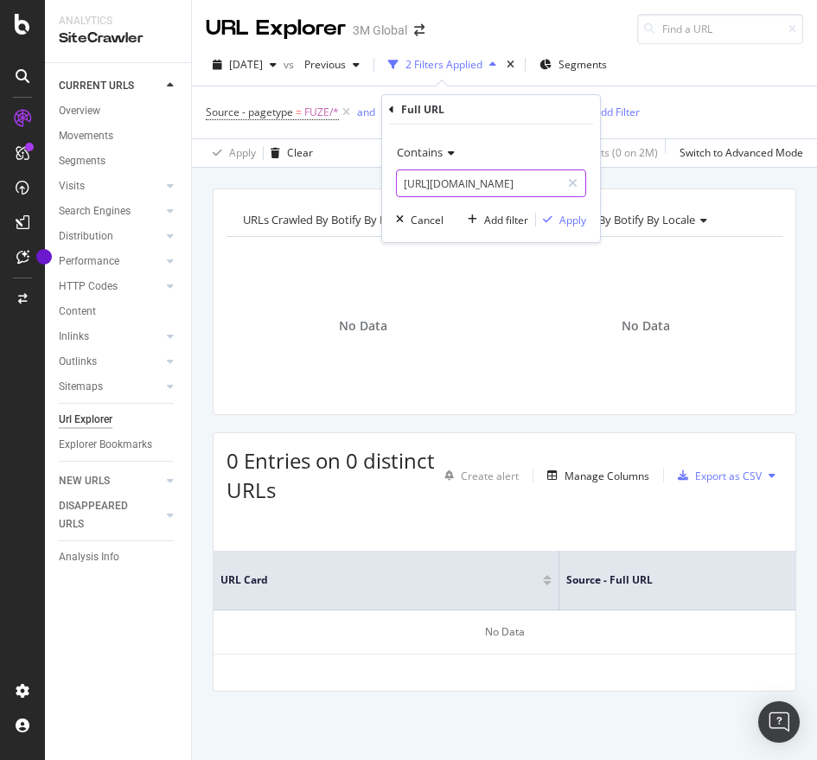
click at [529, 169] on input "https://www.3mcompany.jp/3M/ja_JP/p/d/v000465679/" at bounding box center [478, 183] width 163 height 28
paste input "c"
type input "https://www.3mcompany.jp/3M/ja_JP/p/dc/v000465679/"
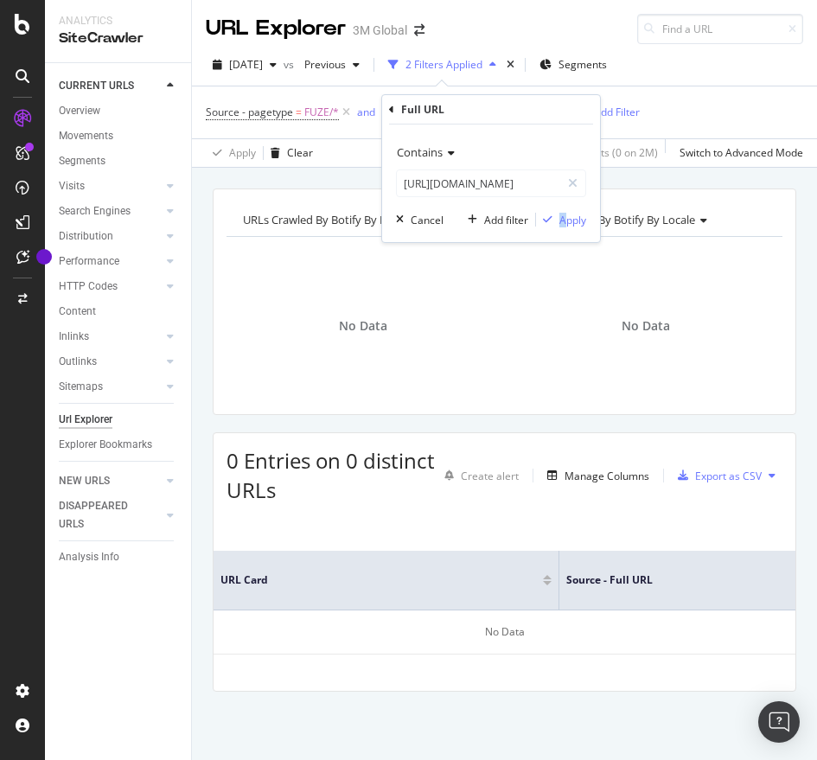
click at [563, 207] on div "Contains https://www.3mcompany.jp/3M/ja_JP/p/dc/v000465679/ Cancel Add filter A…" at bounding box center [491, 183] width 218 height 118
drag, startPoint x: 563, startPoint y: 207, endPoint x: 567, endPoint y: 219, distance: 11.8
click at [567, 219] on div "Apply" at bounding box center [572, 220] width 27 height 15
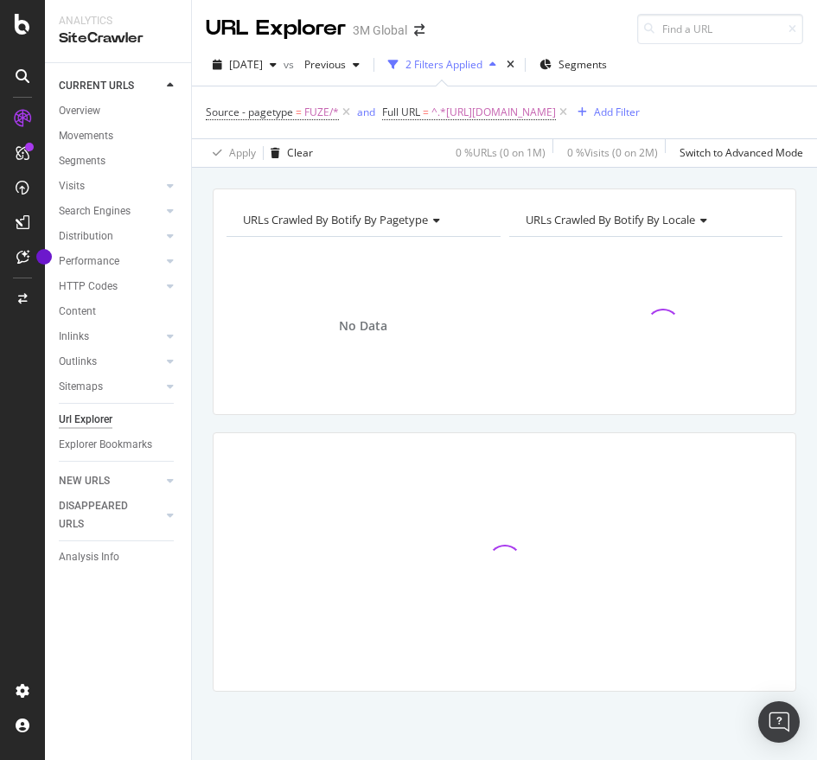
scroll to position [1, 0]
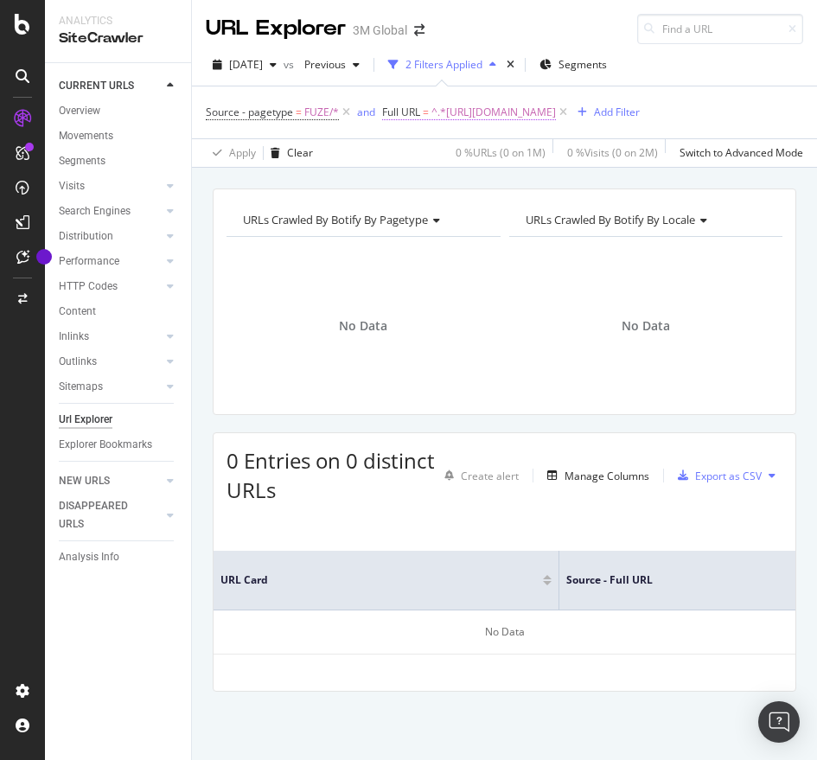
click at [556, 115] on span "^.*https://www.3mcompany.jp/3M/ja_JP/p/dc/v000465679/.*$" at bounding box center [493, 112] width 124 height 24
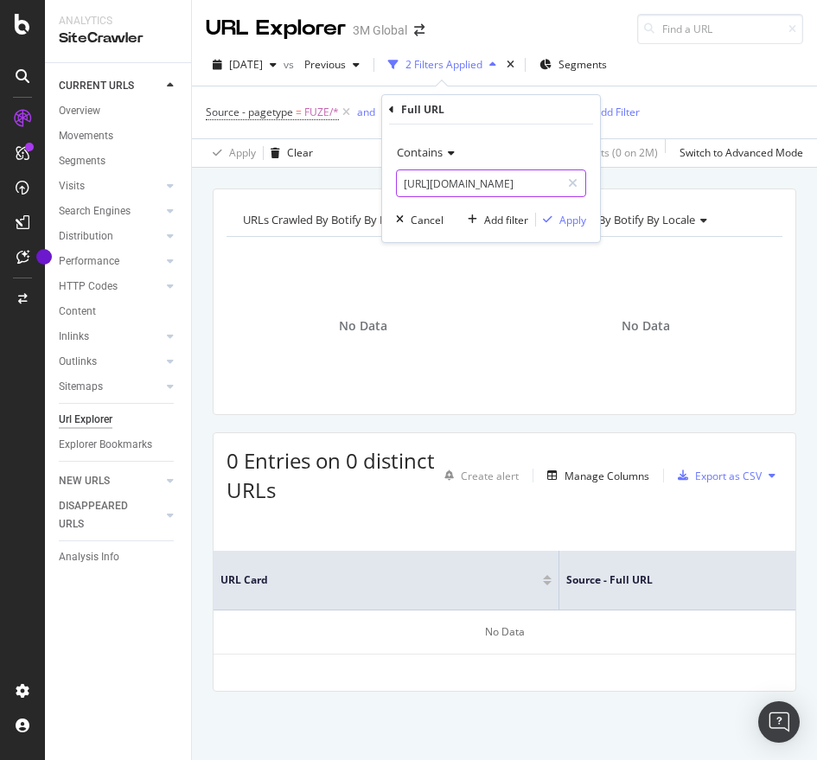
click at [526, 177] on input "https://www.3mcompany.jp/3M/ja_JP/p/dc/v000465679/" at bounding box center [478, 183] width 163 height 28
click at [559, 221] on div "Apply" at bounding box center [572, 220] width 27 height 15
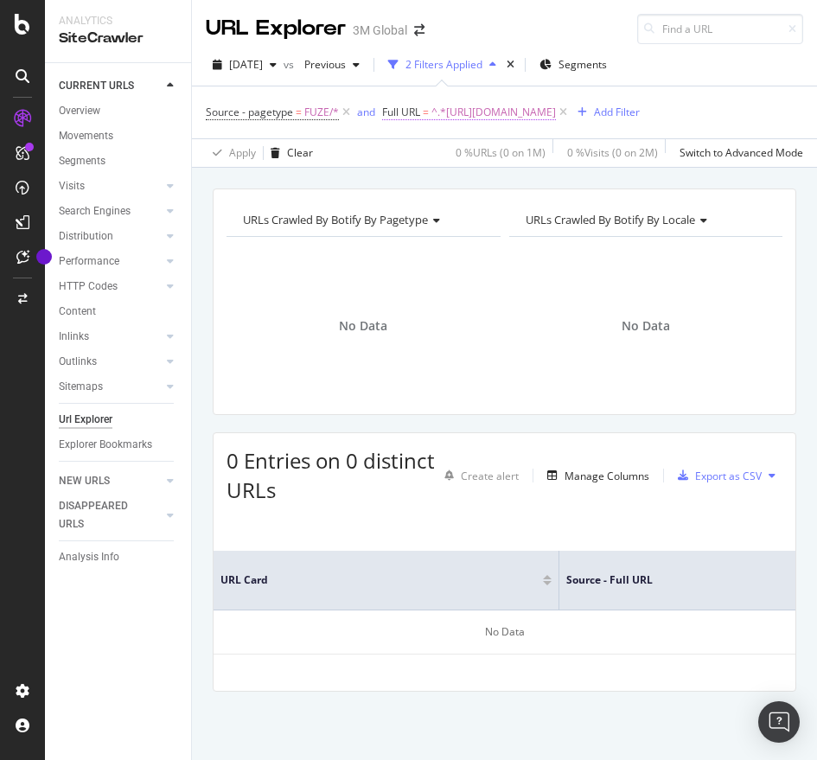
click at [556, 109] on span "^.*https://www.3mcompany.jp/3M/ja_JP/p/dc/v000465679/.*$" at bounding box center [493, 112] width 124 height 24
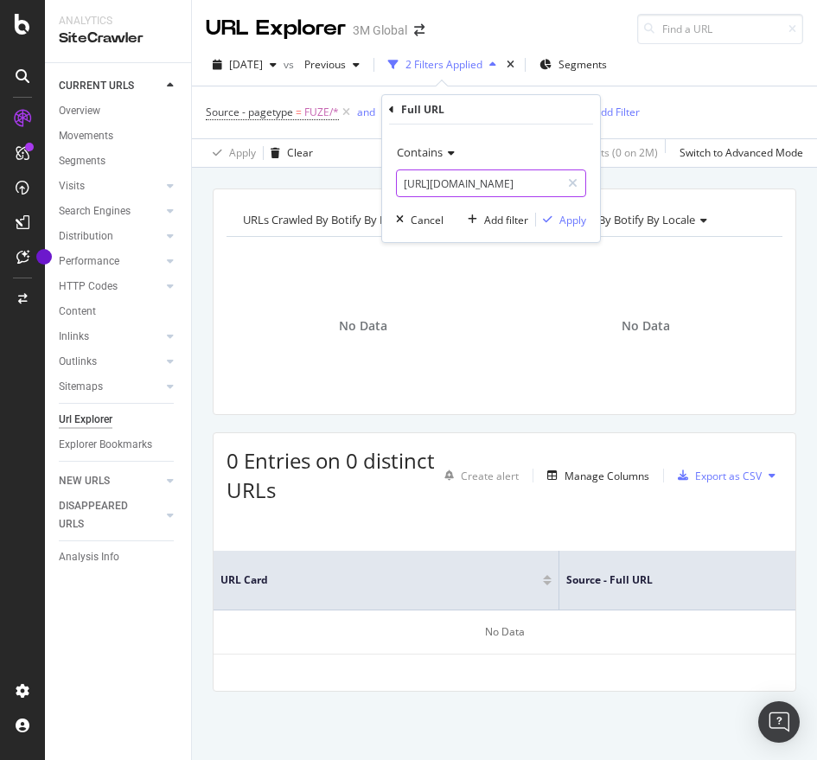
paste input "text"
click at [538, 183] on input "https://www.3mcompany.jp/3M/ja_JP/p/dc/v000465679/" at bounding box center [478, 183] width 163 height 28
type input "https://www.3mcompany.jp/3M/ja_JP/p/d/v000465679/"
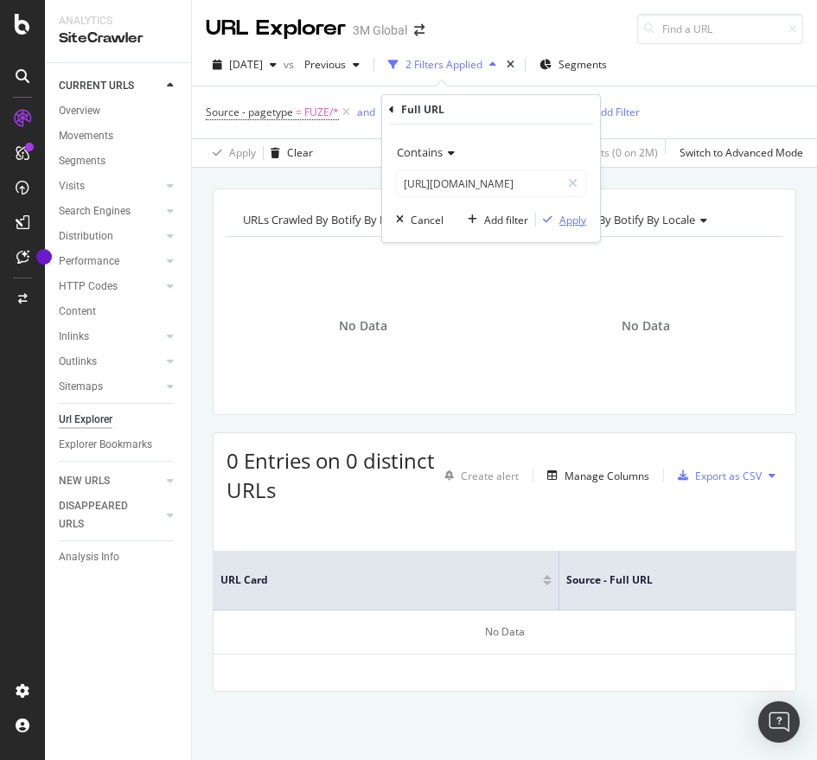
click at [562, 221] on div "Apply" at bounding box center [572, 220] width 27 height 15
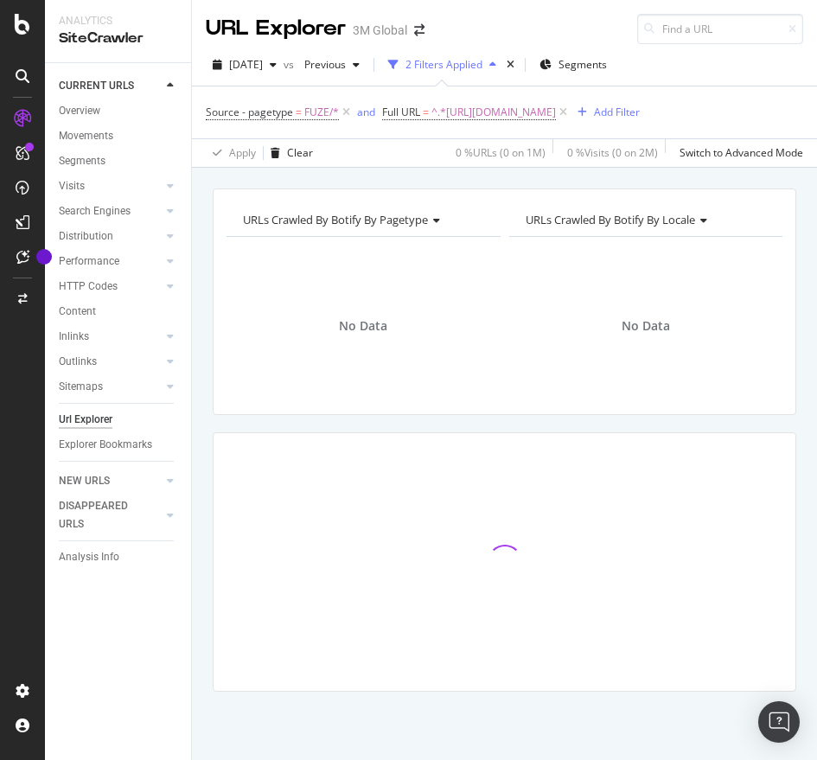
scroll to position [1, 0]
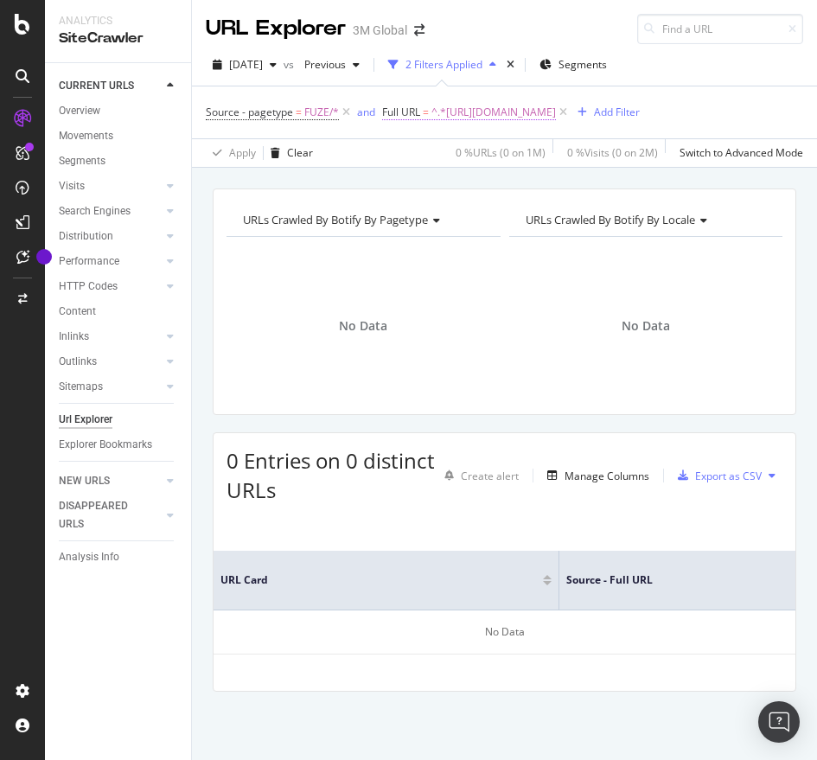
click at [556, 113] on span "^.*https://www.3mcompany.jp/3M/ja_JP/p/d/v000465679/.*$" at bounding box center [493, 112] width 124 height 24
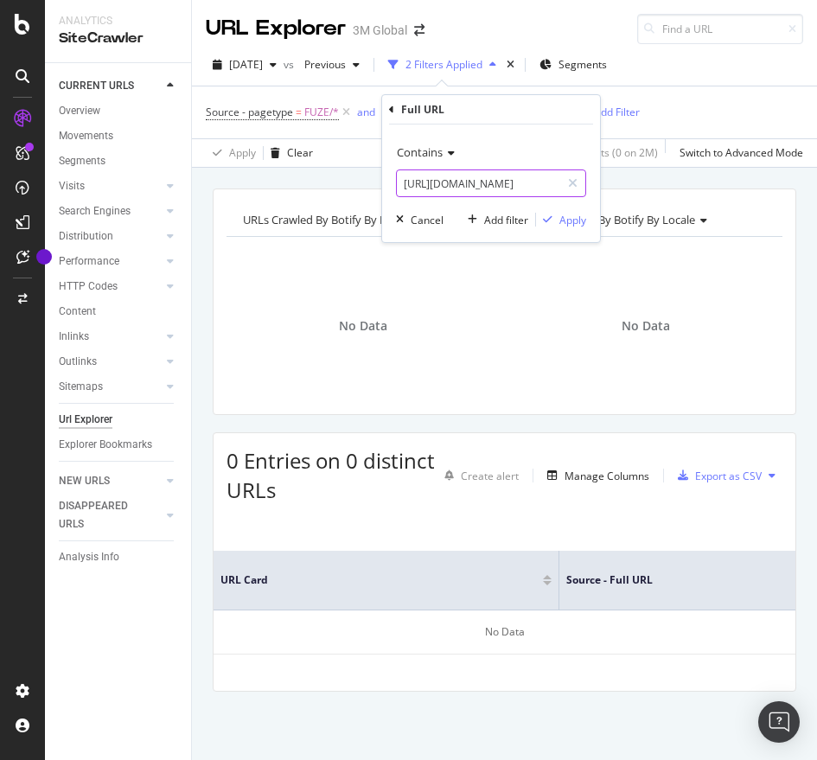
paste input "c/v101409168"
click at [527, 182] on input "https://www.3mcompany.jp/3M/ja_JP/p/d/v000465679/" at bounding box center [478, 183] width 163 height 28
type input "https://www.3mcompany.jp/3M/ja_JP/p/dc/v101409168/"
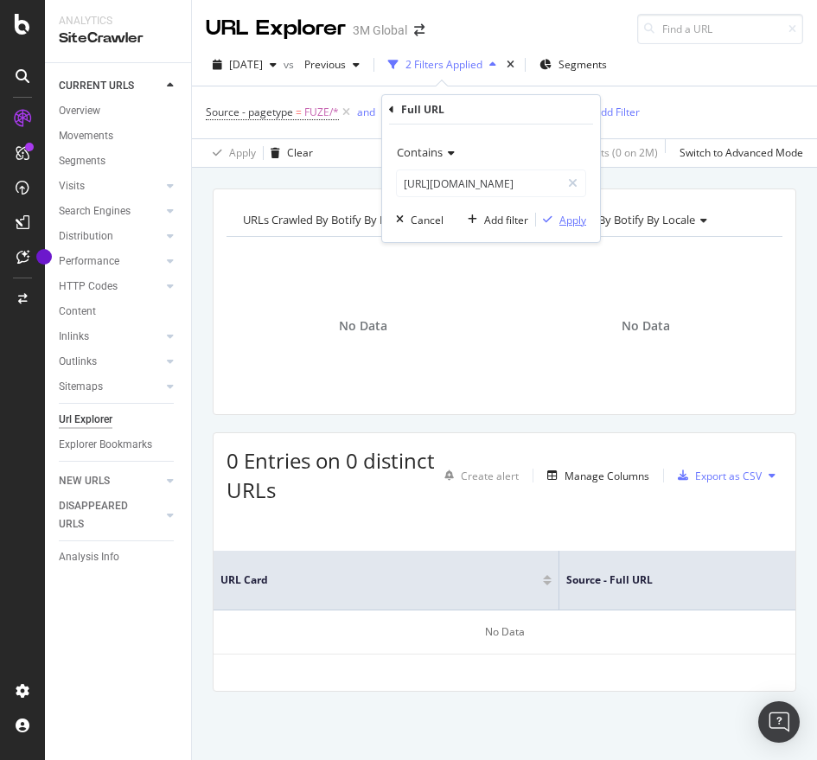
click at [562, 216] on div "Apply" at bounding box center [572, 220] width 27 height 15
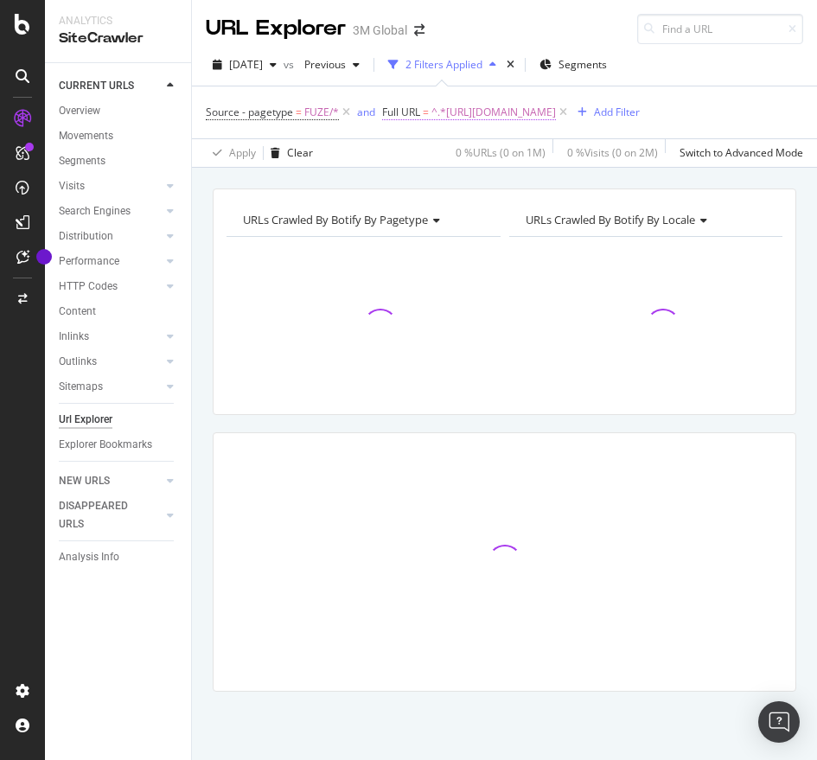
scroll to position [1, 0]
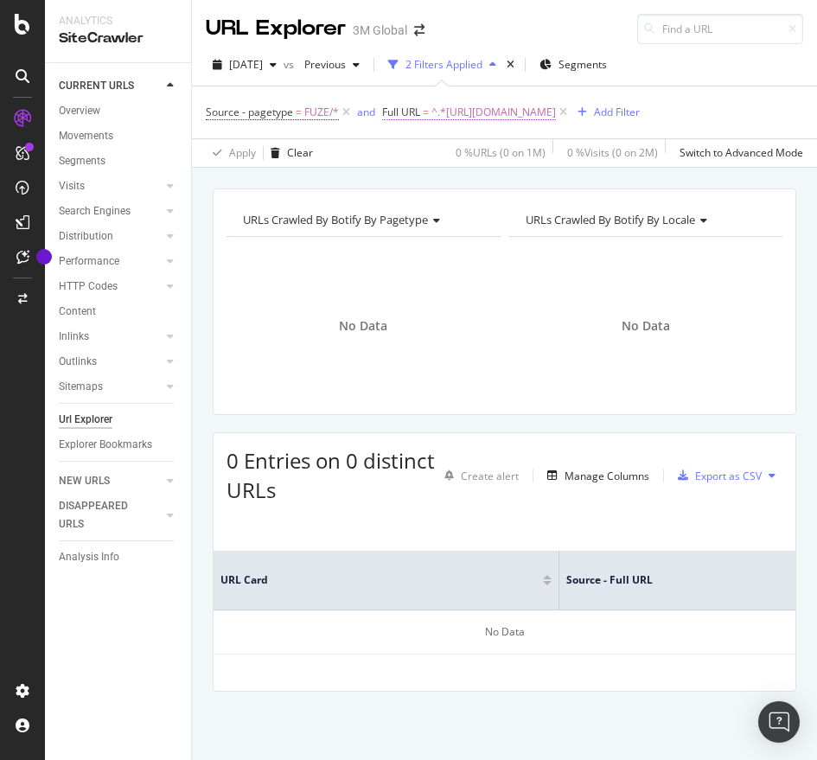
click at [556, 117] on span "^.*https://www.3mcompany.jp/3M/ja_JP/p/dc/v101409168/.*$" at bounding box center [493, 112] width 124 height 24
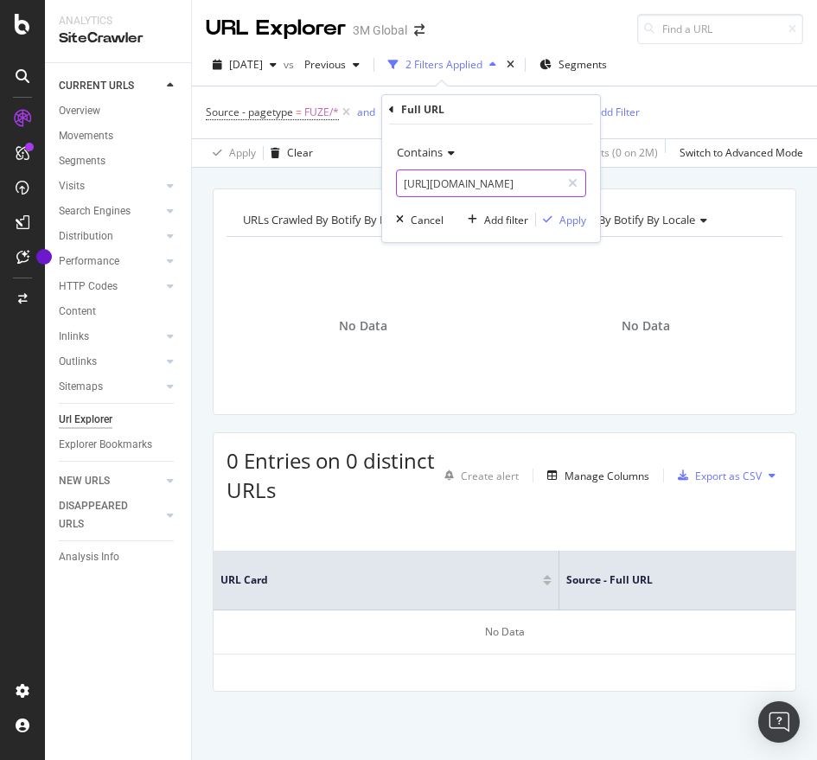
click at [505, 178] on input "https://www.3mcompany.jp/3M/ja_JP/p/dc/v101409168/" at bounding box center [478, 183] width 163 height 28
click at [573, 226] on div "Apply" at bounding box center [572, 220] width 27 height 15
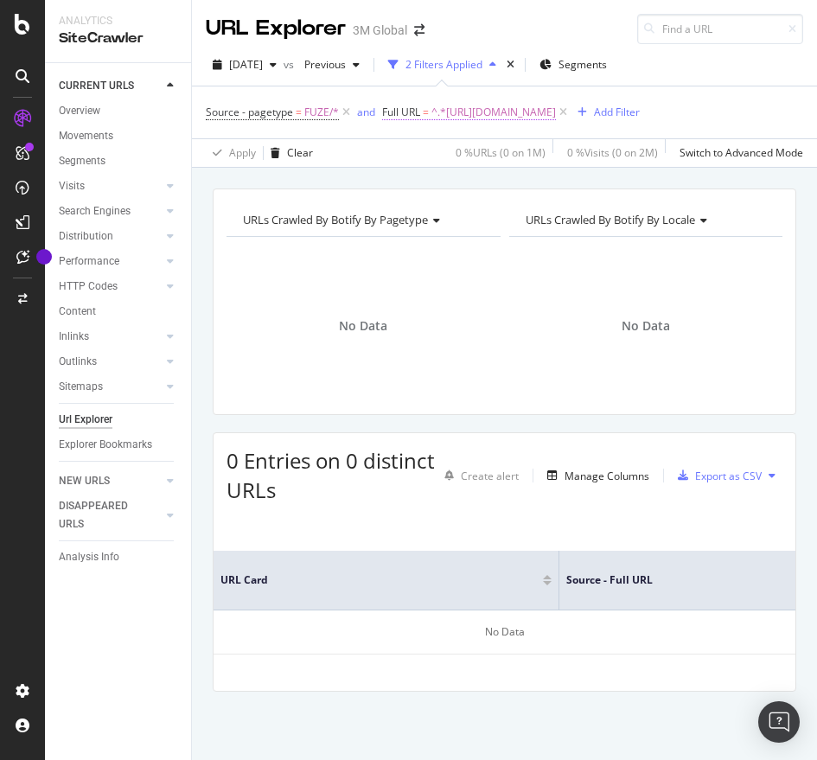
click at [556, 118] on span "^.*https://www.3mcompany.jp/3M/ja_JP/p/dc/v101409168/.*$" at bounding box center [493, 112] width 124 height 24
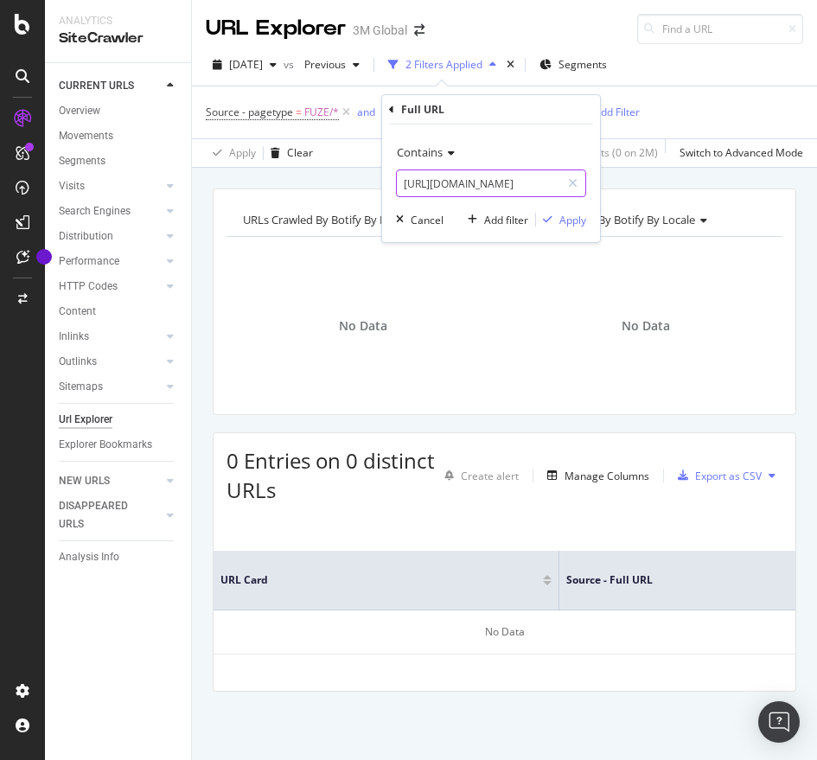
click at [519, 174] on input "https://www.3mcompany.jp/3M/ja_JP/p/dc/v101409168/" at bounding box center [478, 183] width 163 height 28
paste input "text"
type input "https://www.3mcompany.jp/3M/ja_JP/p/d/v101409168/"
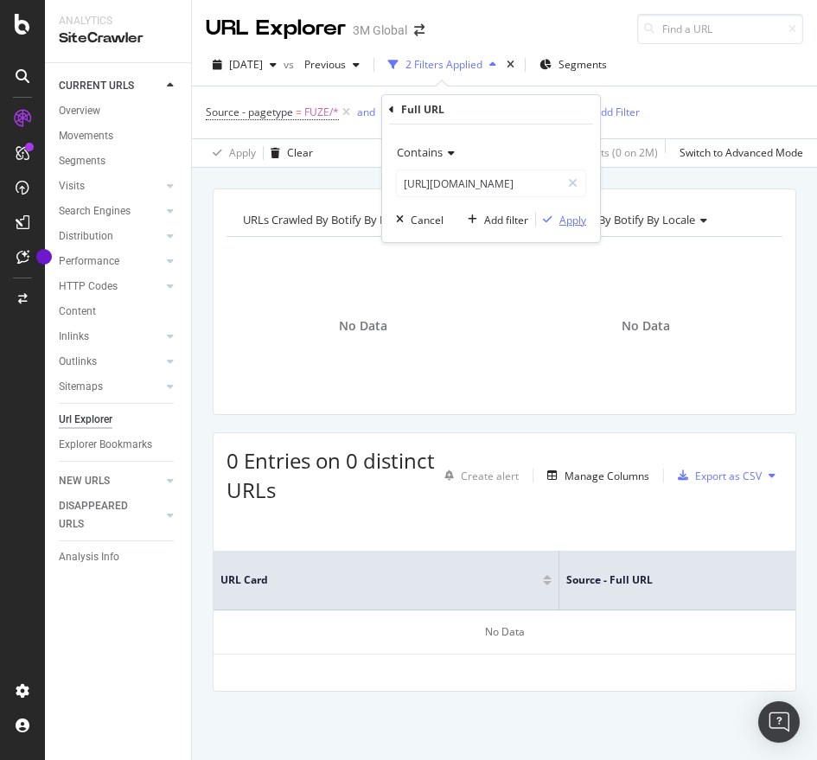
click at [569, 214] on div "Apply" at bounding box center [572, 220] width 27 height 15
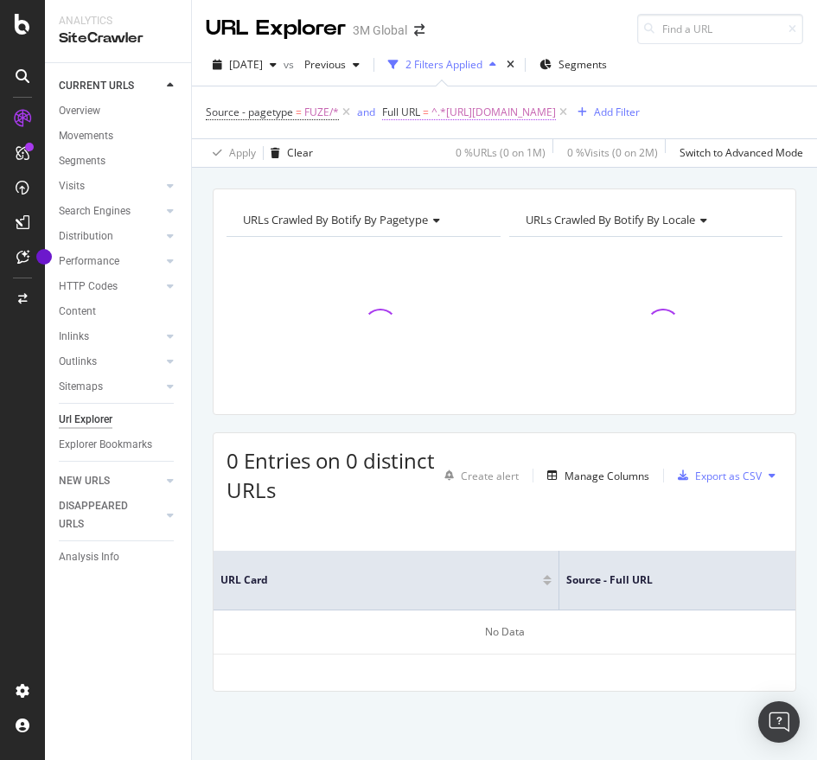
scroll to position [1, 0]
click at [556, 111] on span "^.*https://www.3mcompany.jp/3M/ja_JP/p/d/v101409168/.*$" at bounding box center [493, 112] width 124 height 24
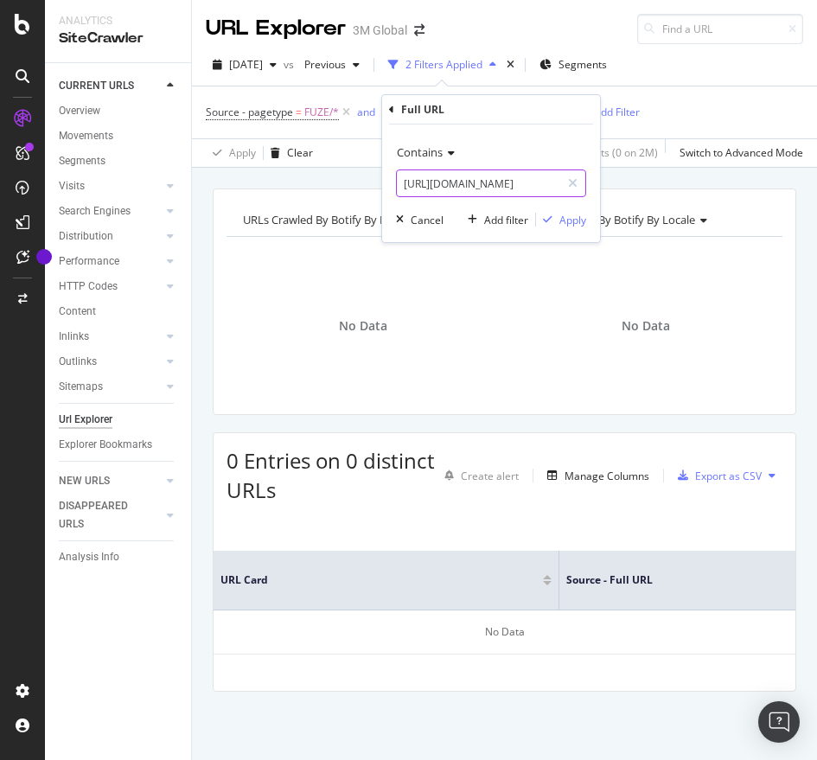
click at [487, 184] on input "https://www.3mcompany.jp/3M/ja_JP/p/d/v101409168/" at bounding box center [478, 183] width 163 height 28
click at [572, 225] on div "Apply" at bounding box center [572, 220] width 27 height 15
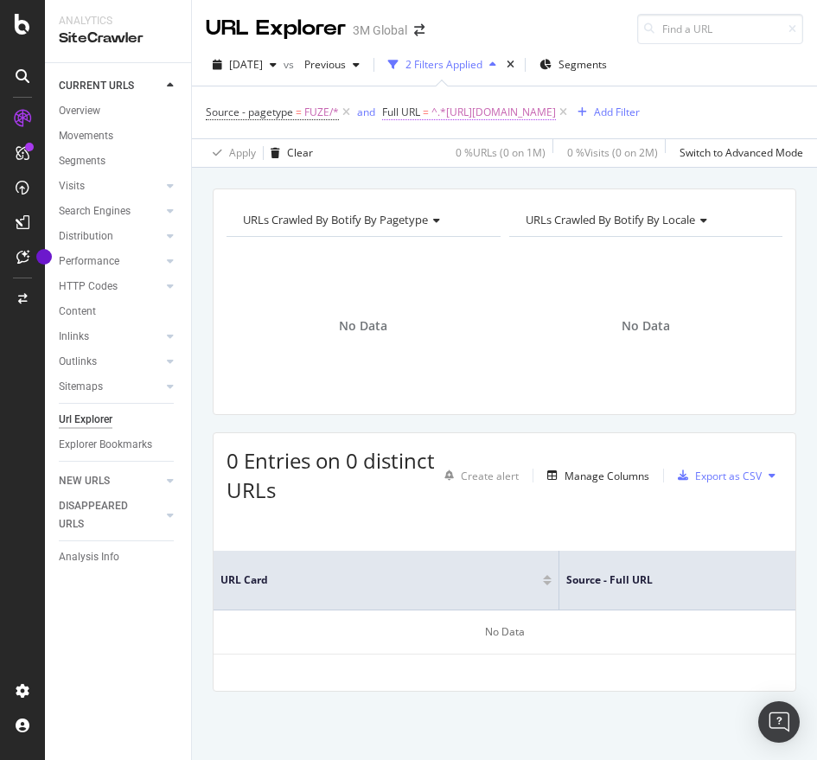
click at [556, 114] on span "^.*https://www.3mcompany.jp/3M/ja_JP/p/d/v101409168/.*$" at bounding box center [493, 112] width 124 height 24
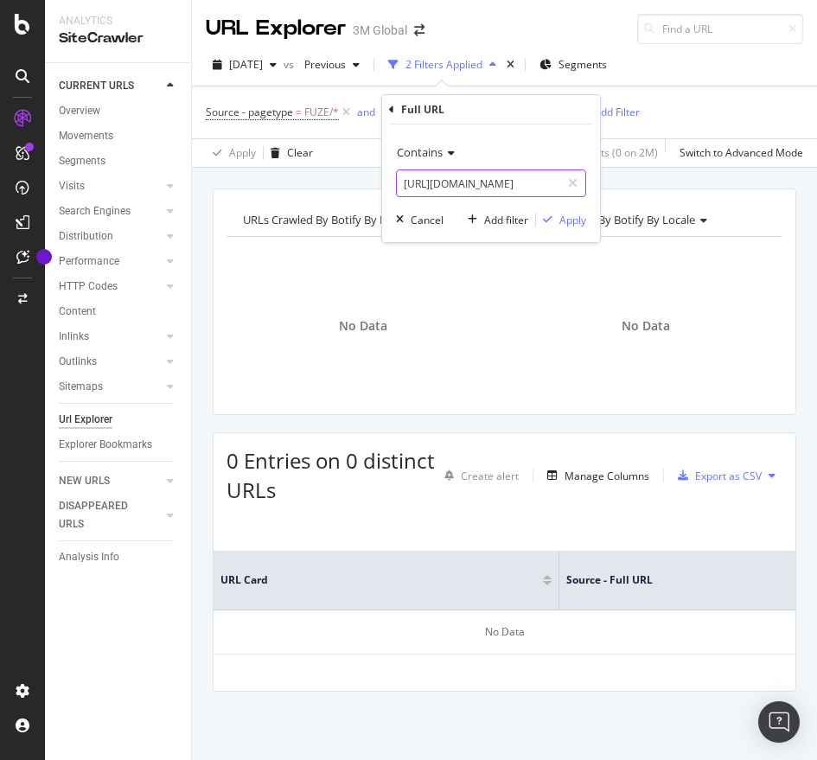
paste input "c"
click at [468, 180] on input "https://www.3mcompany.jp/3M/ja_JP/p/d/v101409168/" at bounding box center [478, 183] width 163 height 28
type input "https://www.3mcompany.jp/3M/ja_JP/p/dc/v101409168/"
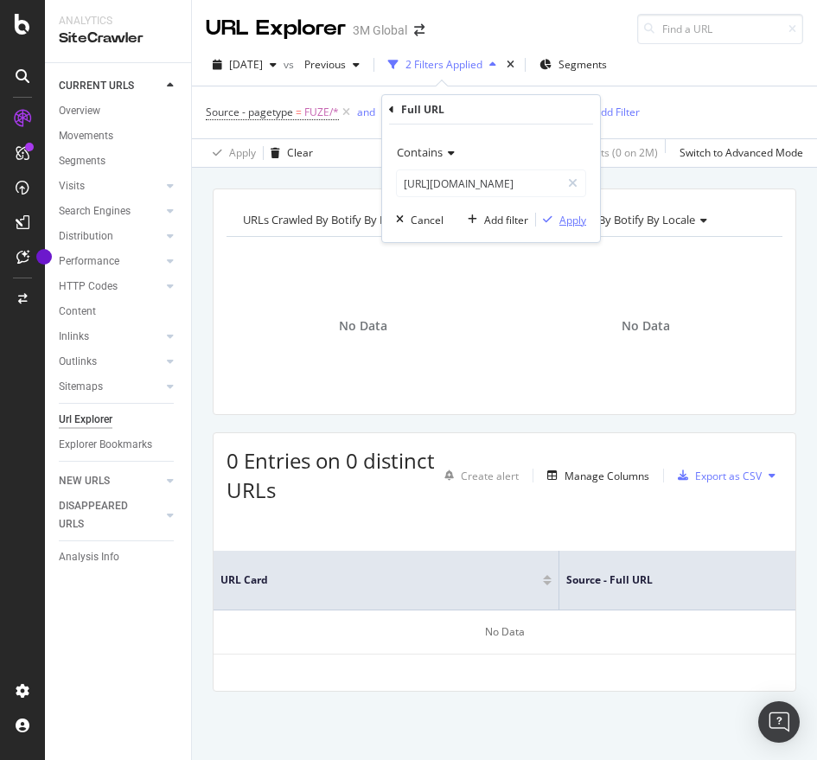
click at [579, 215] on div "Apply" at bounding box center [572, 220] width 27 height 15
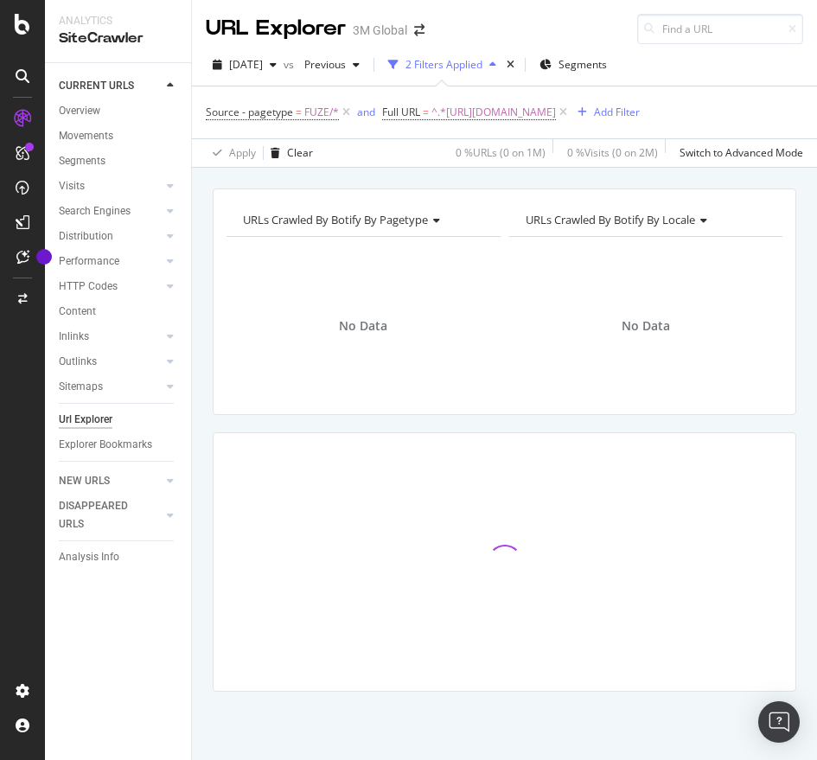
scroll to position [1, 0]
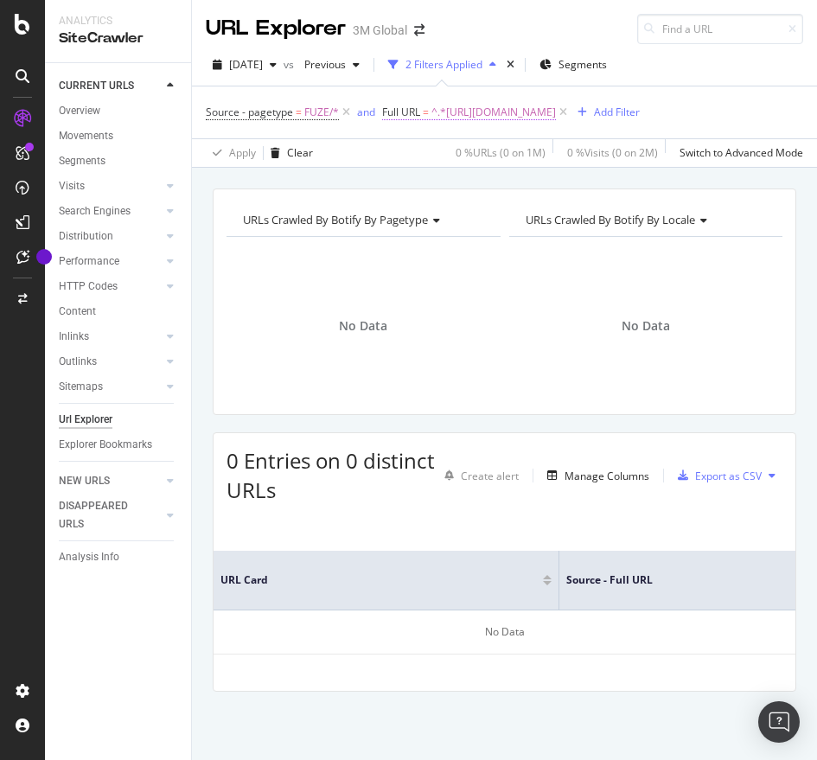
click at [556, 107] on span "^.*https://www.3mcompany.jp/3M/ja_JP/p/dc/v101409168/.*$" at bounding box center [493, 112] width 124 height 24
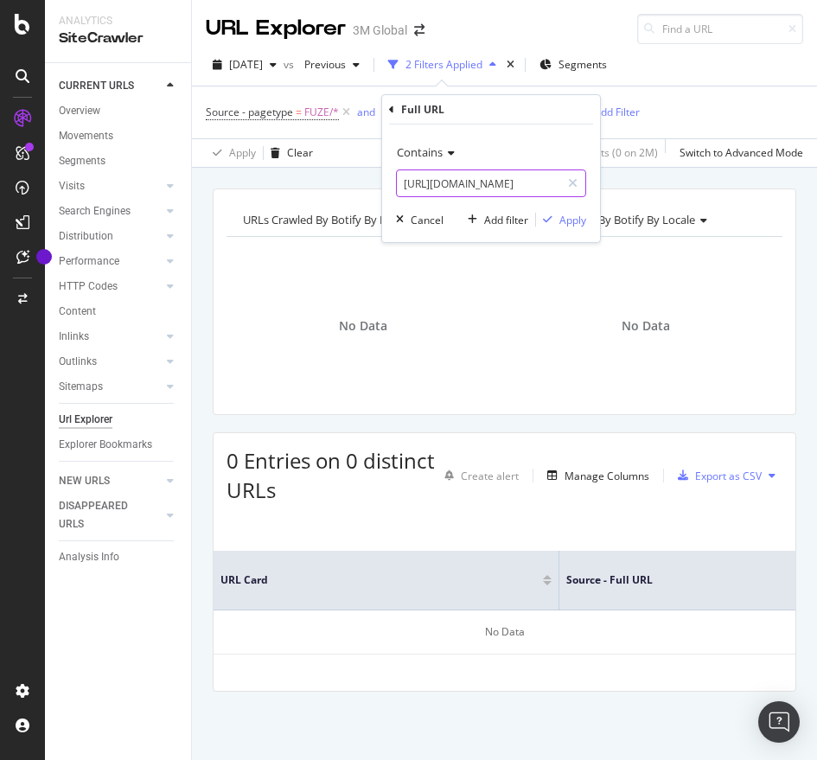
click at [446, 186] on input "https://www.3mcompany.jp/3M/ja_JP/p/dc/v101409168/" at bounding box center [478, 183] width 163 height 28
paste input "text"
type input "https://www.3mcompany.jp/3M/ja_JP/p/d/v101409168/"
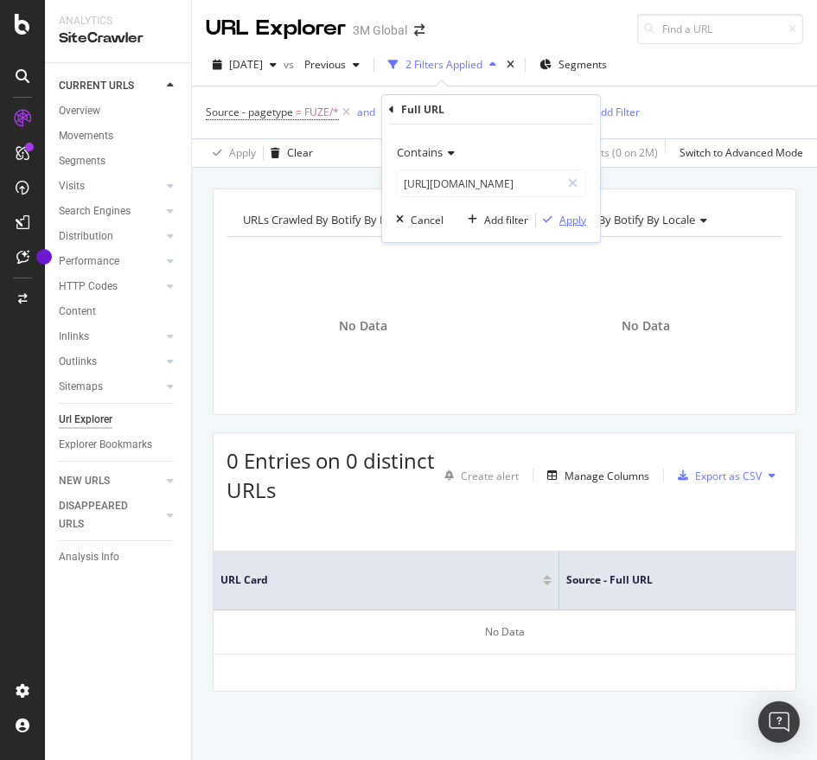
click at [559, 216] on div "Apply" at bounding box center [572, 220] width 27 height 15
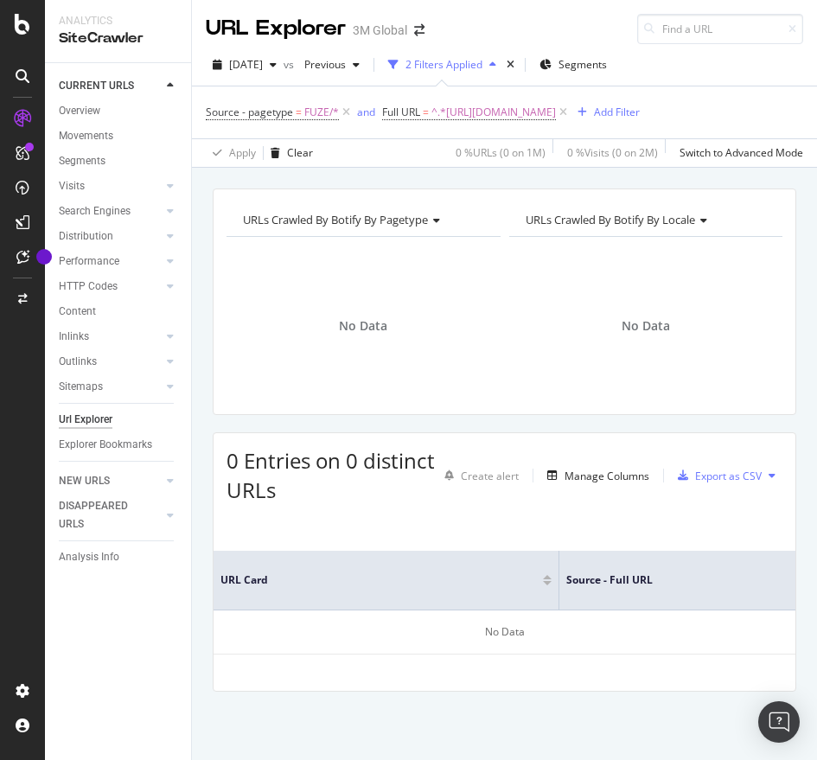
scroll to position [1, 0]
click at [556, 118] on span "^.*https://www.3mcompany.jp/3M/ja_JP/p/d/v101409168/.*$" at bounding box center [493, 112] width 124 height 24
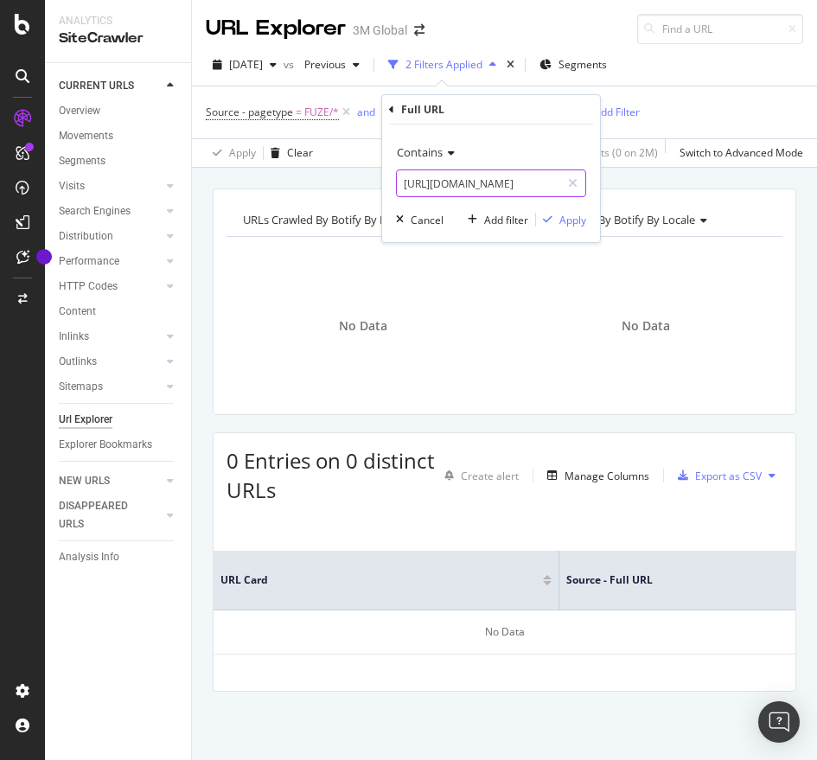
paste input "c"
click at [462, 195] on input "https://www.3mcompany.jp/3M/ja_JP/p/d/v101409168/" at bounding box center [478, 183] width 163 height 28
type input "https://www.3mcompany.jp/3M/ja_JP/p/dc/v101409168/"
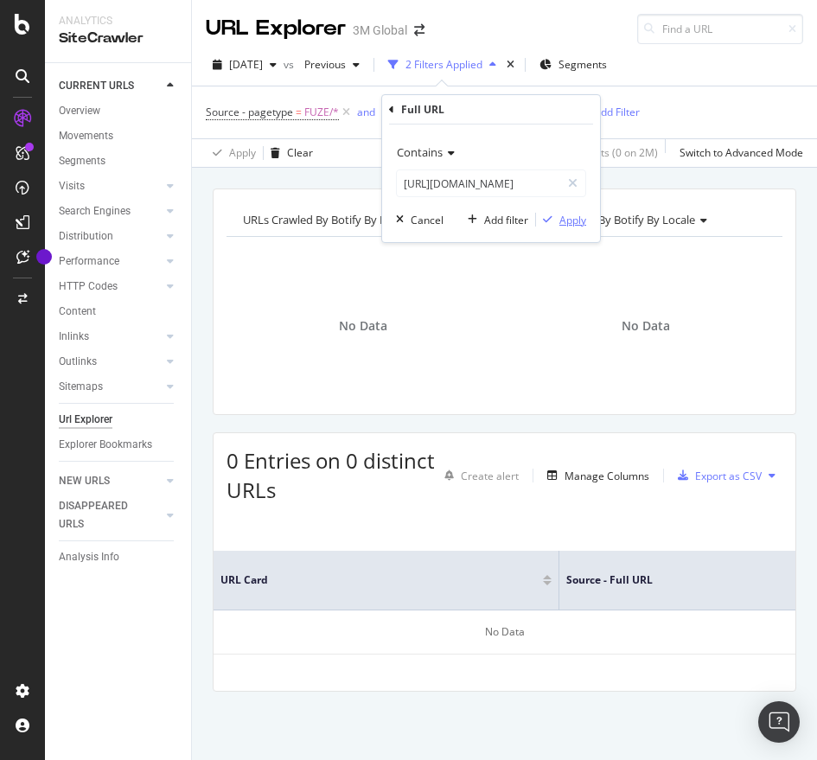
click at [569, 216] on div "Apply" at bounding box center [572, 220] width 27 height 15
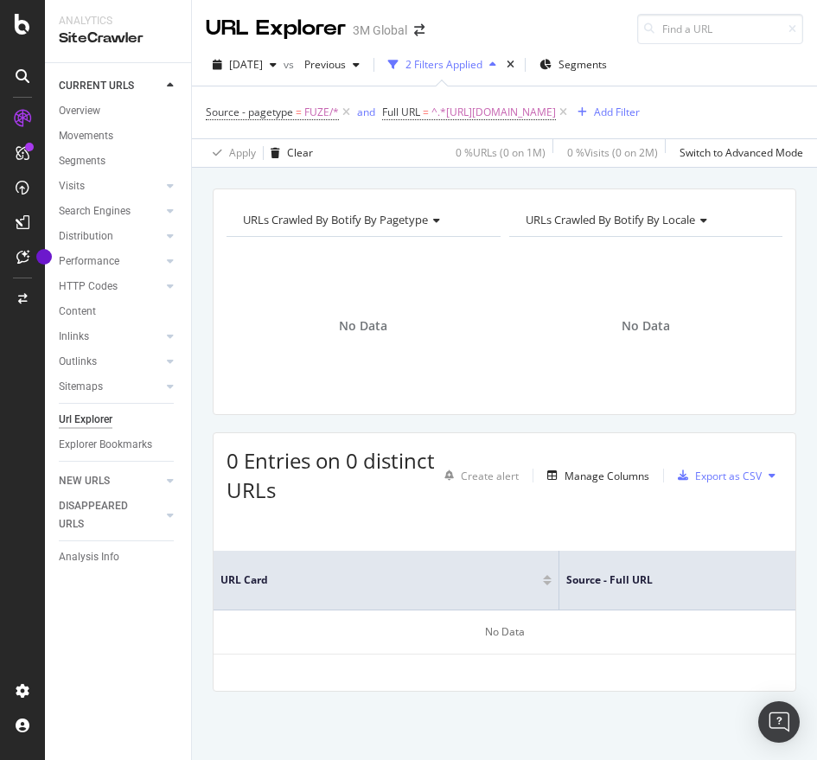
scroll to position [1, 0]
click at [556, 105] on span "^.*https://www.3mcompany.jp/3M/ja_JP/p/dc/v101409168/.*$" at bounding box center [493, 112] width 124 height 24
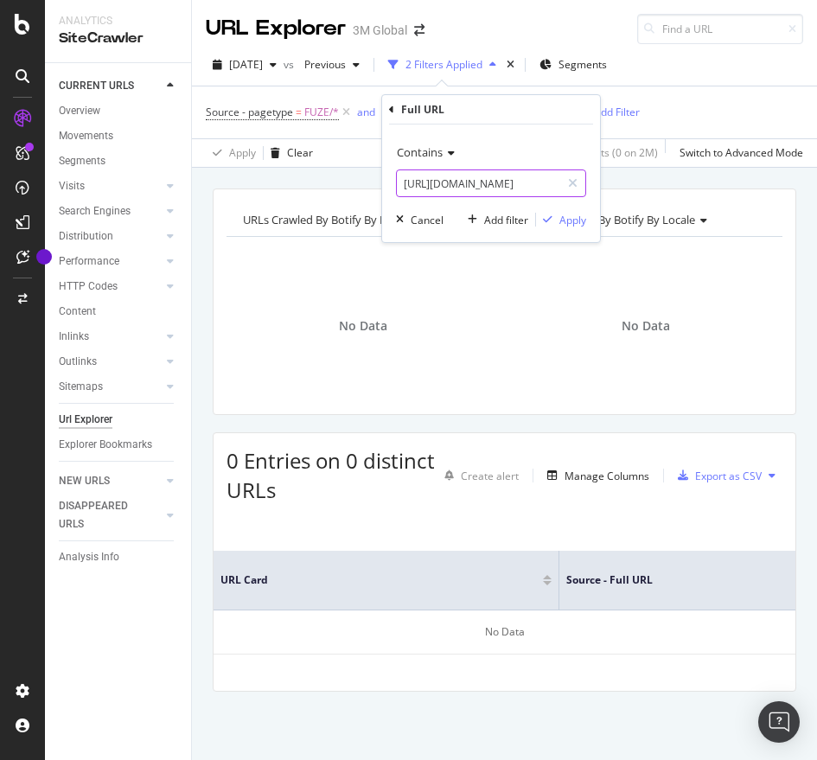
click at [453, 177] on input "https://www.3mcompany.jp/3M/ja_JP/p/dc/v101409168/" at bounding box center [478, 183] width 163 height 28
paste input "7500"
type input "https://www.3mcompany.jp/3M/ja_JP/p/dc/v101475008/"
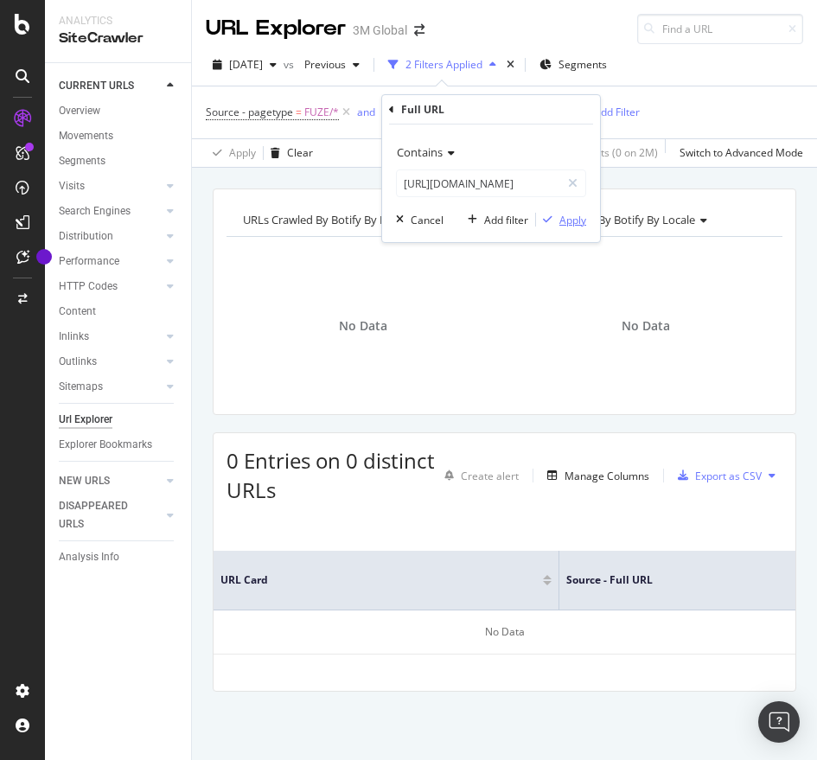
click at [569, 217] on div "Apply" at bounding box center [572, 220] width 27 height 15
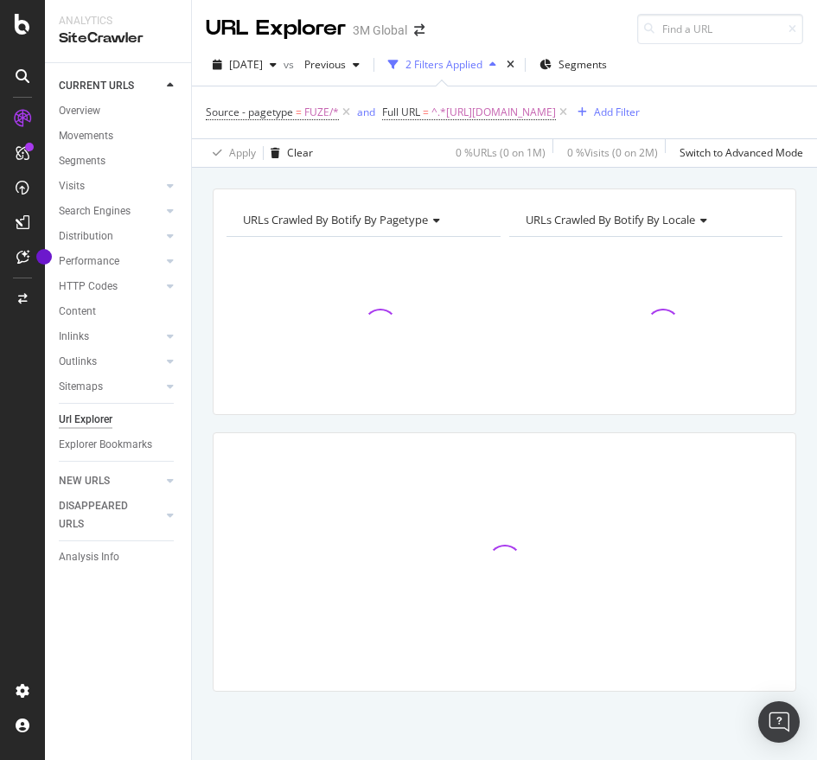
scroll to position [1, 0]
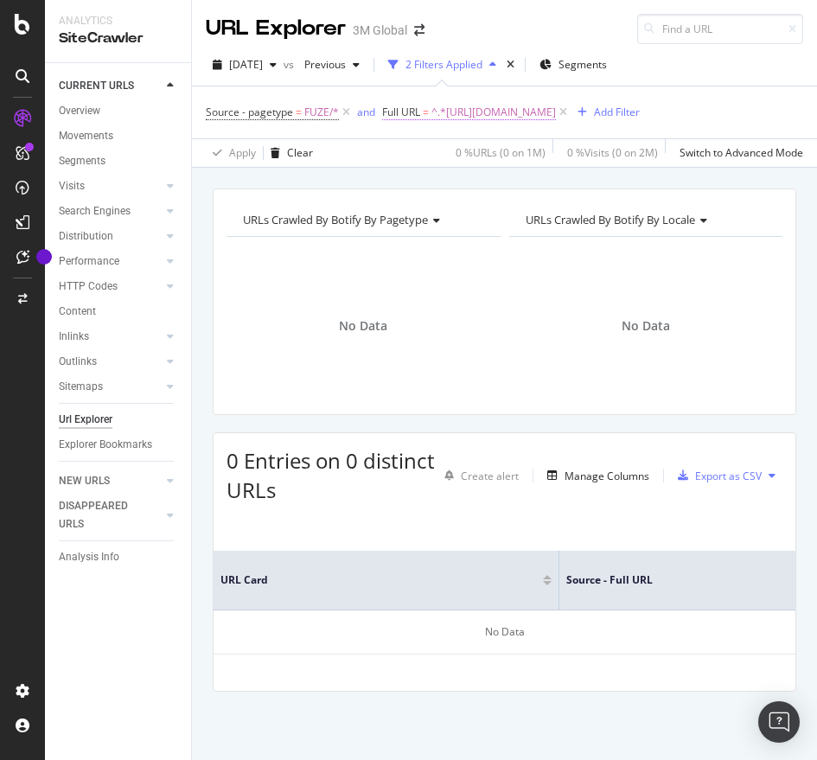
click at [551, 120] on span "^.*https://www.3mcompany.jp/3M/ja_JP/p/dc/v101475008/.*$" at bounding box center [493, 112] width 124 height 24
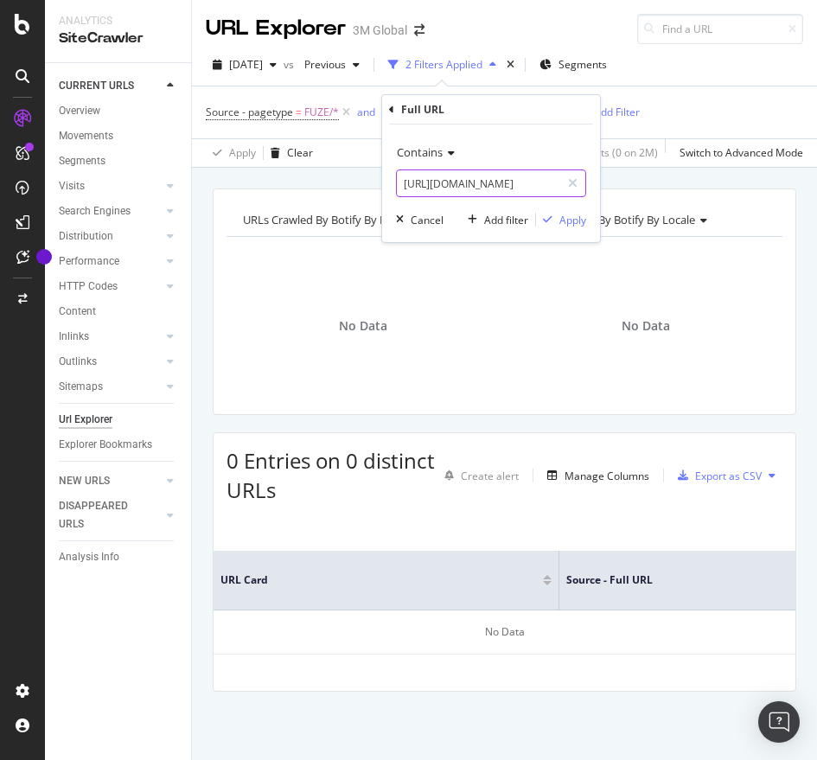
paste input "text"
click at [479, 170] on input "https://www.3mcompany.jp/3M/ja_JP/p/dc/v101475008/" at bounding box center [478, 183] width 163 height 28
type input "https://www.3mcompany.jp/3M/ja_JP/p/d/v101475008/"
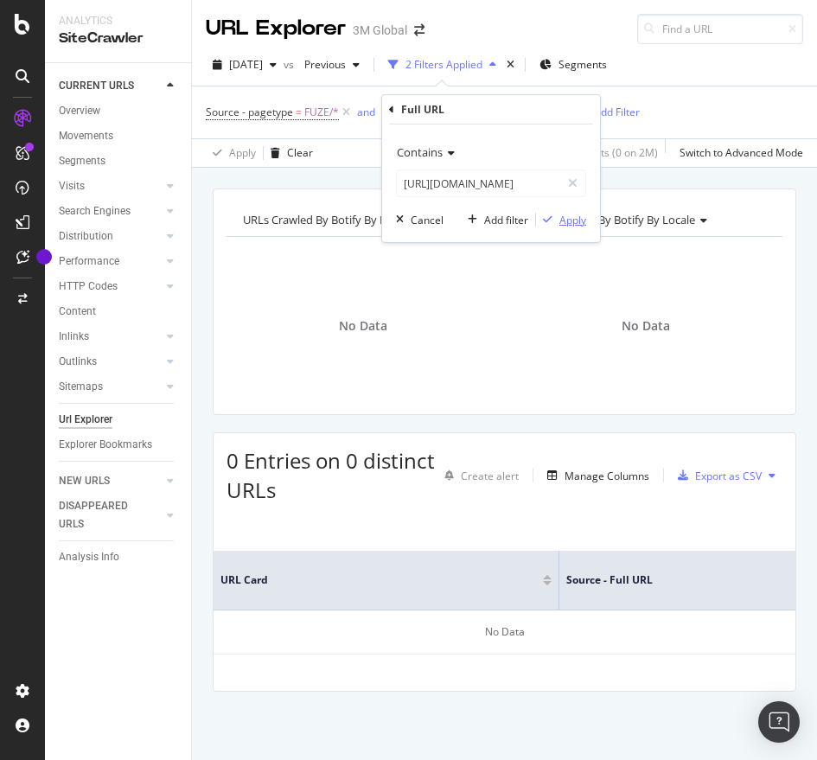
click at [566, 217] on div "Apply" at bounding box center [572, 220] width 27 height 15
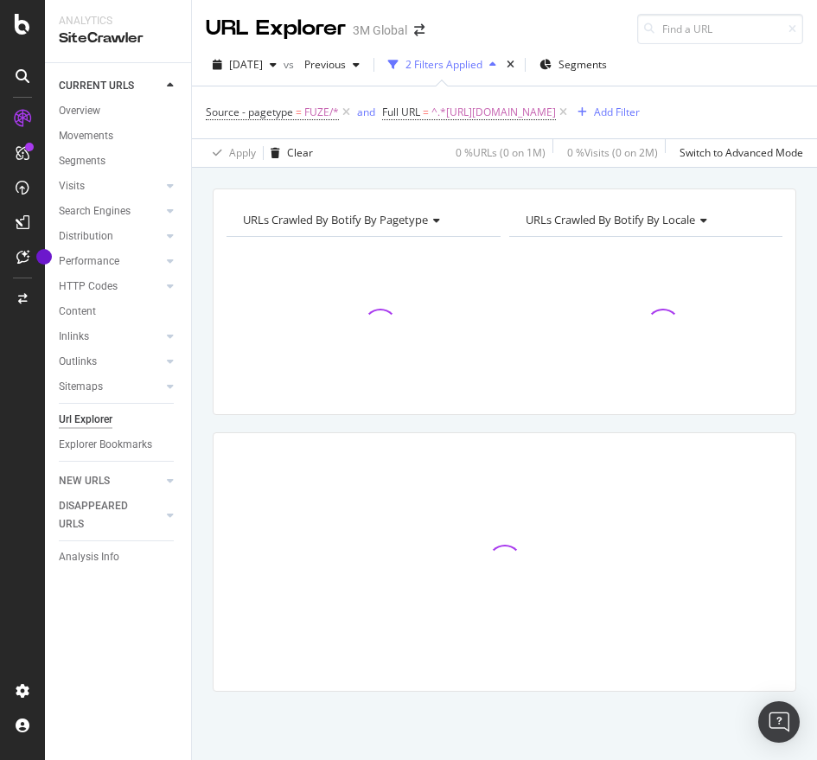
scroll to position [1, 0]
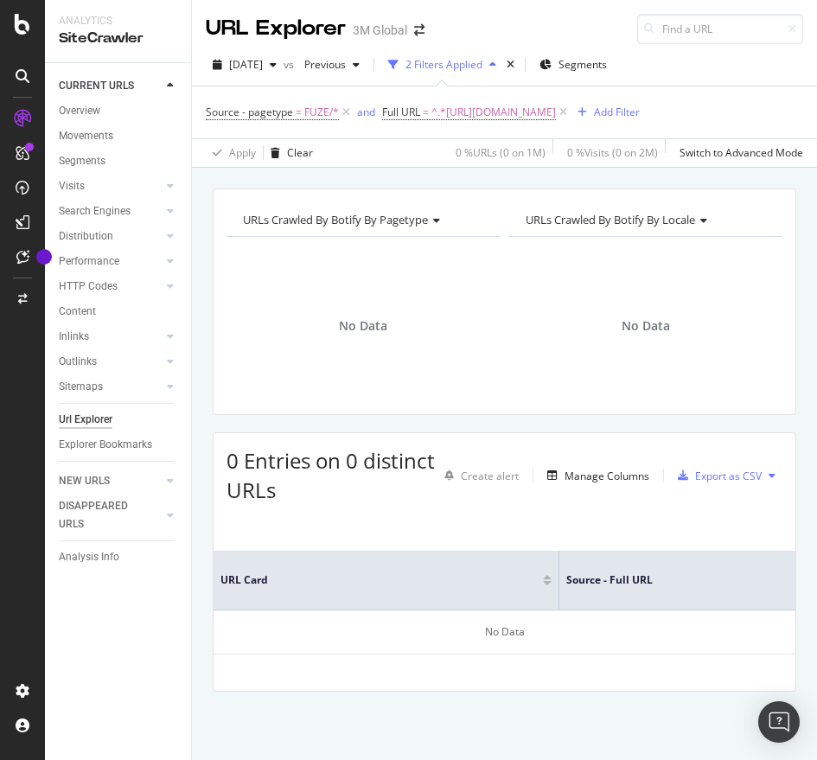
click at [566, 217] on div "URLs Crawled By Botify By pagetype Chart (by Value) Table Expand Export as CSV …" at bounding box center [504, 301] width 583 height 226
click at [556, 110] on span "^.*https://www.3mcompany.jp/3M/ja_JP/p/d/v101475008/.*$" at bounding box center [493, 112] width 124 height 24
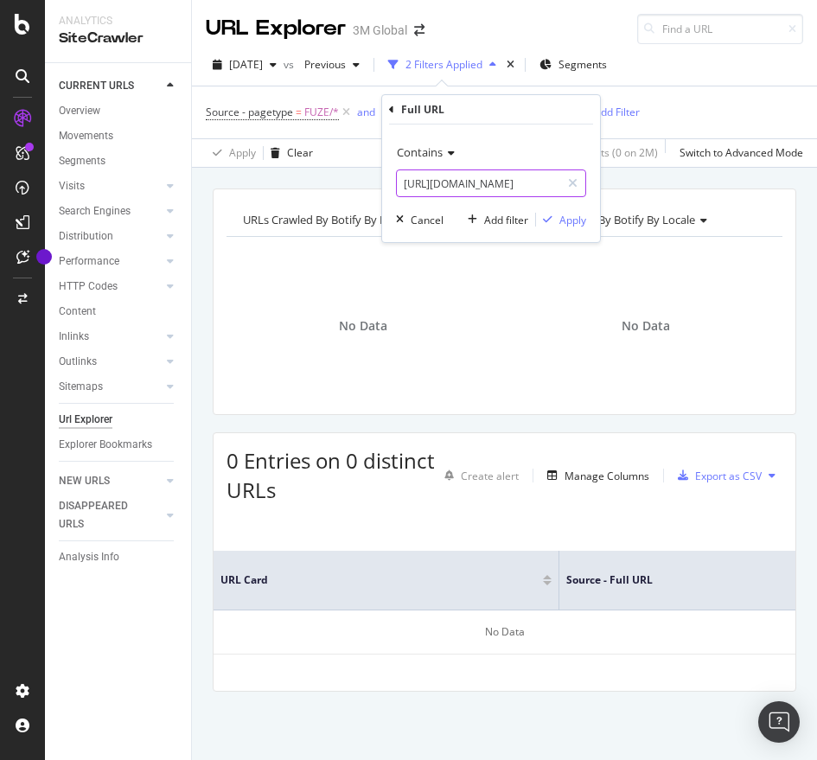
paste input "c"
click at [539, 178] on input "https://www.3mcompany.jp/3M/ja_JP/p/d/v101475008/" at bounding box center [478, 183] width 163 height 28
type input "https://www.3mcompany.jp/3M/ja_JP/p/dc/v101475008/"
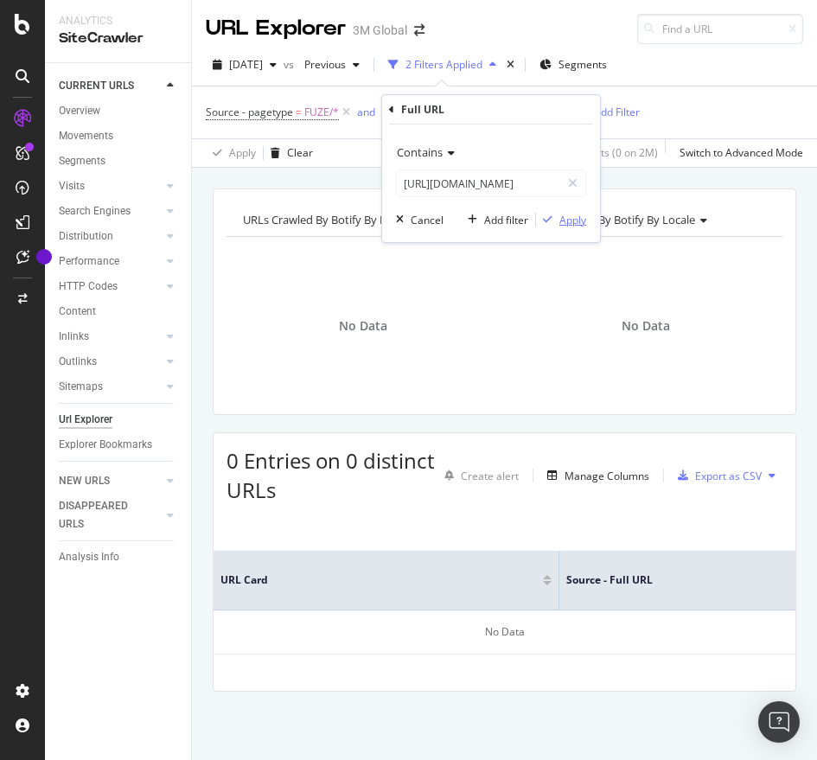
click at [562, 215] on div "Apply" at bounding box center [572, 220] width 27 height 15
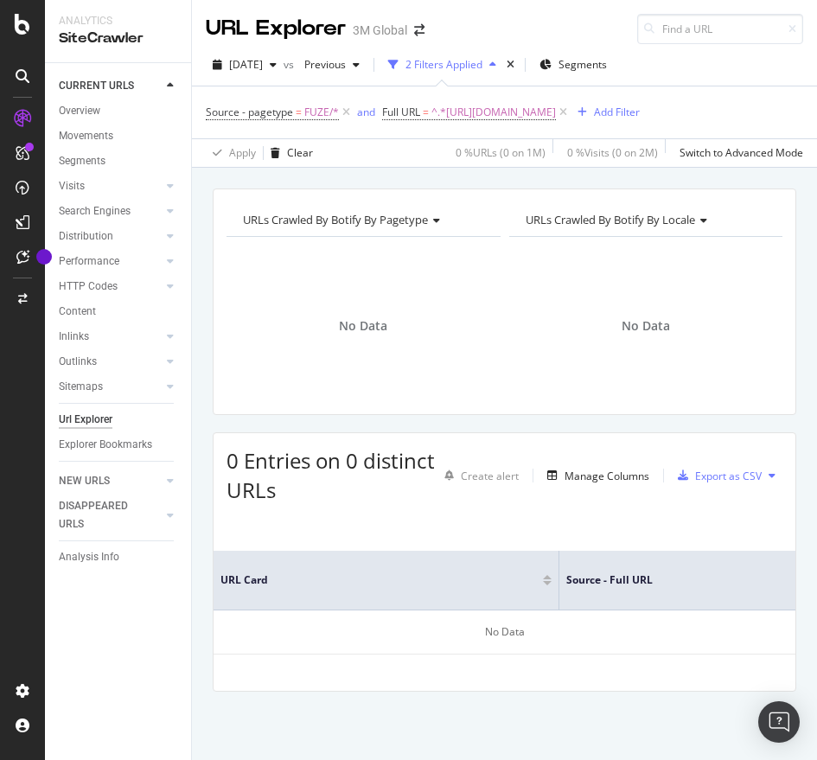
scroll to position [1, 0]
click at [556, 106] on span "^.*https://www.3mcompany.jp/3M/ja_JP/p/dc/v101475008/.*$" at bounding box center [493, 112] width 124 height 24
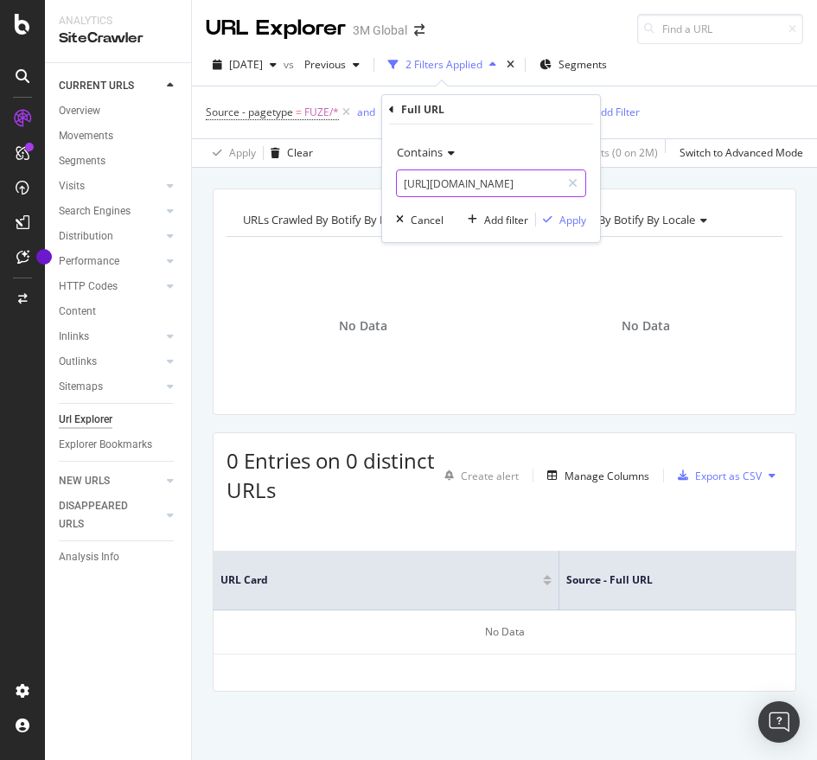
paste input "text"
click at [494, 178] on input "https://www.3mcompany.jp/3M/ja_JP/p/dc/v101475008/" at bounding box center [478, 183] width 163 height 28
type input "https://www.3mcompany.jp/3M/ja_JP/p/d/v101475008/"
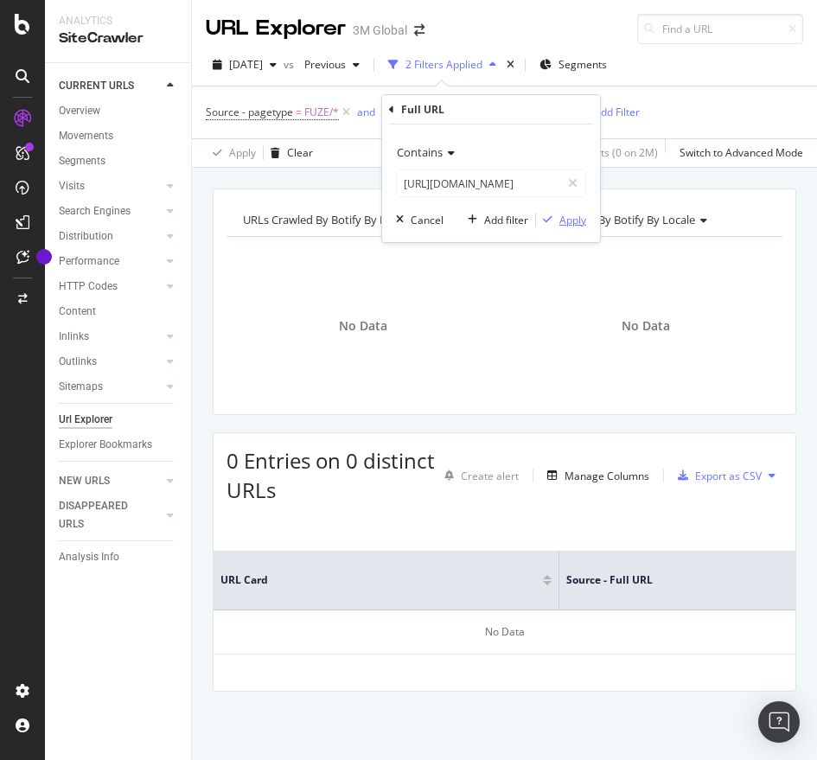
click at [576, 222] on div "Apply" at bounding box center [572, 220] width 27 height 15
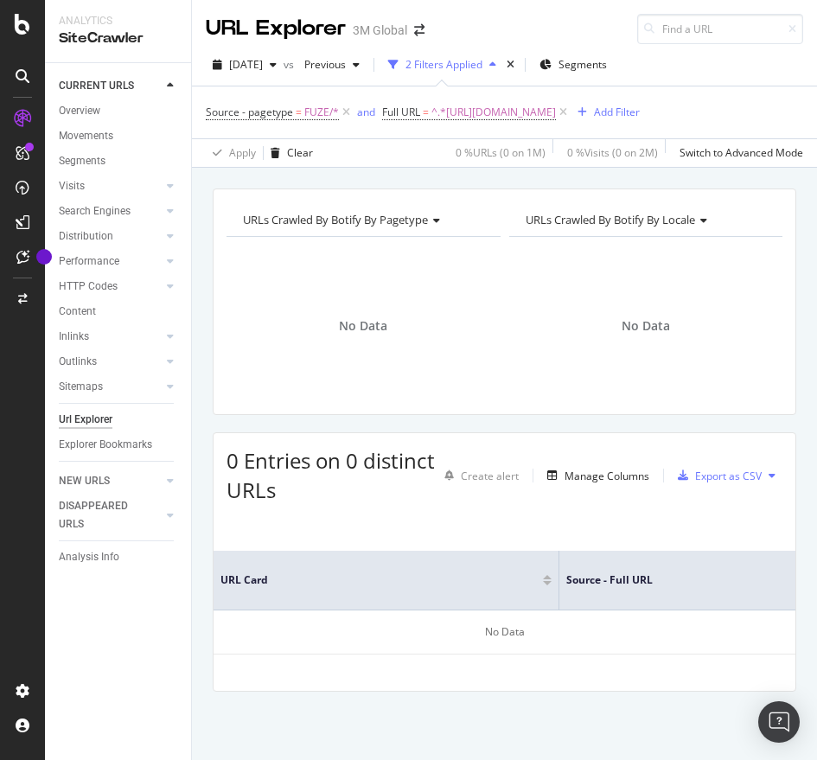
scroll to position [1, 0]
click at [556, 111] on span "^.*https://www.3mcompany.jp/3M/ja_JP/p/d/v101475008/.*$" at bounding box center [493, 112] width 124 height 24
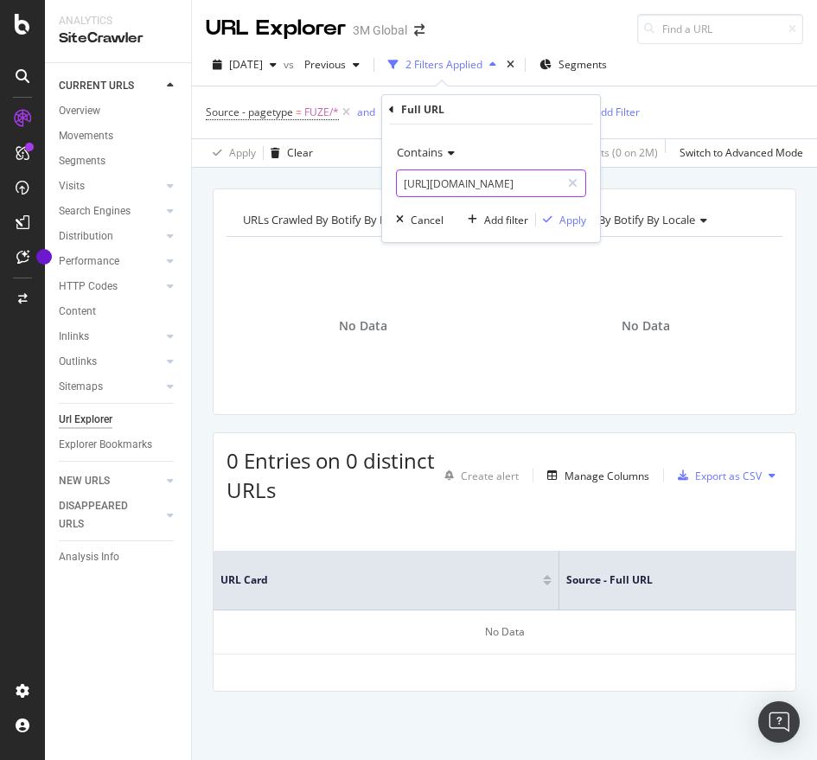
paste input "c"
click at [444, 181] on input "https://www.3mcompany.jp/3M/ja_JP/p/d/v101475008/" at bounding box center [478, 183] width 163 height 28
type input "https://www.3mcompany.jp/3M/ja_JP/p/dc/v101475008/"
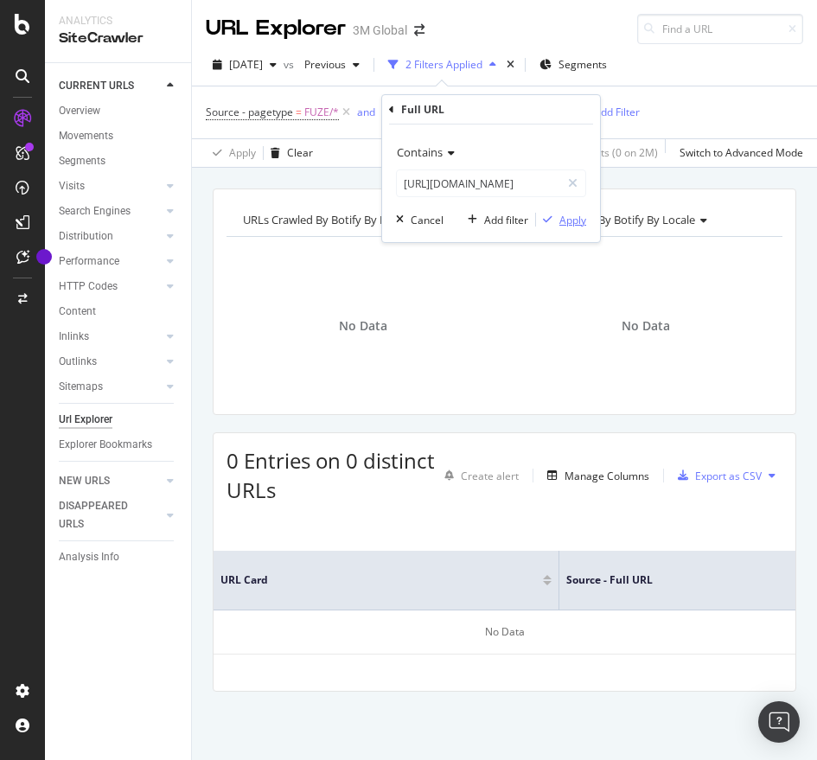
click at [569, 217] on div "Apply" at bounding box center [572, 220] width 27 height 15
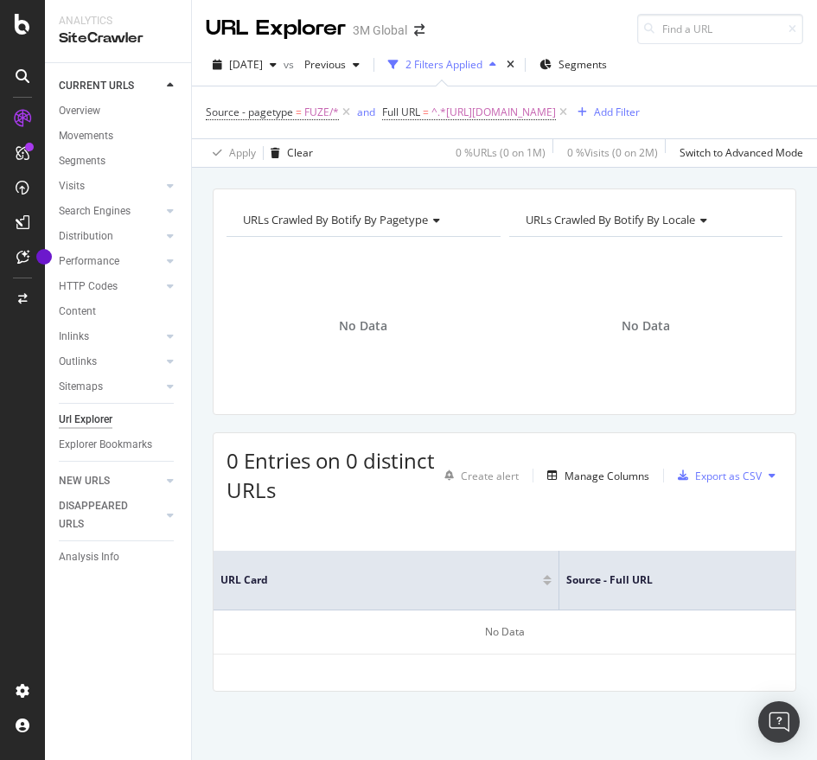
scroll to position [1, 0]
click at [556, 121] on span "^.*https://www.3mcompany.jp/3M/ja_JP/p/dc/v101475008/.*$" at bounding box center [493, 112] width 124 height 24
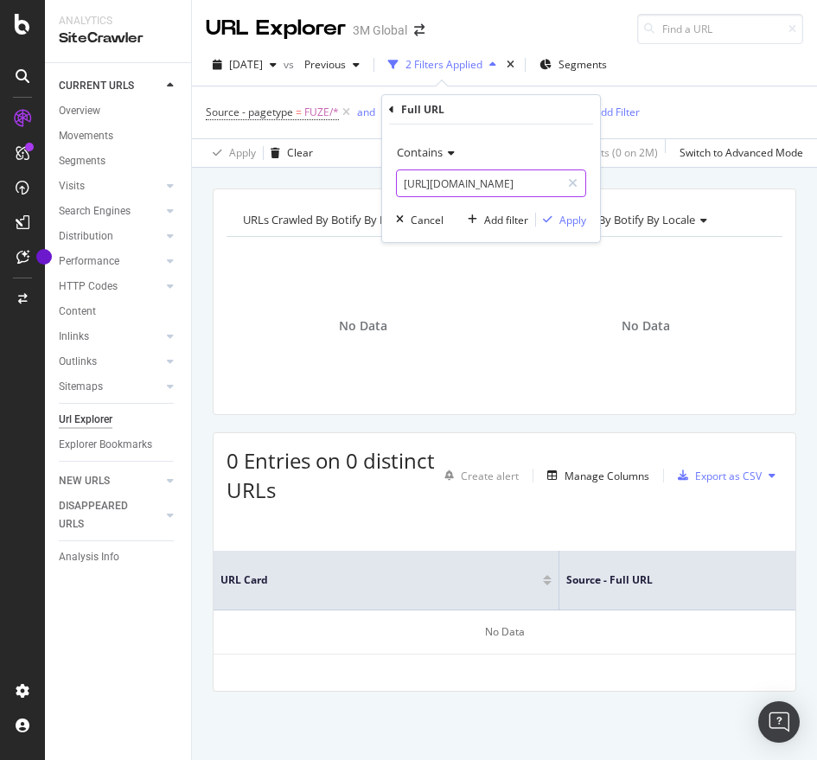
paste input "text"
click at [518, 177] on input "https://www.3mcompany.jp/3M/ja_JP/p/dc/v101475008/" at bounding box center [478, 183] width 163 height 28
type input "https://www.3mcompany.jp/3M/ja_JP/p/d/v101475008/"
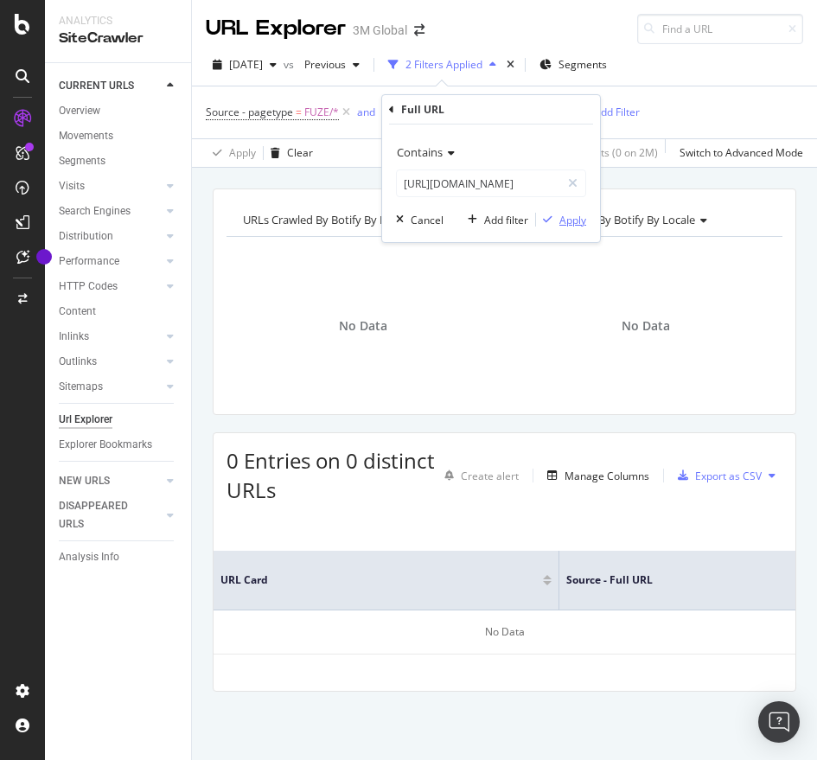
click at [569, 226] on div "Apply" at bounding box center [572, 220] width 27 height 15
